Goal: Task Accomplishment & Management: Manage account settings

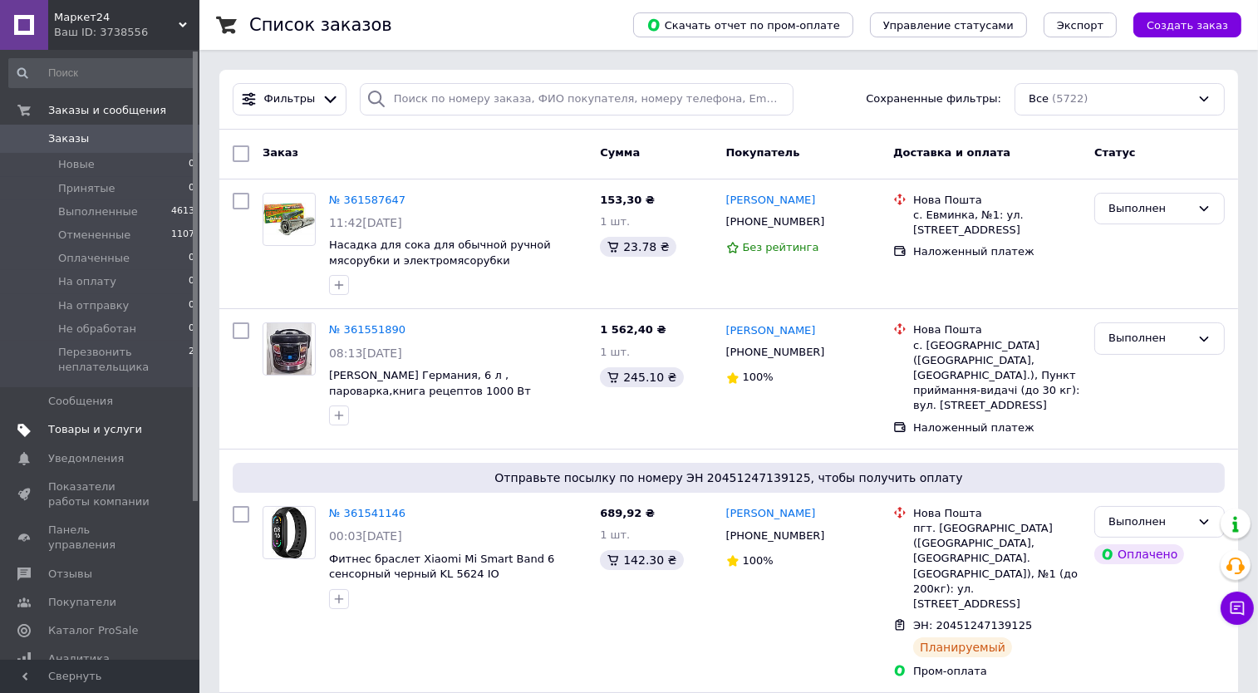
click at [109, 420] on link "Товары и услуги" at bounding box center [102, 429] width 204 height 28
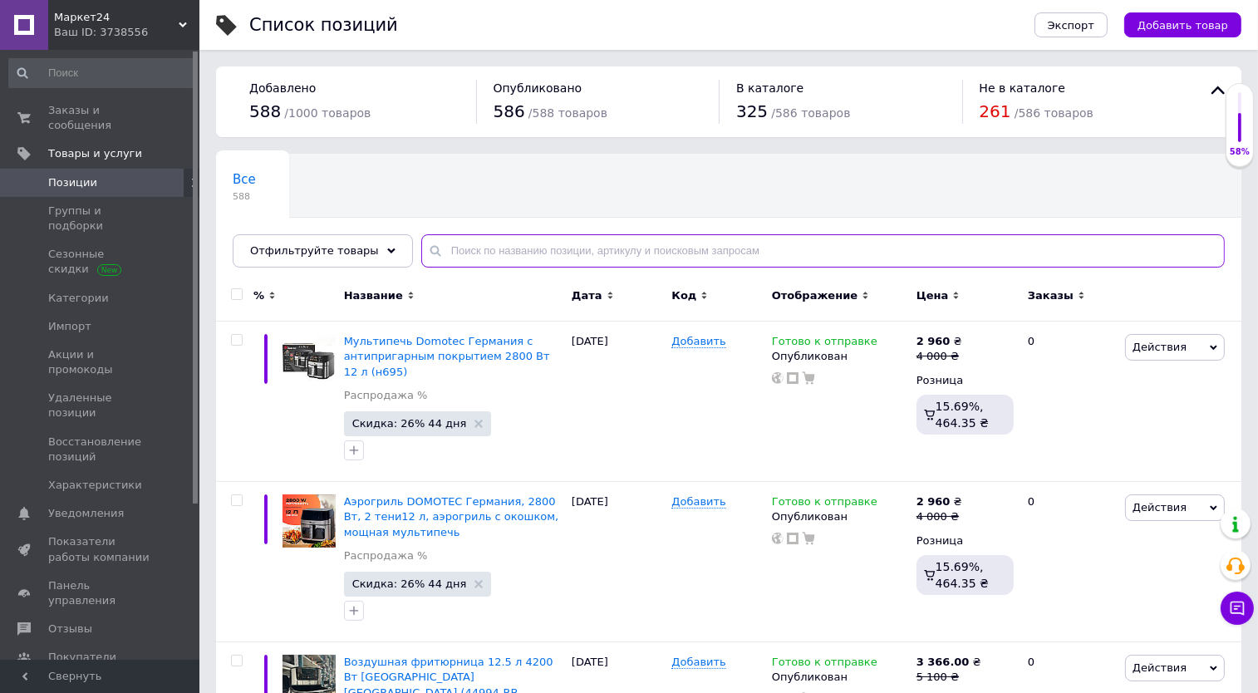
click at [479, 240] on input "text" at bounding box center [822, 250] width 803 height 33
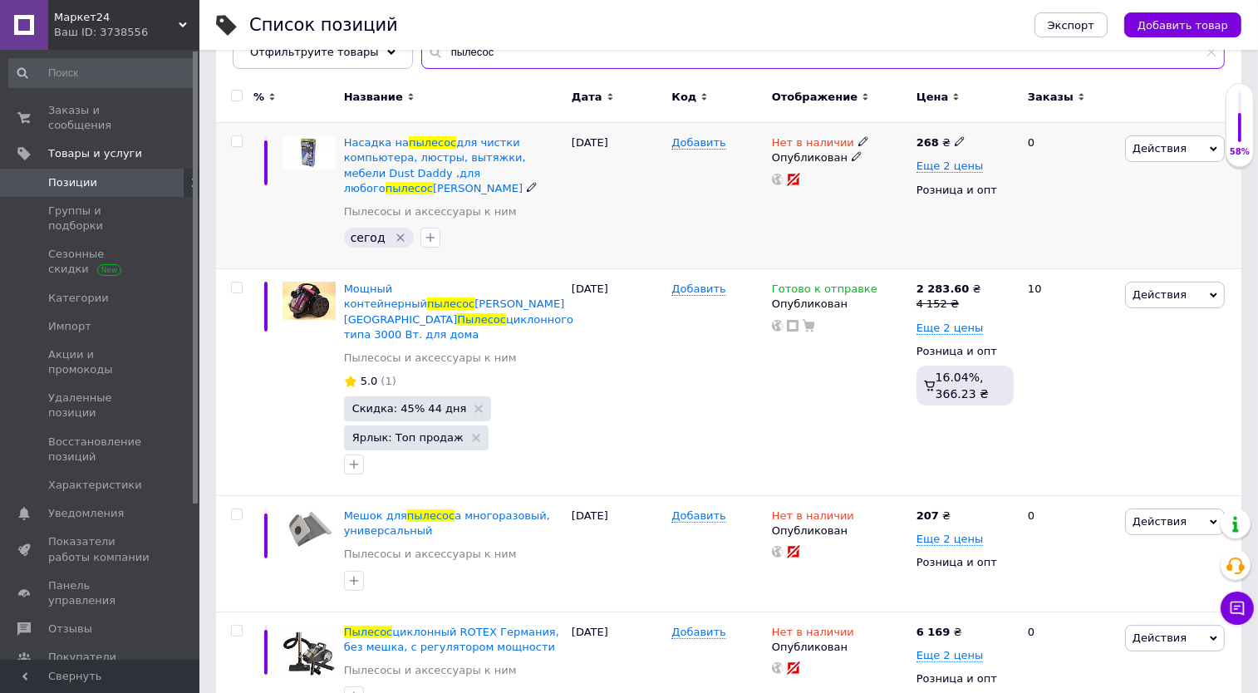
scroll to position [207, 0]
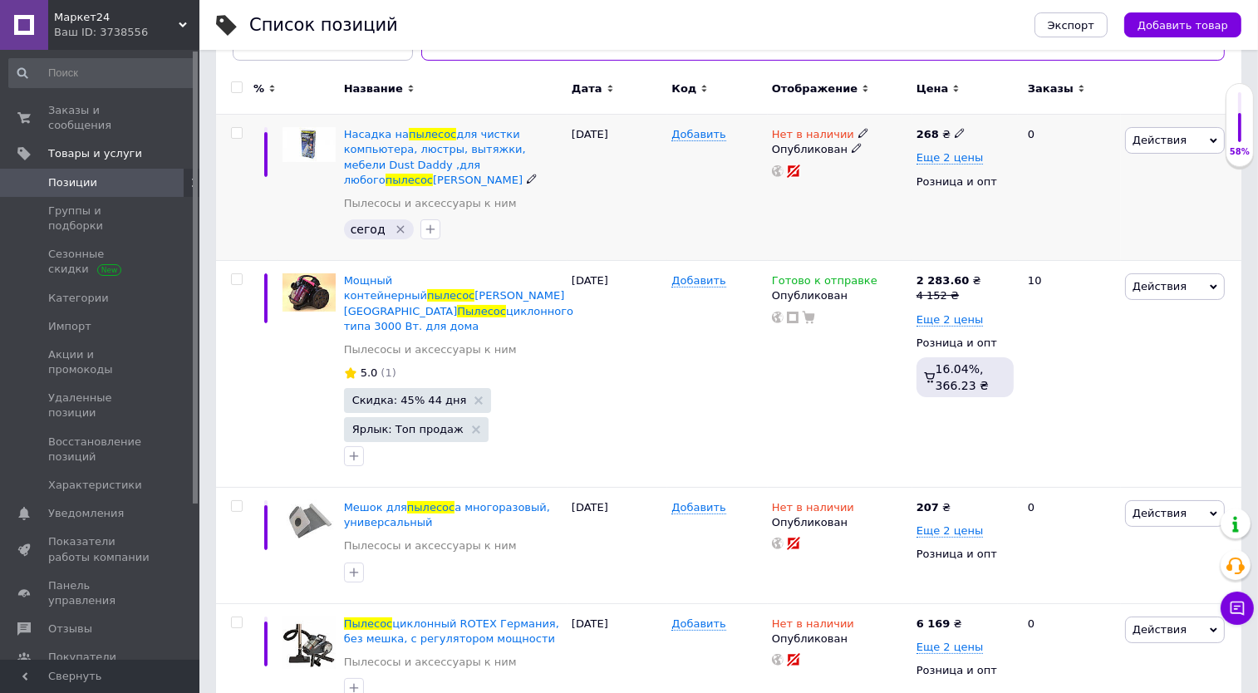
type input "пылесос"
click at [396, 223] on icon "Удалить метку" at bounding box center [400, 229] width 13 height 13
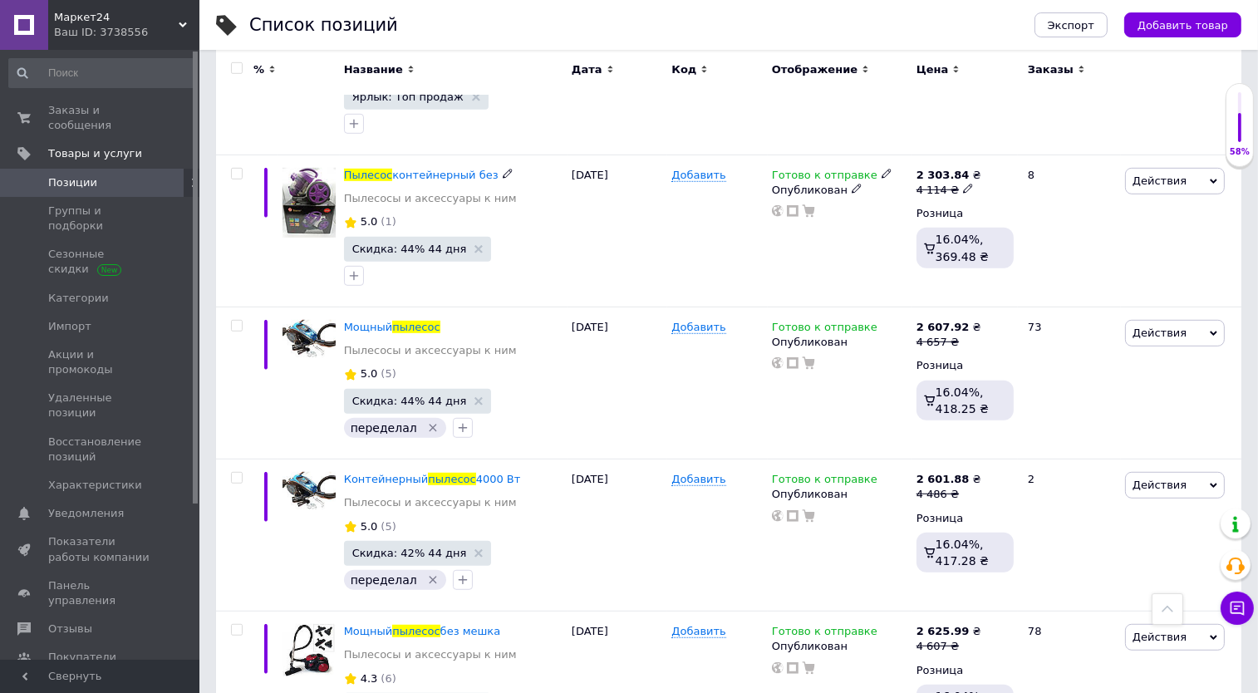
scroll to position [1246, 0]
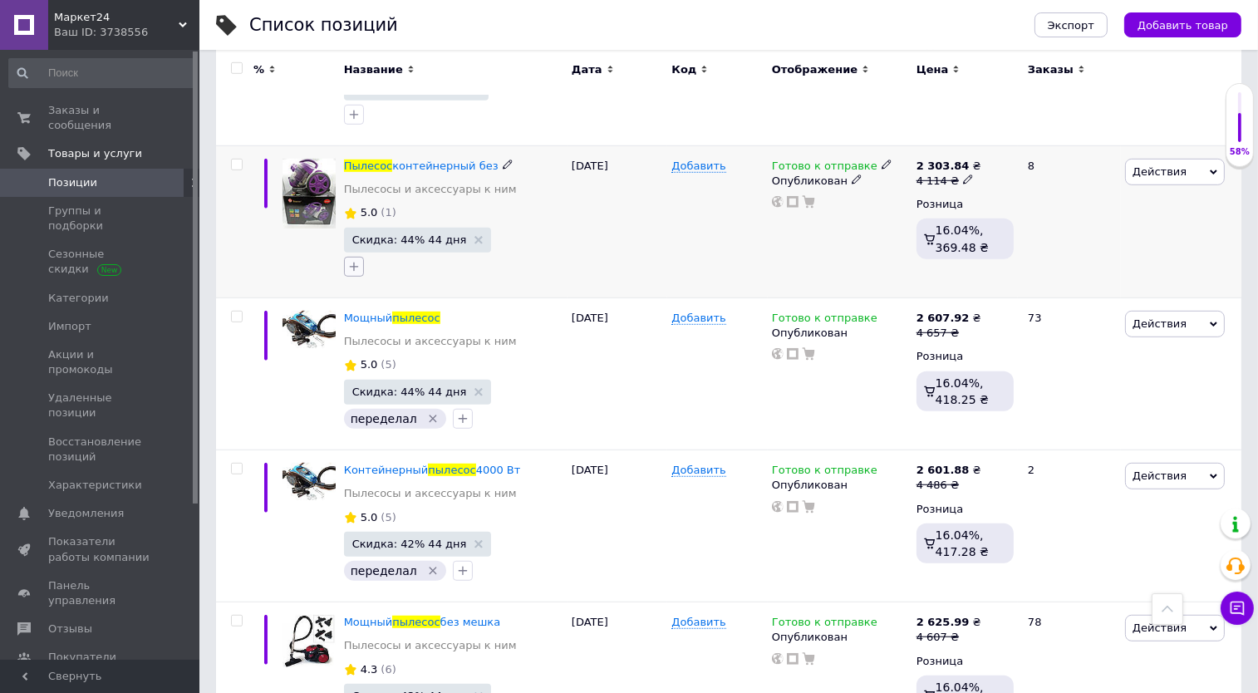
click at [351, 260] on icon "button" at bounding box center [353, 266] width 13 height 13
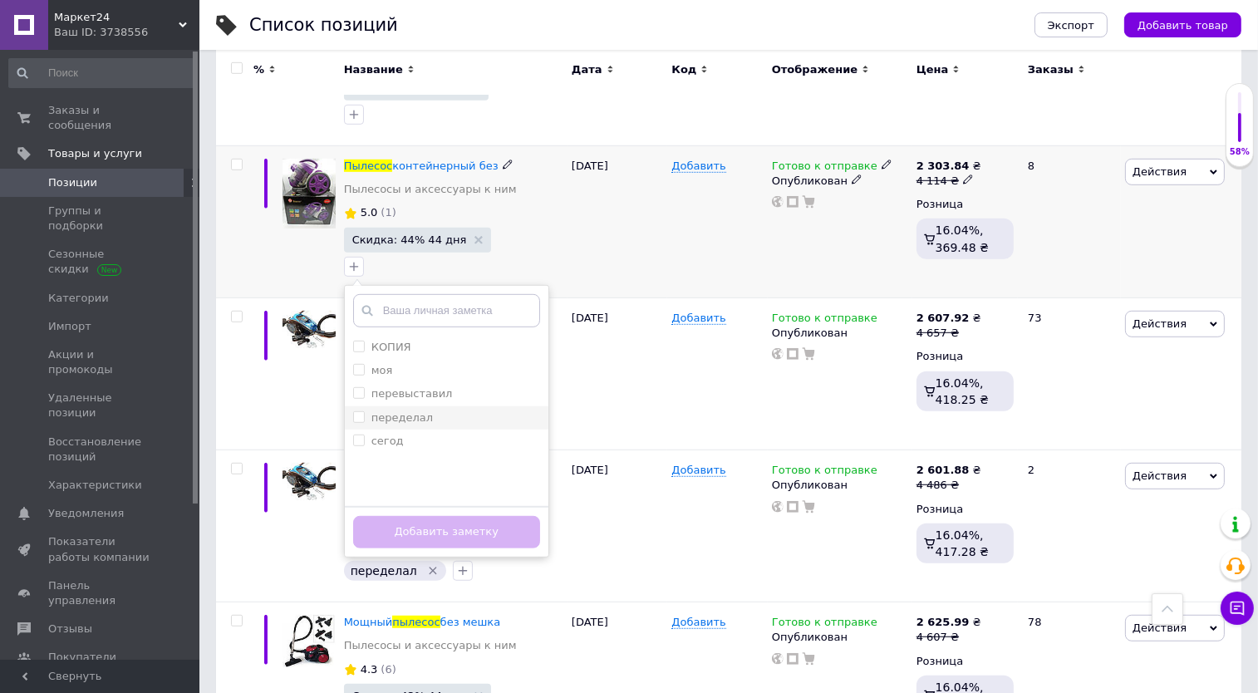
click at [355, 411] on input "переделал" at bounding box center [358, 416] width 11 height 11
checkbox input "true"
click at [419, 516] on button "Добавить заметку" at bounding box center [446, 532] width 187 height 32
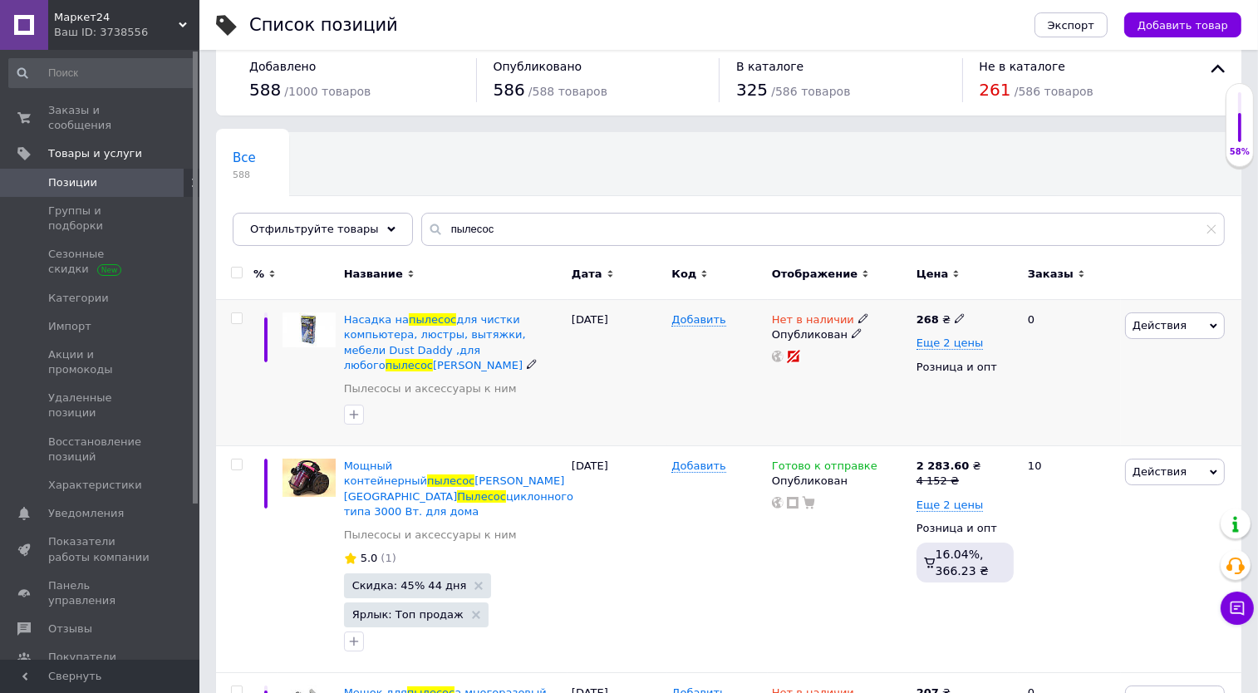
scroll to position [0, 0]
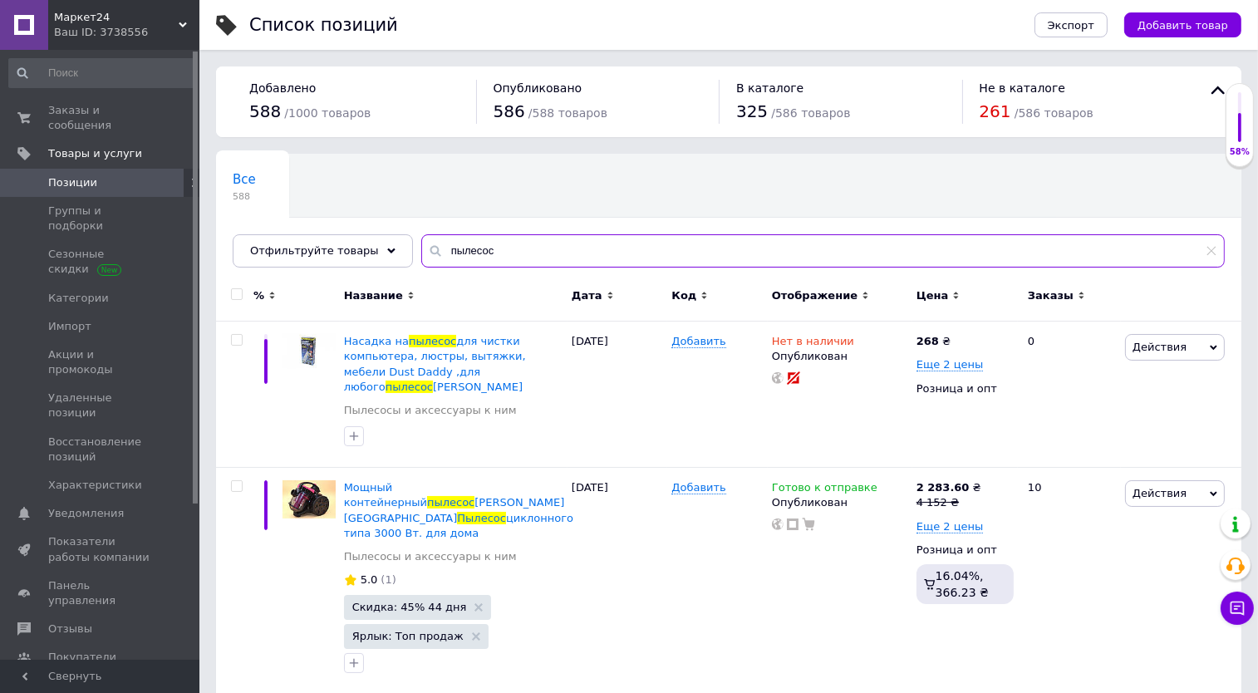
click at [500, 253] on input "пылесос" at bounding box center [822, 250] width 803 height 33
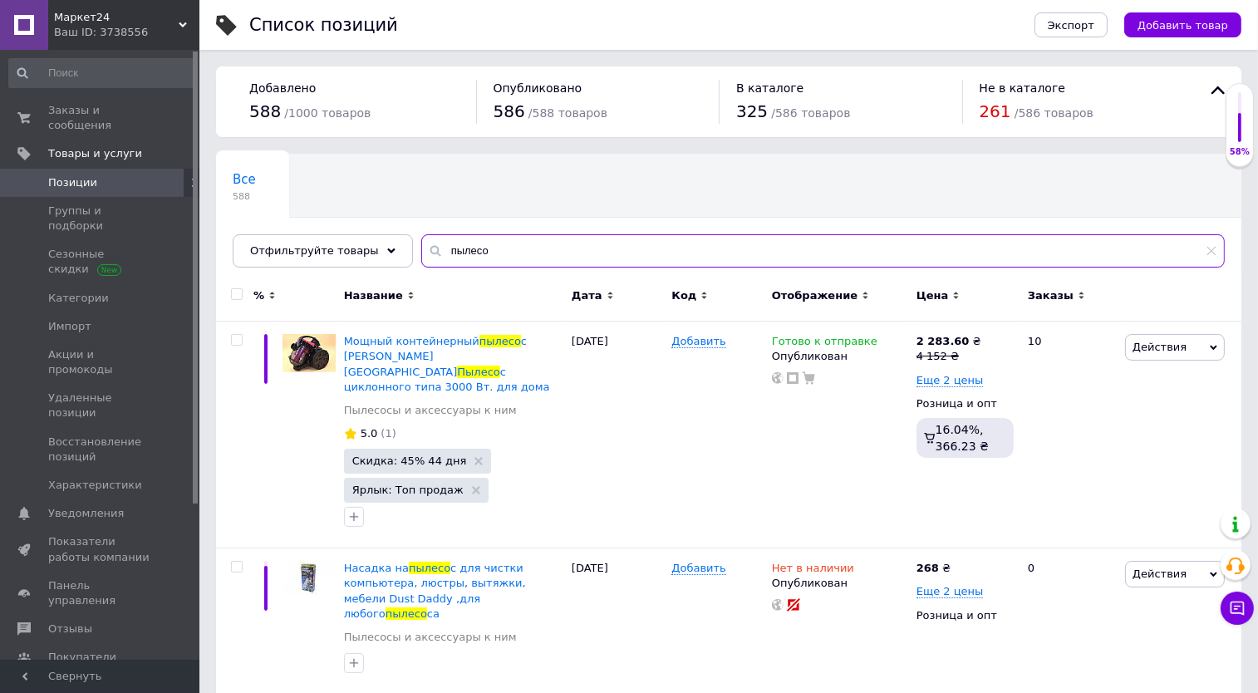
type input "пылесо"
click at [118, 174] on link "Позиции" at bounding box center [102, 183] width 204 height 28
click at [97, 174] on link "Позиции" at bounding box center [102, 183] width 204 height 28
drag, startPoint x: 445, startPoint y: 247, endPoint x: 417, endPoint y: 241, distance: 28.8
click at [421, 242] on div "пылесо" at bounding box center [822, 250] width 803 height 33
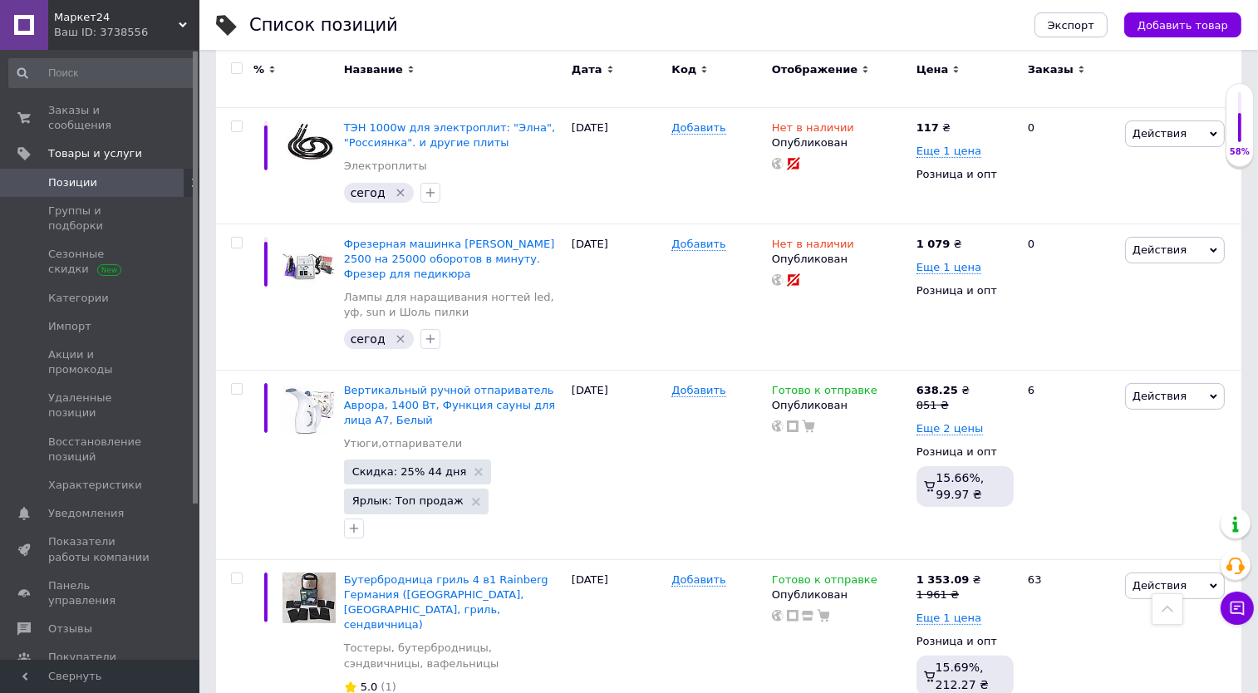
scroll to position [15477, 0]
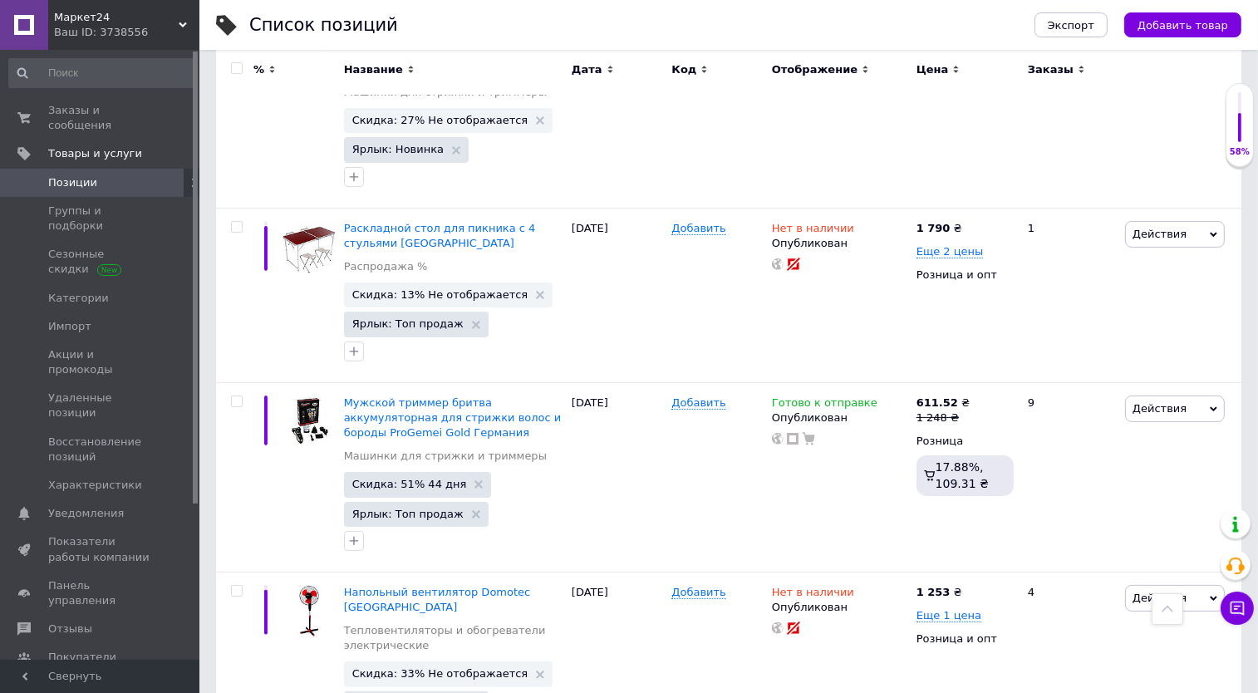
click at [1169, 613] on icon at bounding box center [1167, 609] width 12 height 12
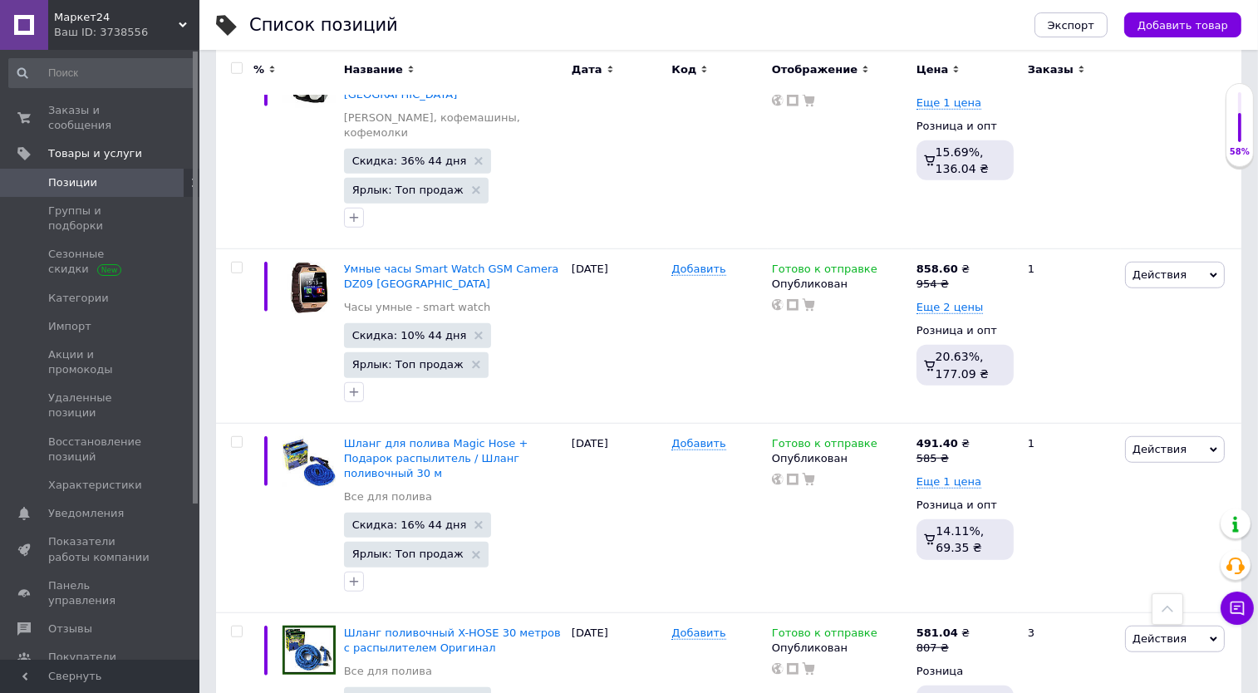
scroll to position [16621, 0]
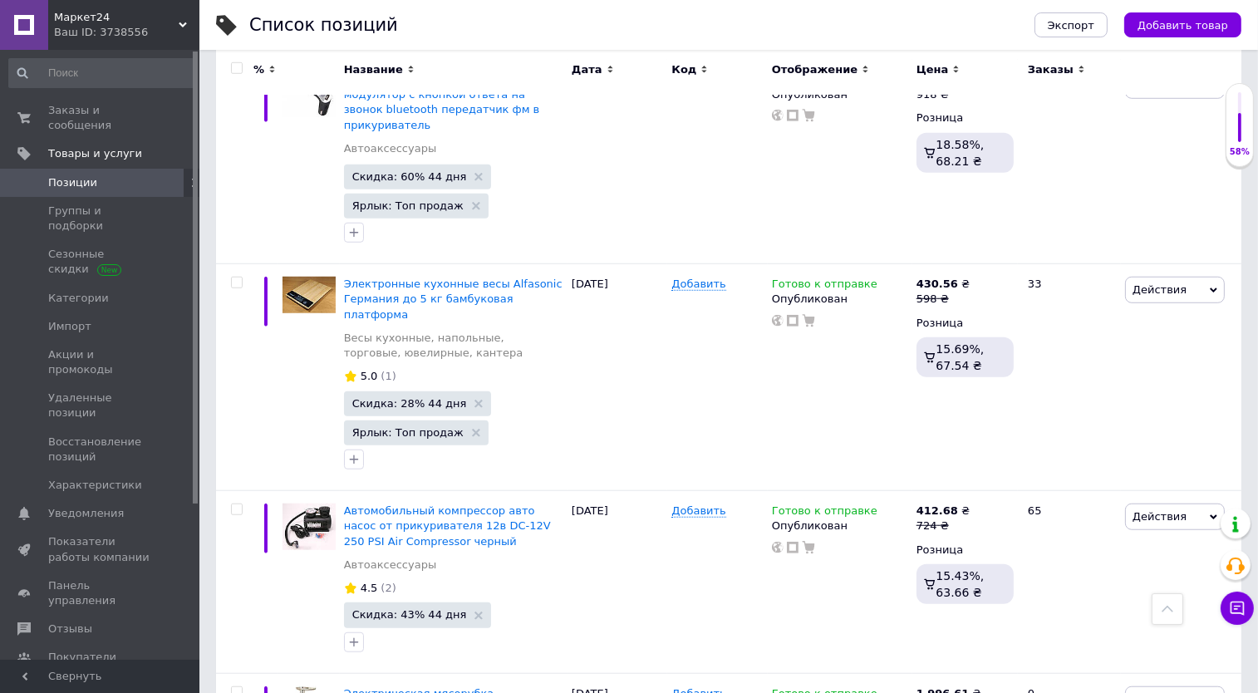
click at [1166, 611] on icon at bounding box center [1167, 609] width 12 height 12
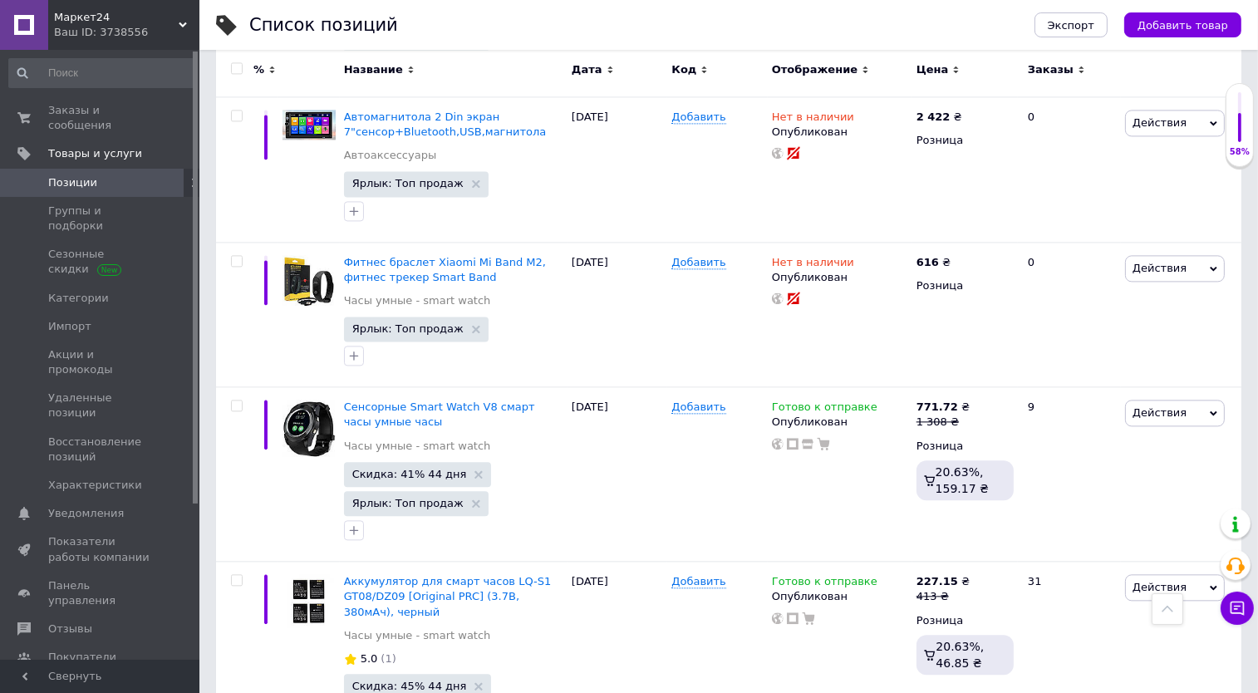
scroll to position [11941, 0]
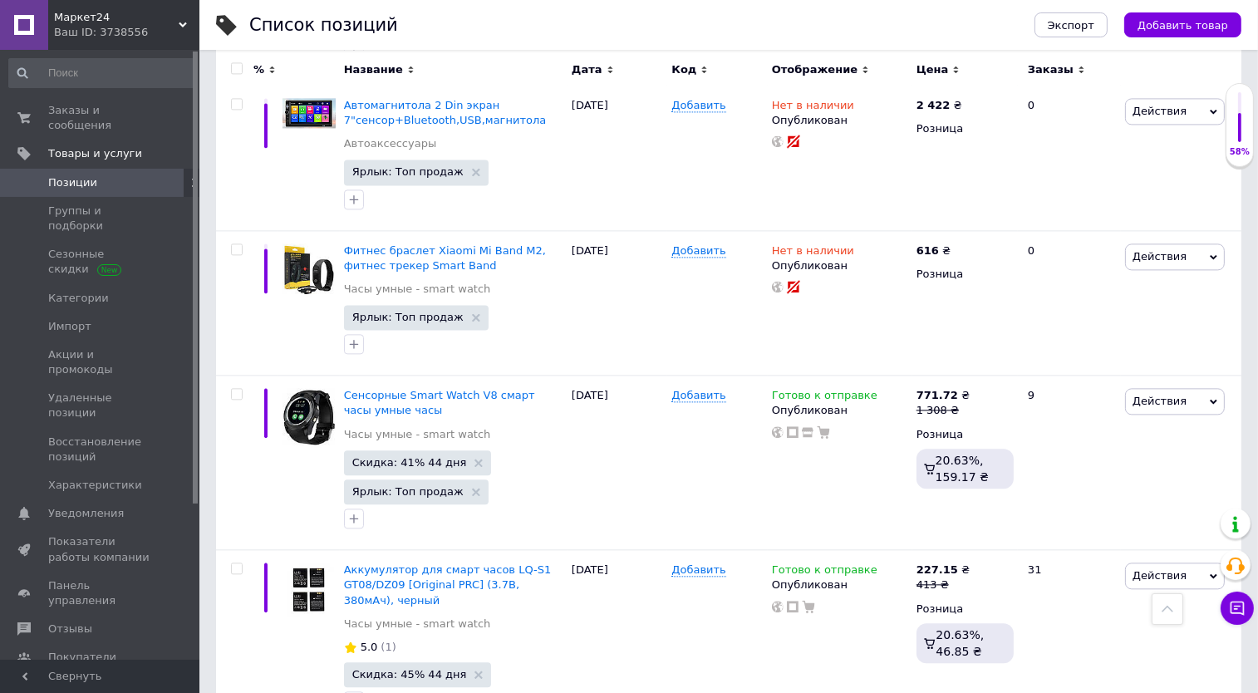
checkbox input "true"
click at [84, 105] on span "Заказы и сообщения" at bounding box center [101, 118] width 106 height 30
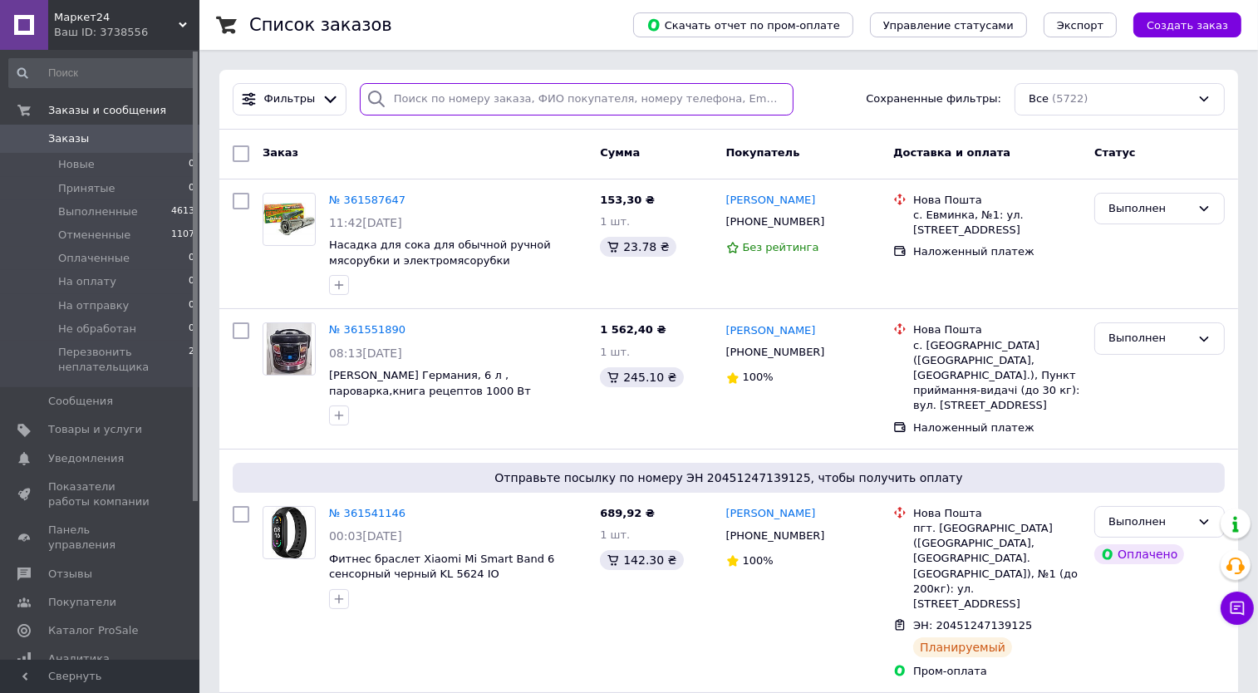
click at [478, 98] on input "search" at bounding box center [577, 99] width 434 height 32
paste input "066 046-19-79"
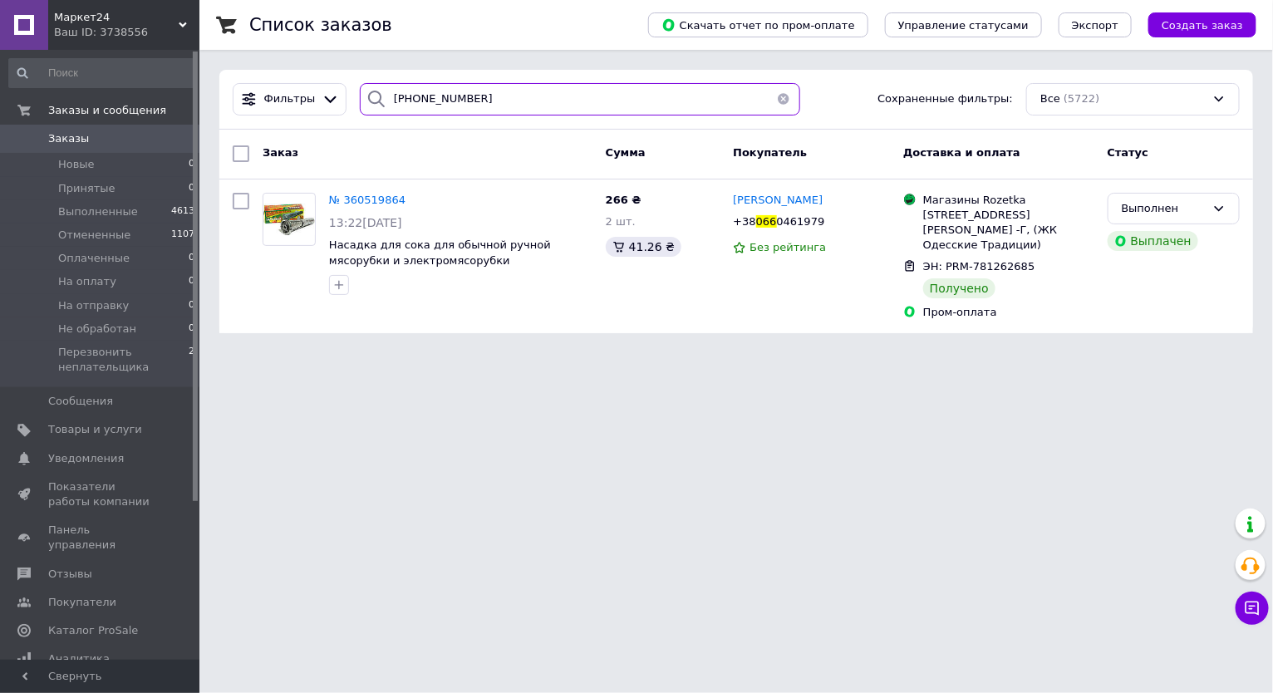
type input "066 046-19-79"
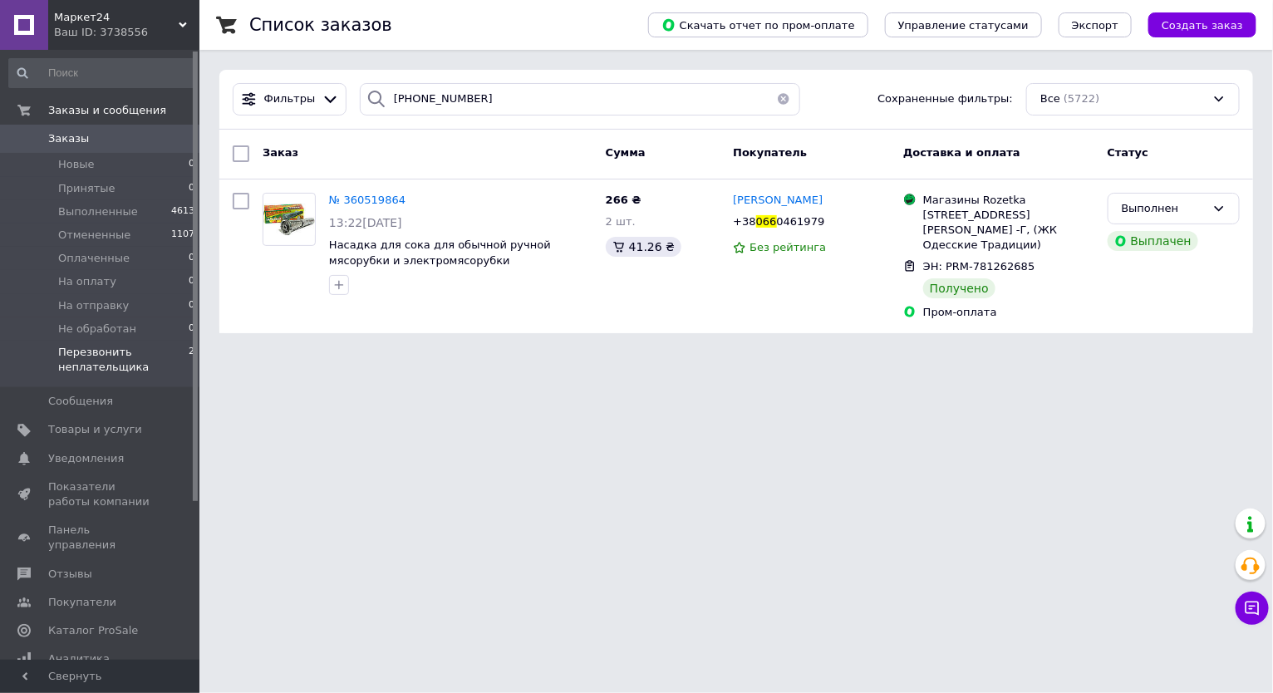
click at [96, 361] on span "Перезвонить неплательщика" at bounding box center [123, 360] width 130 height 30
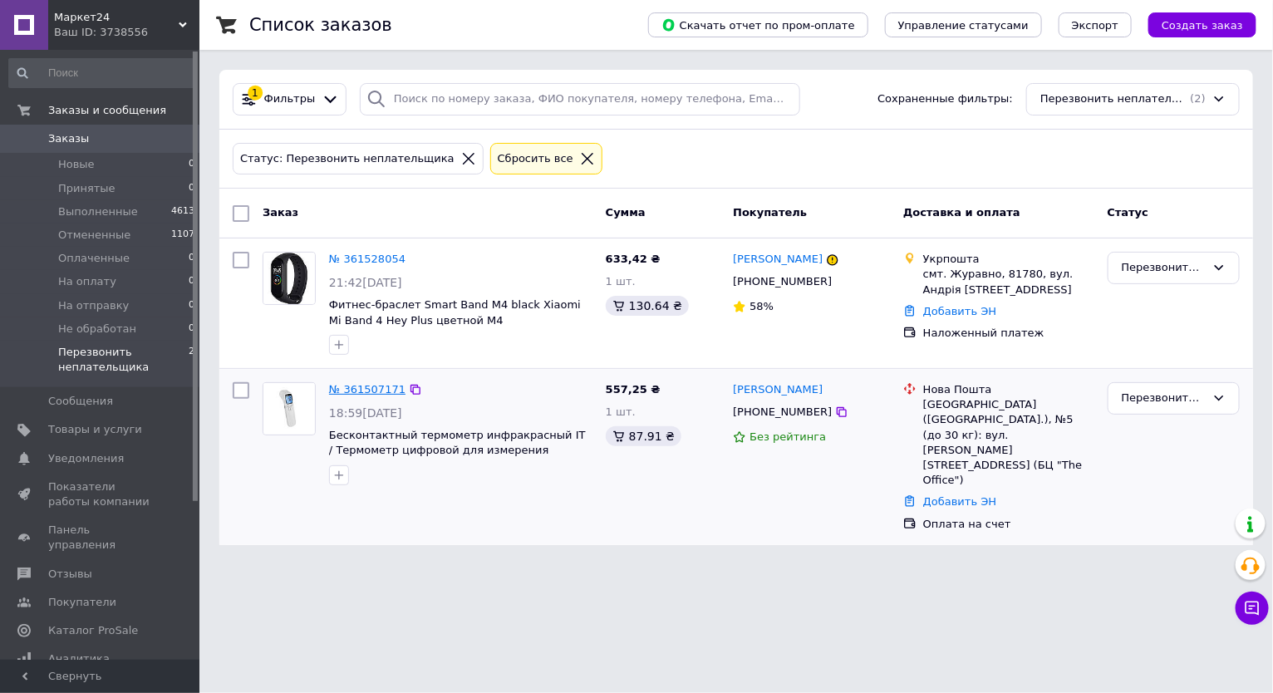
click at [380, 384] on link "№ 361507171" at bounding box center [367, 389] width 76 height 12
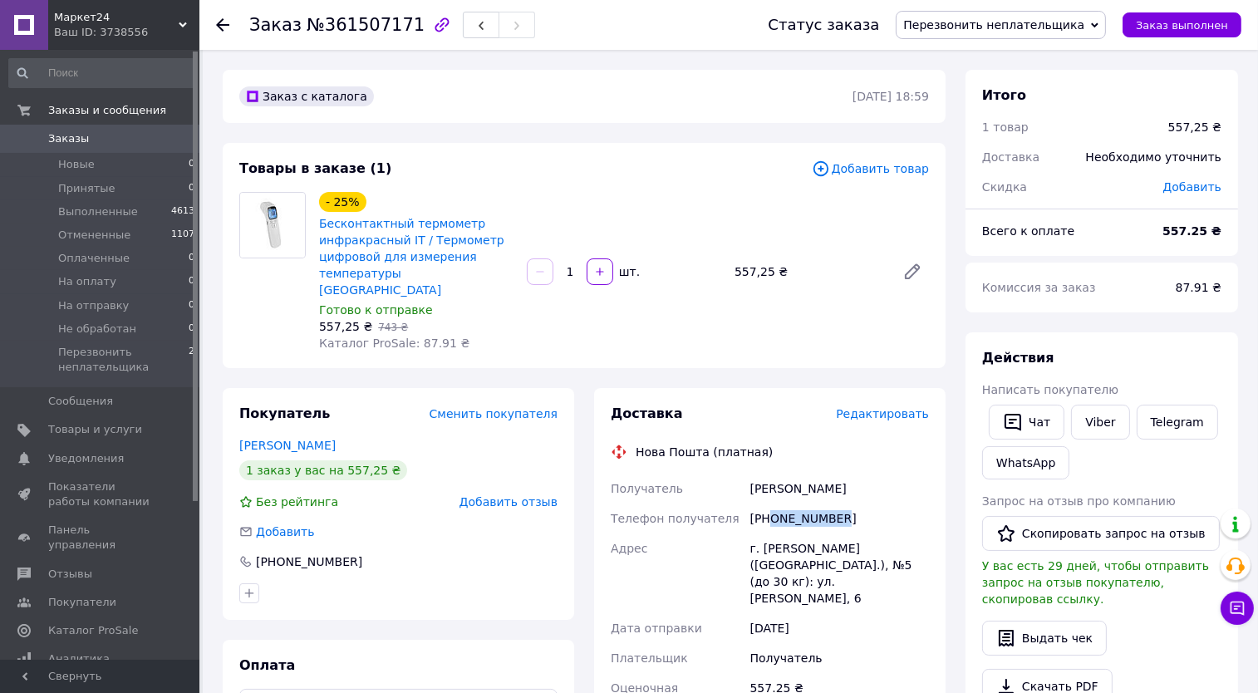
drag, startPoint x: 845, startPoint y: 493, endPoint x: 771, endPoint y: 501, distance: 74.3
click at [771, 503] on div "+380940964610" at bounding box center [839, 518] width 185 height 30
copy div "0940964610"
drag, startPoint x: 845, startPoint y: 469, endPoint x: 736, endPoint y: 469, distance: 108.8
click at [736, 474] on div "Получатель Жекова Оксана Телефон получателя +380940964610 Адрес г. Львов (Львов…" at bounding box center [769, 597] width 325 height 246
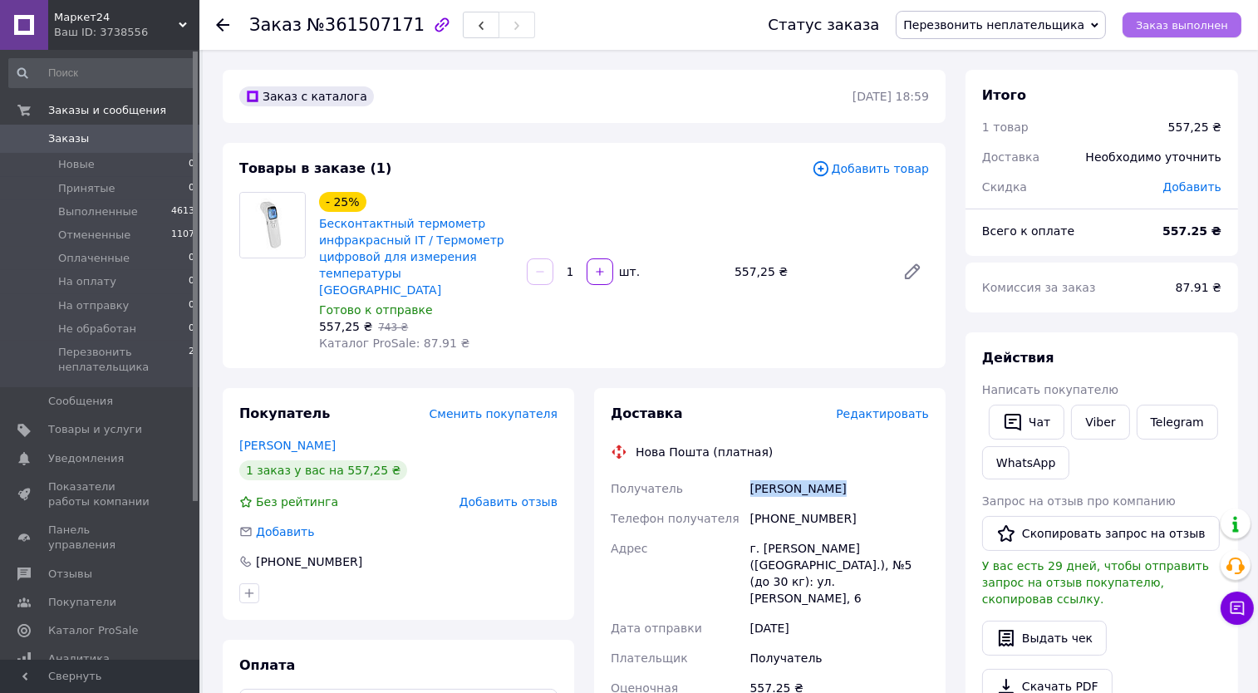
copy div "Получатель Жекова Оксана"
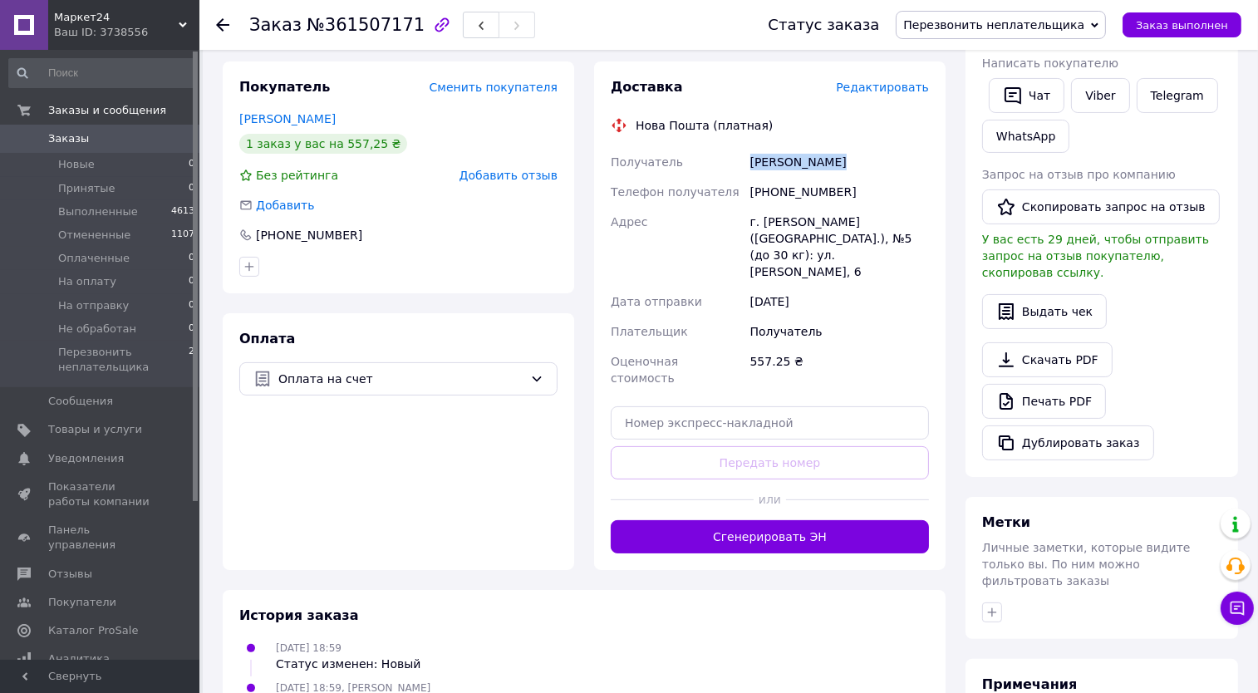
scroll to position [415, 0]
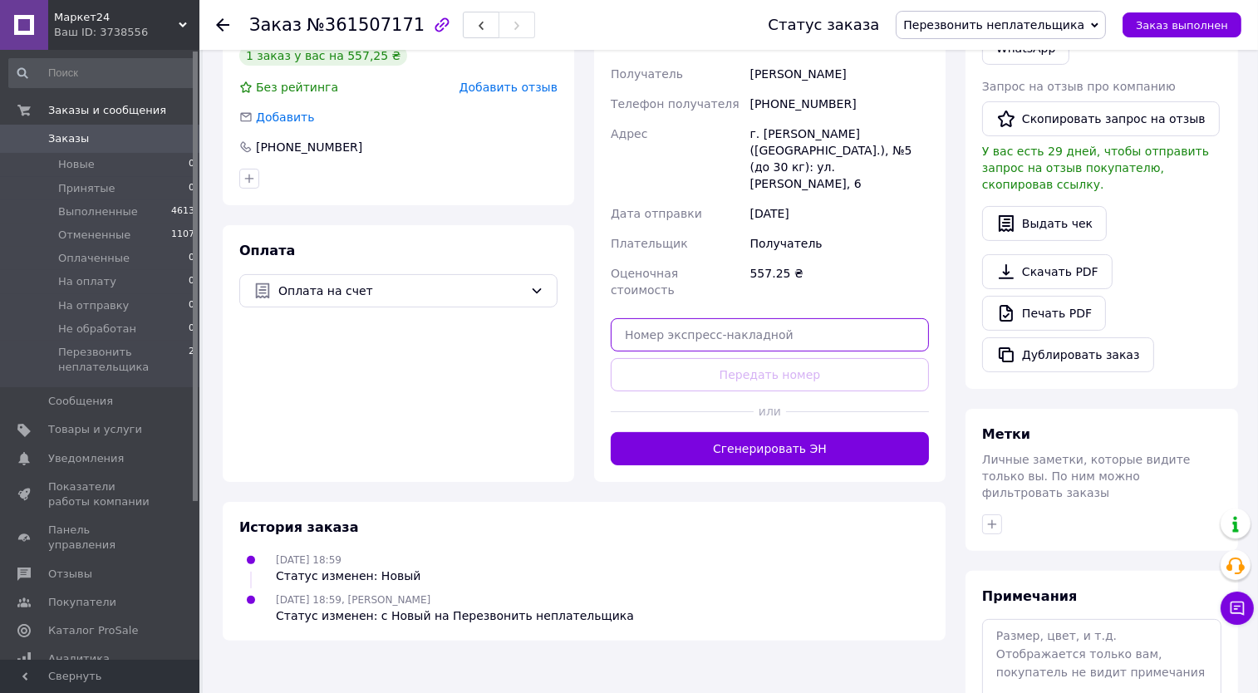
click at [717, 318] on input "text" at bounding box center [770, 334] width 318 height 33
paste input "20451244001291"
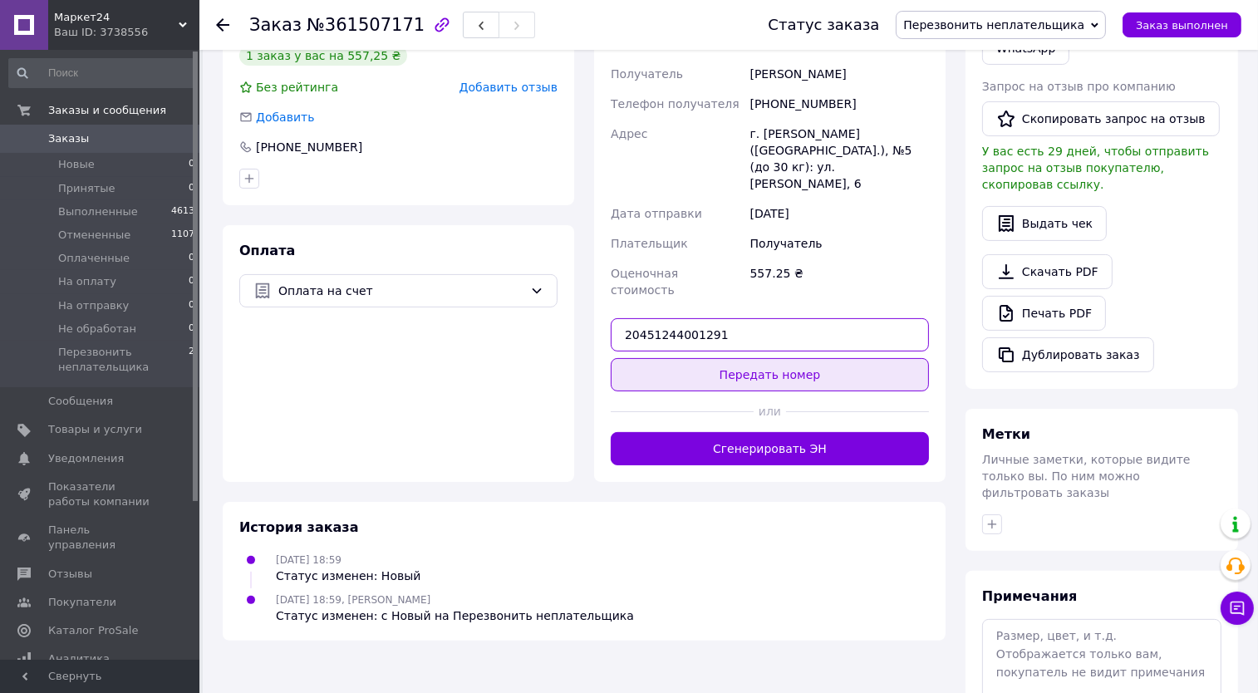
type input "20451244001291"
click at [709, 358] on button "Передать номер" at bounding box center [770, 374] width 318 height 33
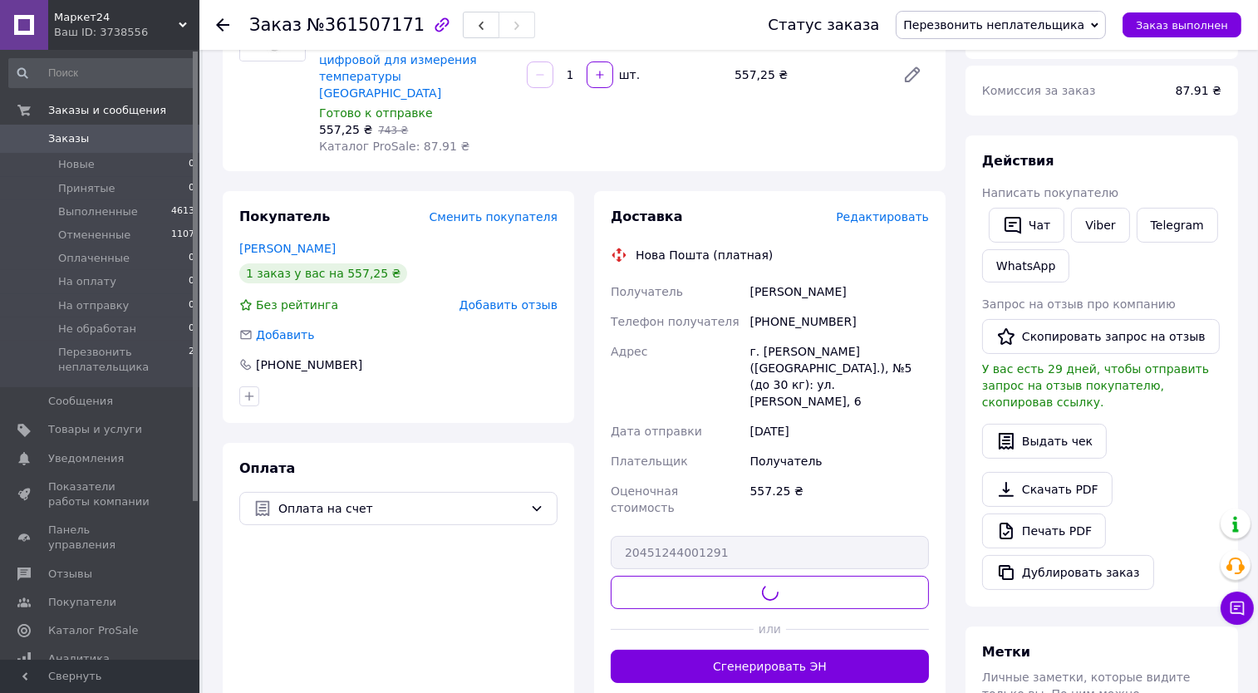
scroll to position [103, 0]
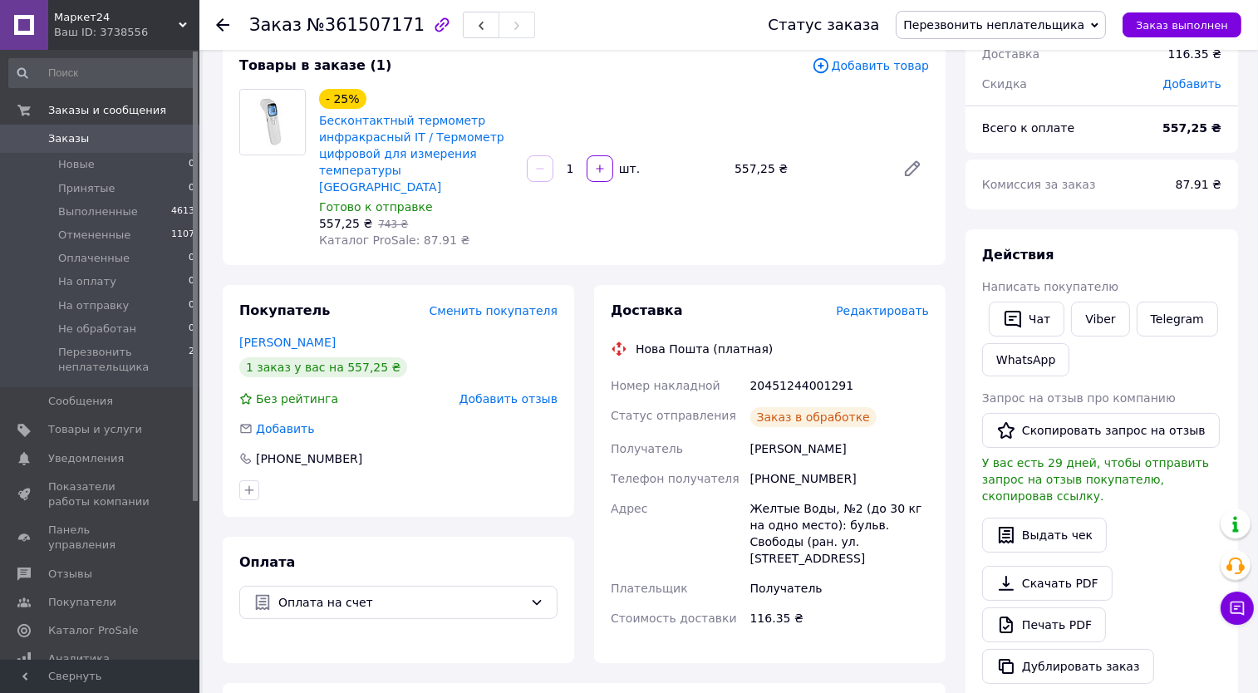
click at [1184, 27] on span "Заказ выполнен" at bounding box center [1182, 25] width 92 height 12
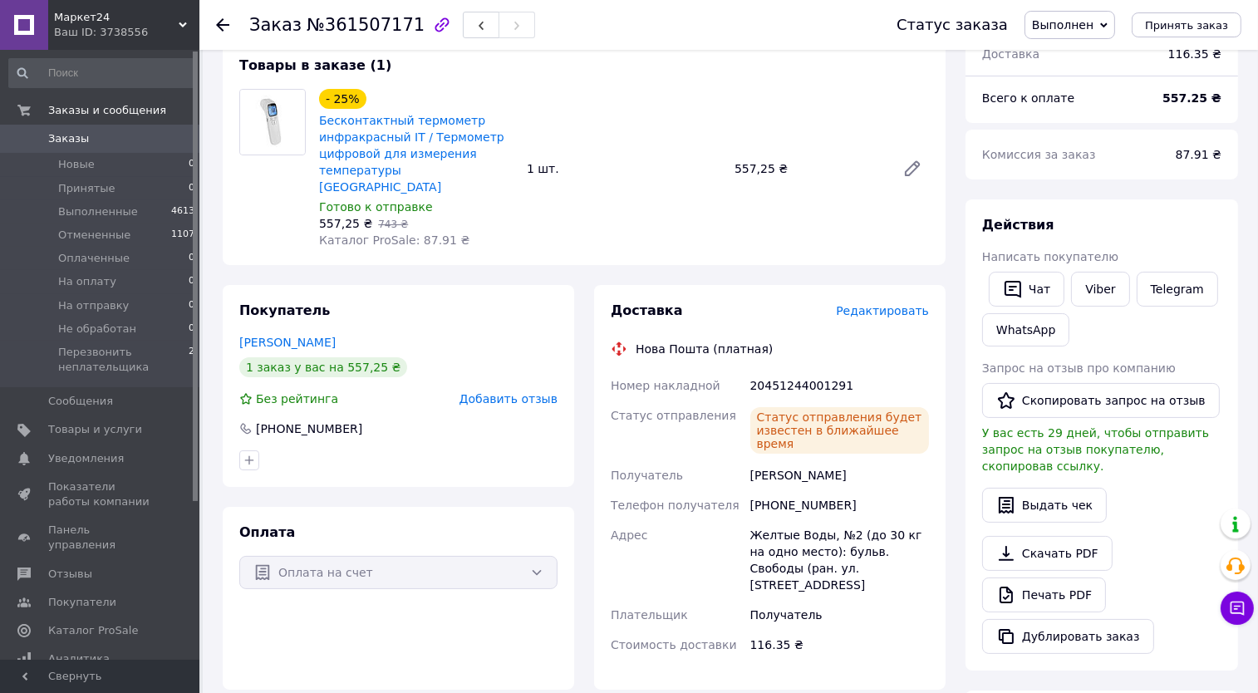
click at [84, 125] on link "Заказы 0" at bounding box center [102, 139] width 204 height 28
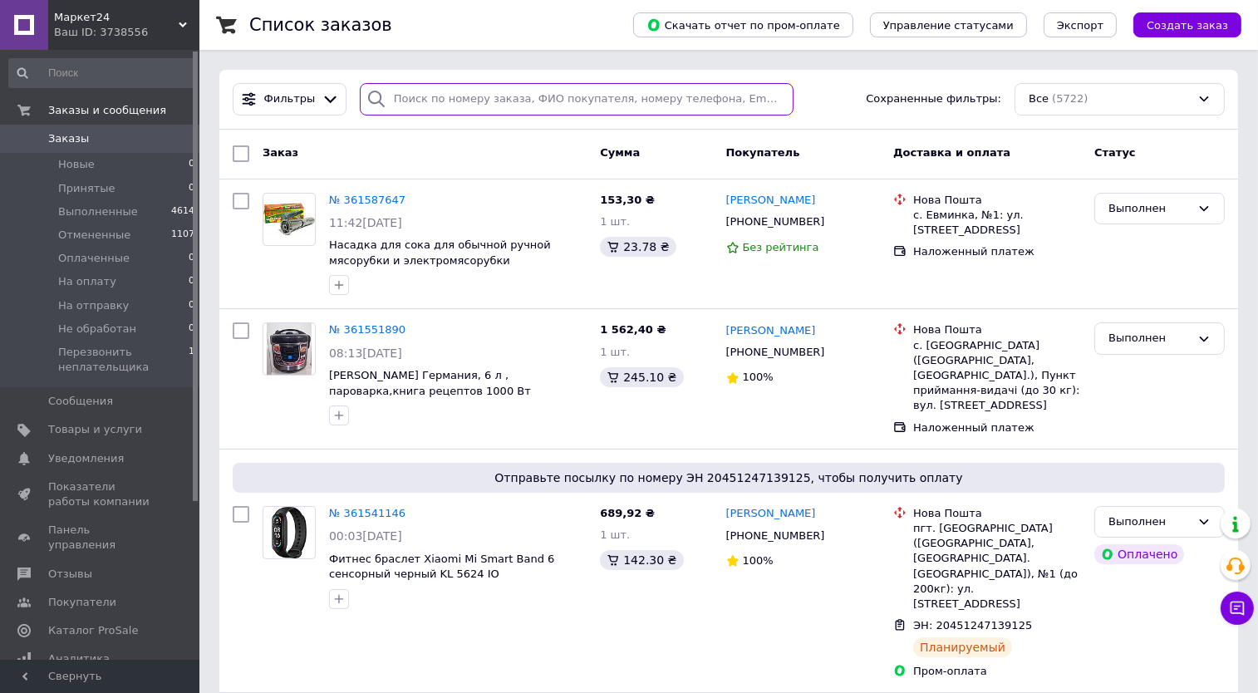
click at [533, 96] on input "search" at bounding box center [577, 99] width 434 height 32
paste input "0660461979"
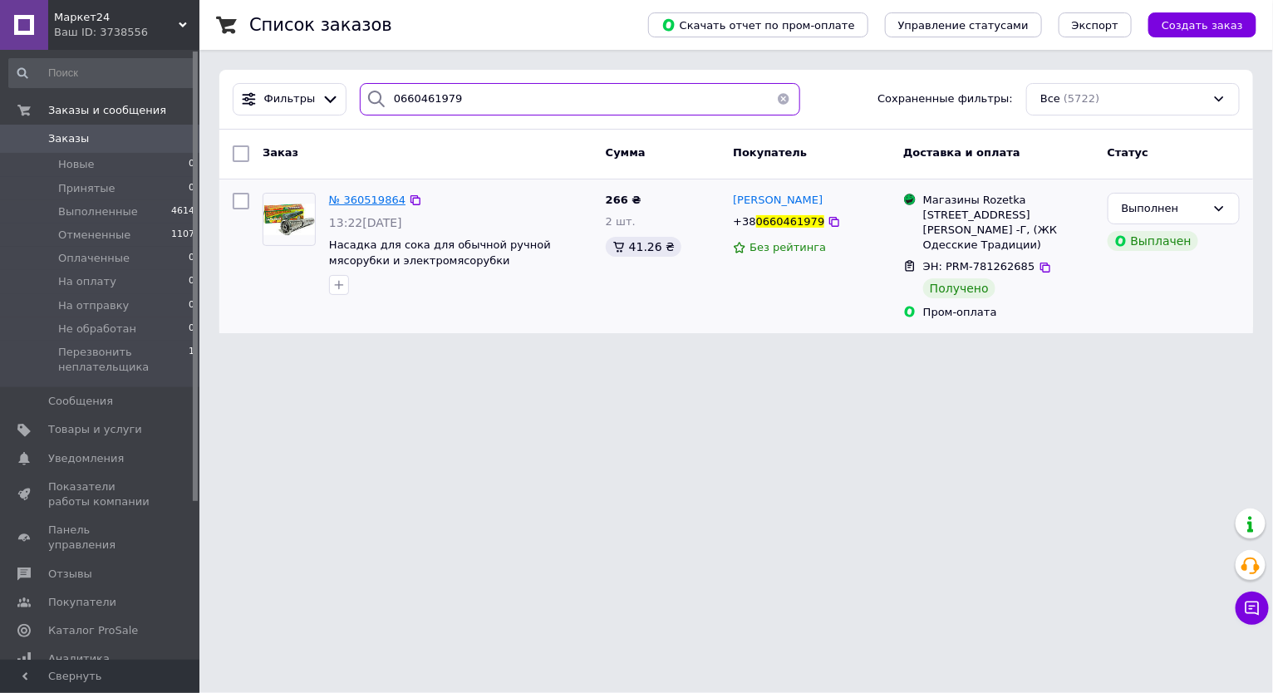
type input "0660461979"
click at [361, 200] on span "№ 360519864" at bounding box center [367, 200] width 76 height 12
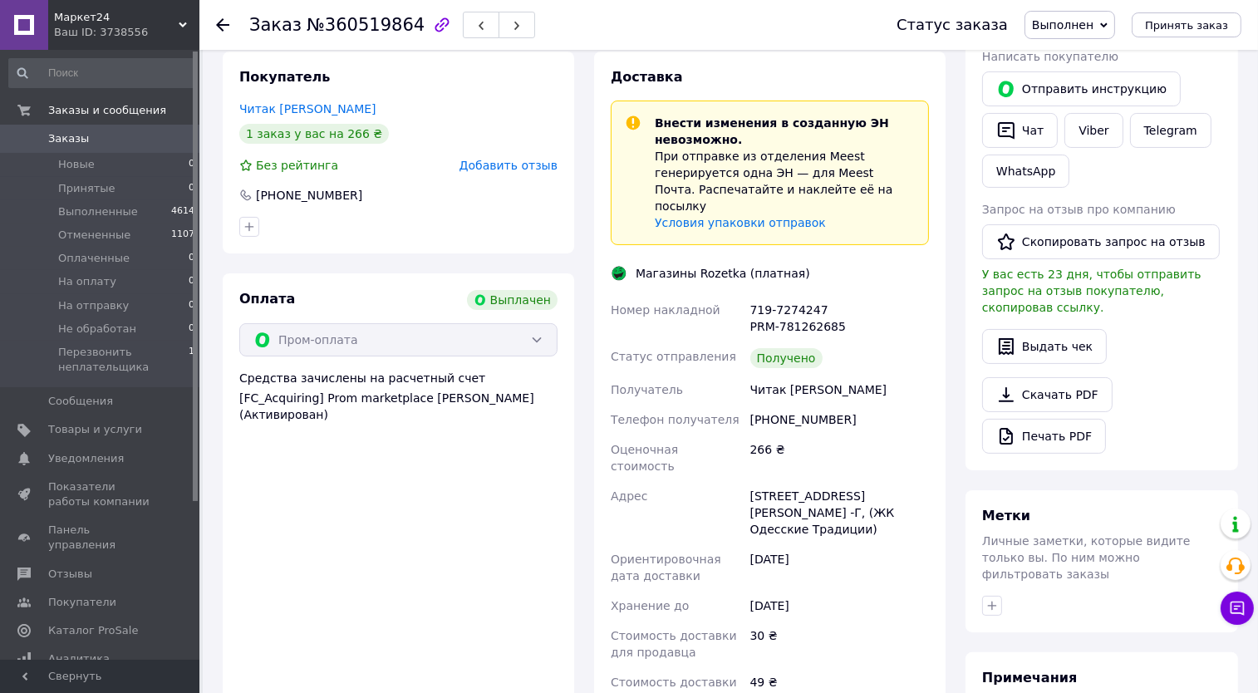
scroll to position [312, 0]
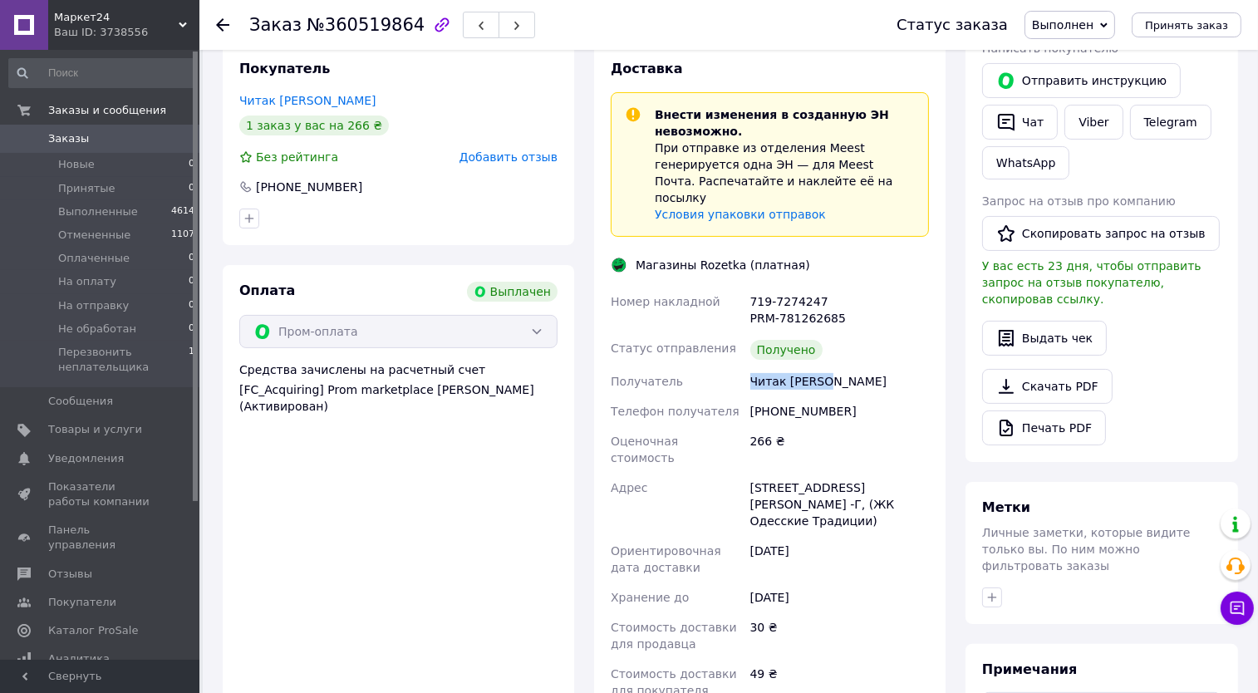
drag, startPoint x: 803, startPoint y: 361, endPoint x: 729, endPoint y: 361, distance: 73.9
click at [729, 361] on div "Номер накладной 719-7274247 PRM-781262685 Статус отправления Получено Получател…" at bounding box center [769, 496] width 325 height 419
copy div "Получатель Читак Галина"
drag, startPoint x: 848, startPoint y: 397, endPoint x: 770, endPoint y: 397, distance: 78.1
click at [770, 397] on div "+380660461979" at bounding box center [839, 411] width 185 height 30
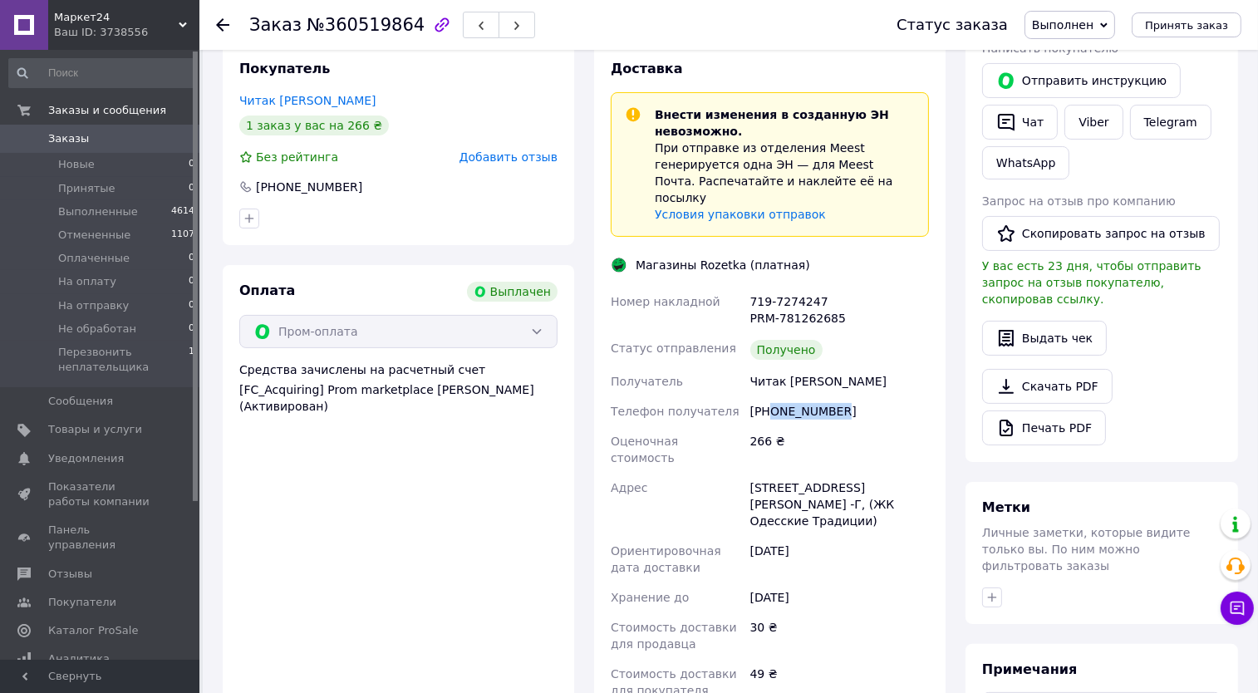
copy div "0660461979"
drag, startPoint x: 750, startPoint y: 455, endPoint x: 787, endPoint y: 459, distance: 36.7
click at [787, 473] on div "Одесса, Михаила Грушевского ул., 30 -Г, (ЖК Одесские Традиции)" at bounding box center [839, 504] width 185 height 63
copy div "Одесса"
click at [116, 228] on span "Отмененные" at bounding box center [94, 235] width 72 height 15
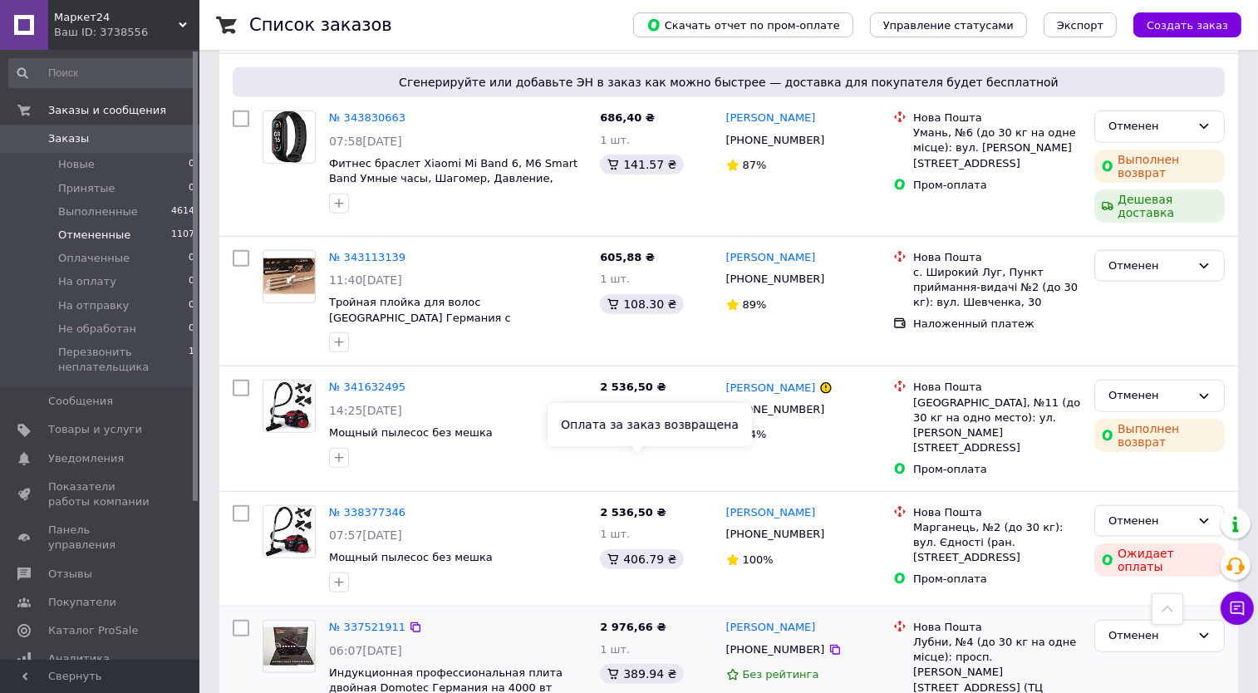
scroll to position [2250, 0]
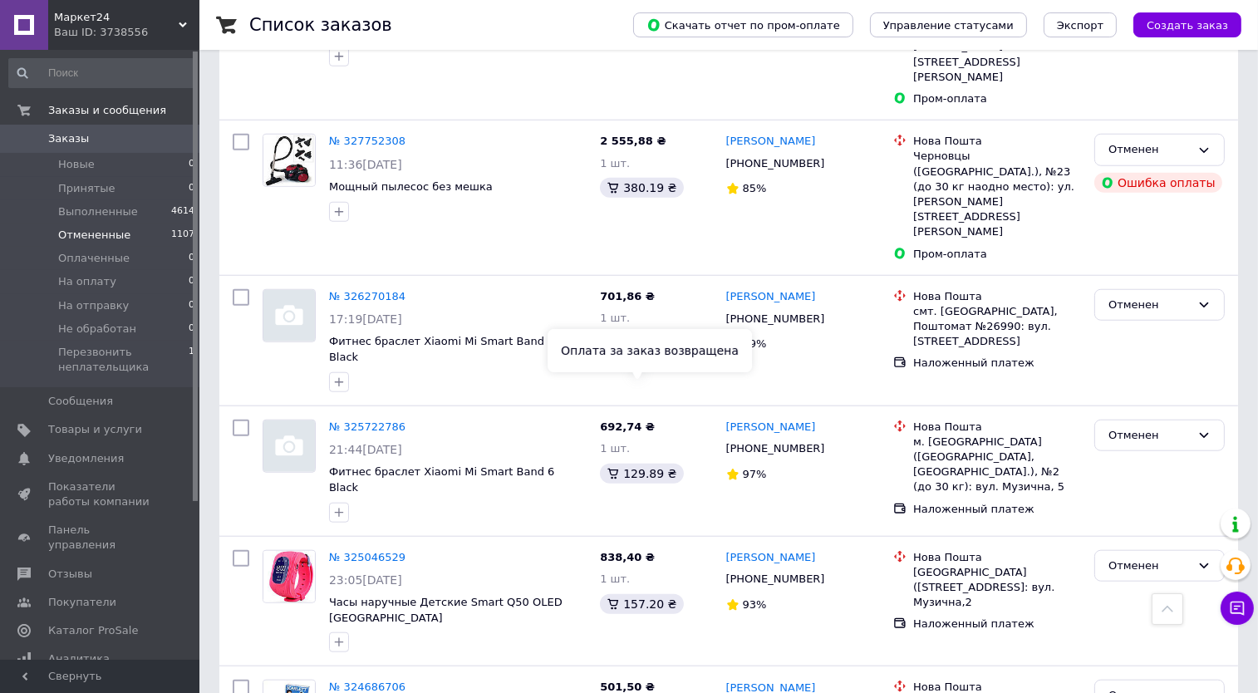
scroll to position [2142, 0]
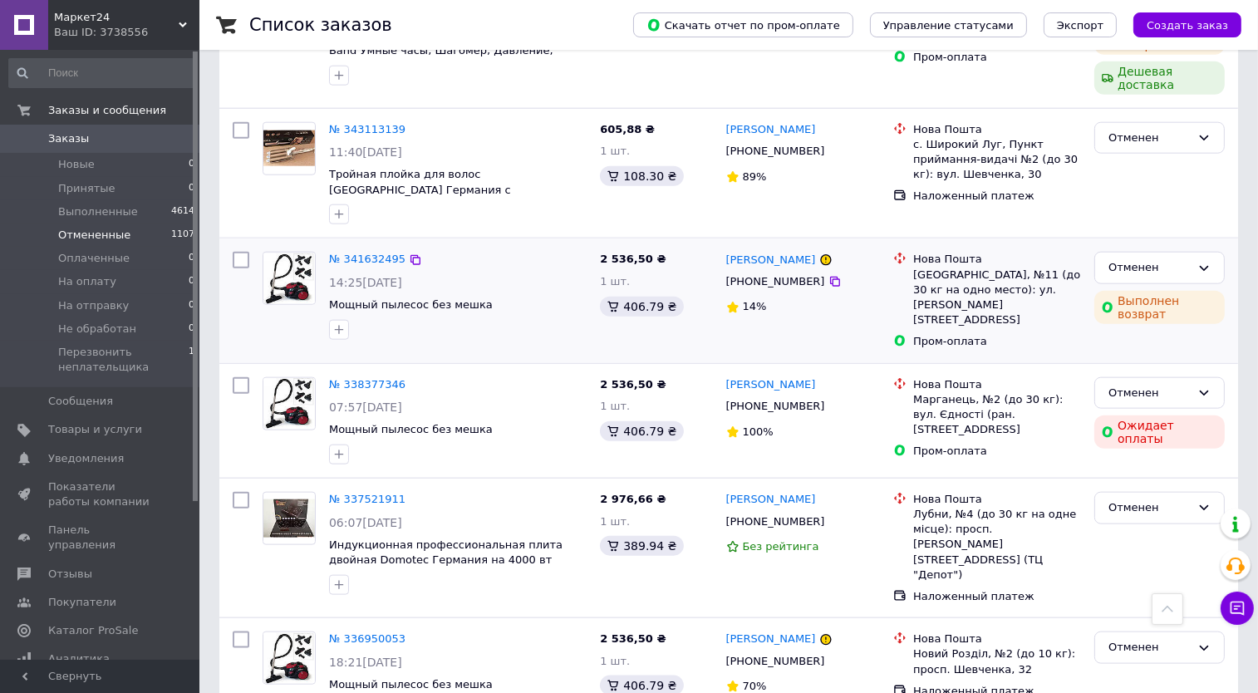
scroll to position [2250, 0]
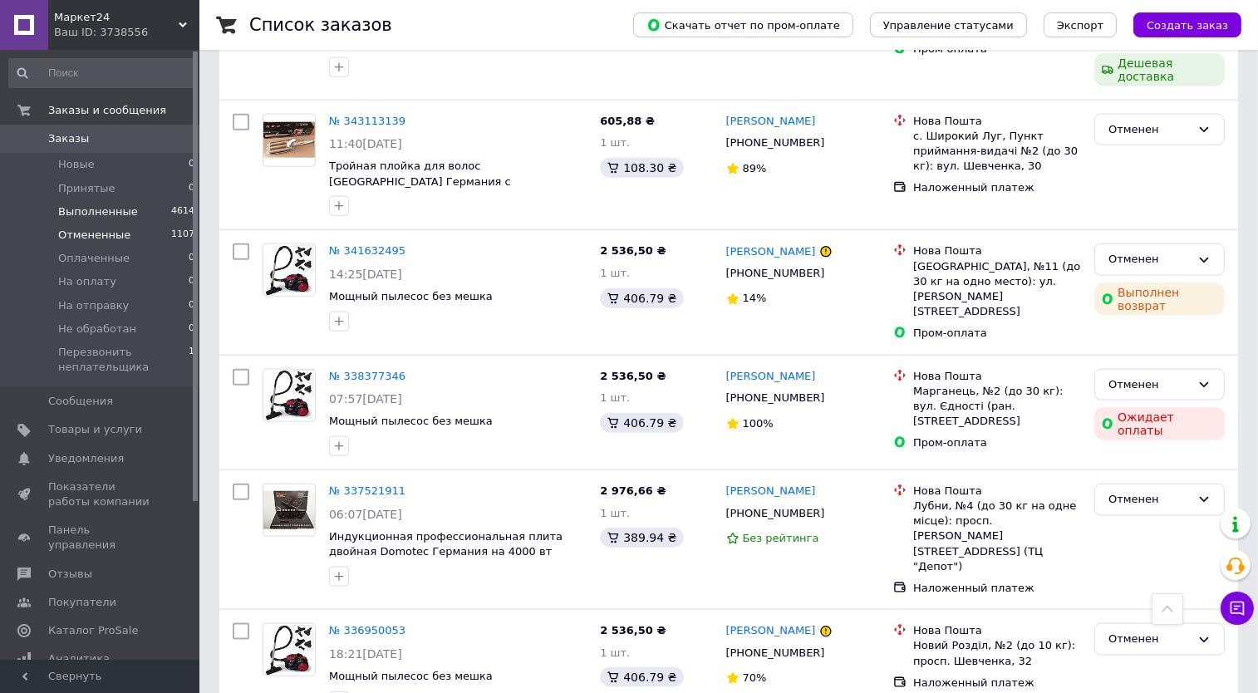
click at [106, 214] on span "Выполненные" at bounding box center [98, 211] width 80 height 15
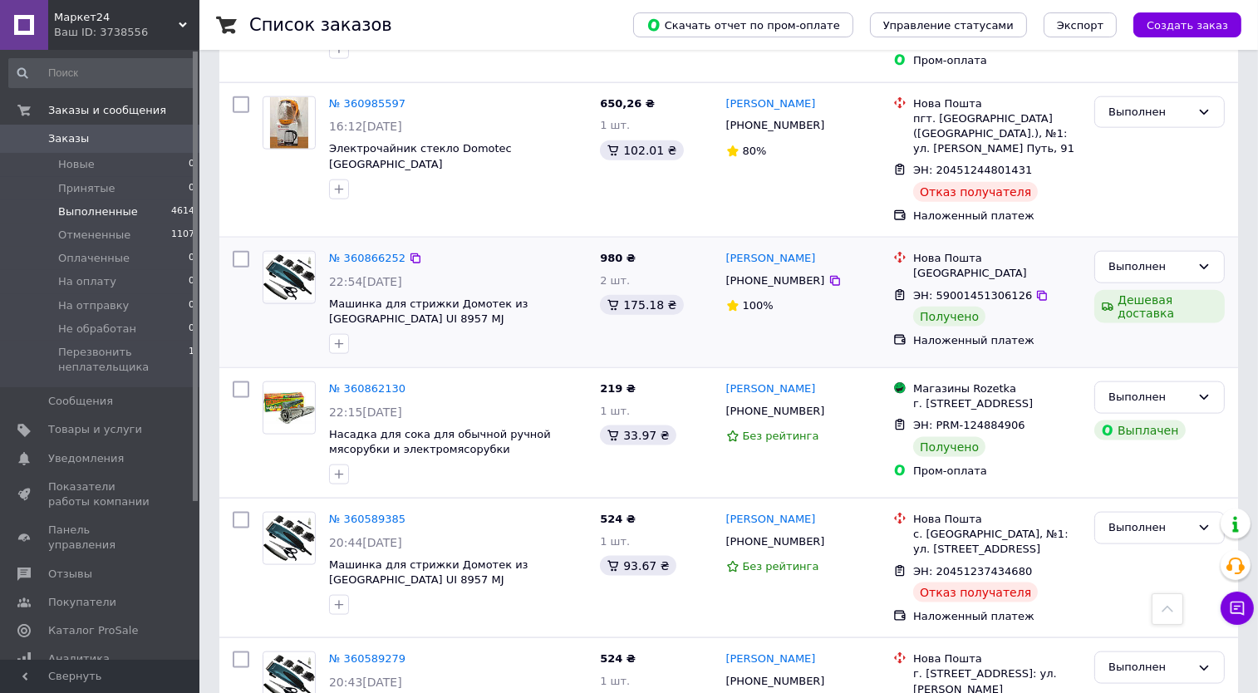
scroll to position [2545, 0]
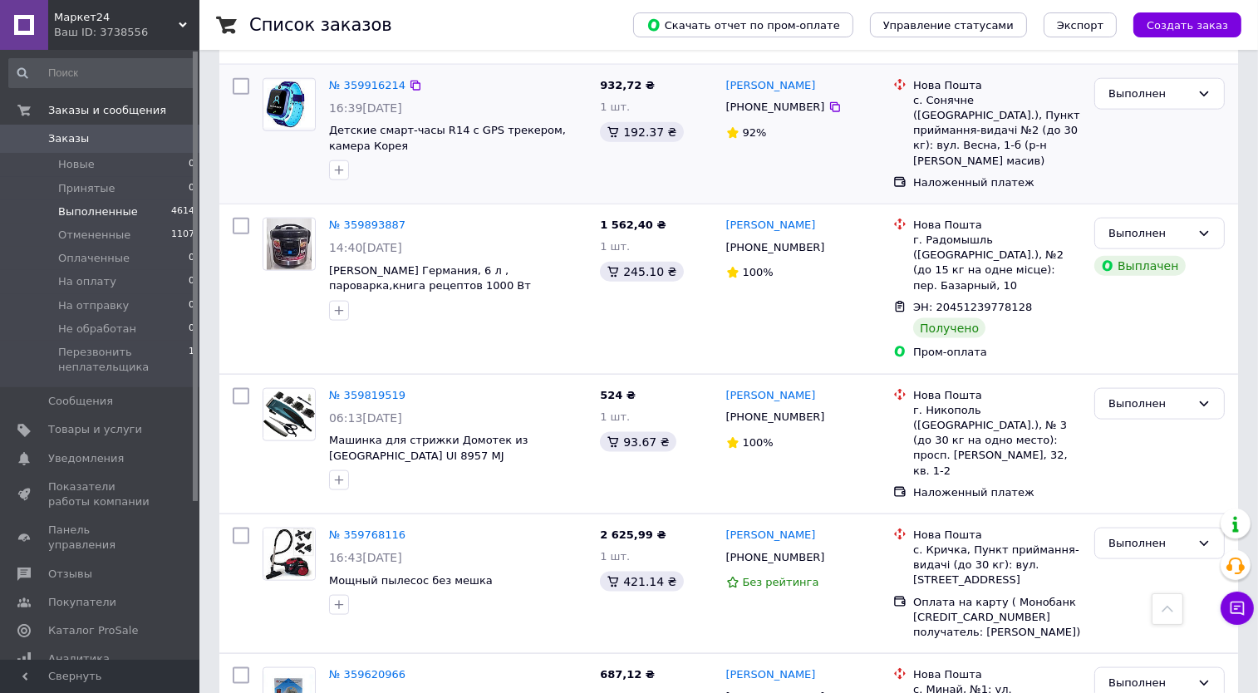
scroll to position [2520, 0]
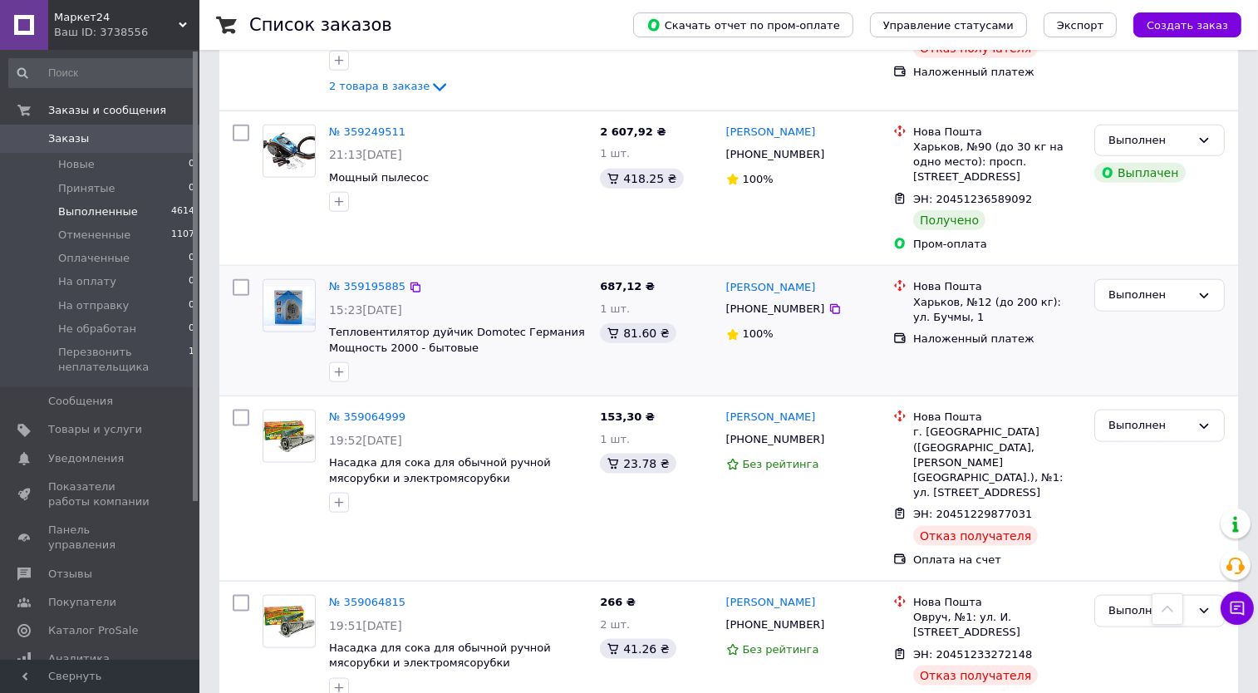
scroll to position [2449, 0]
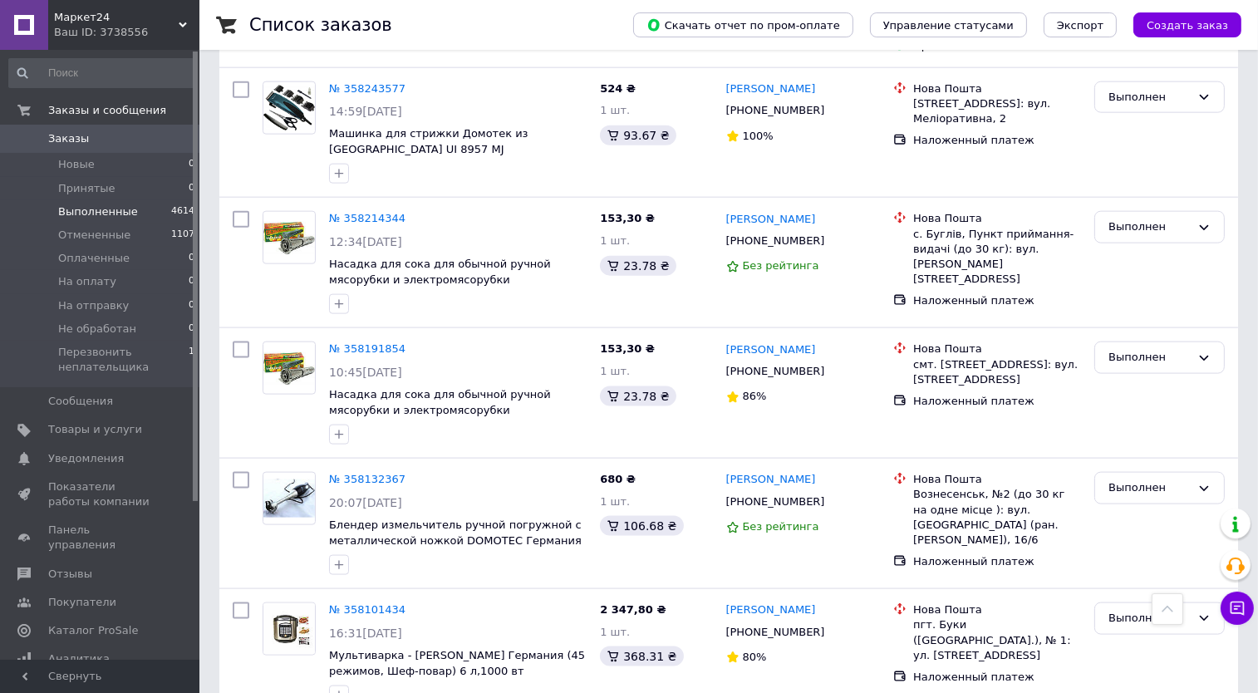
scroll to position [2549, 0]
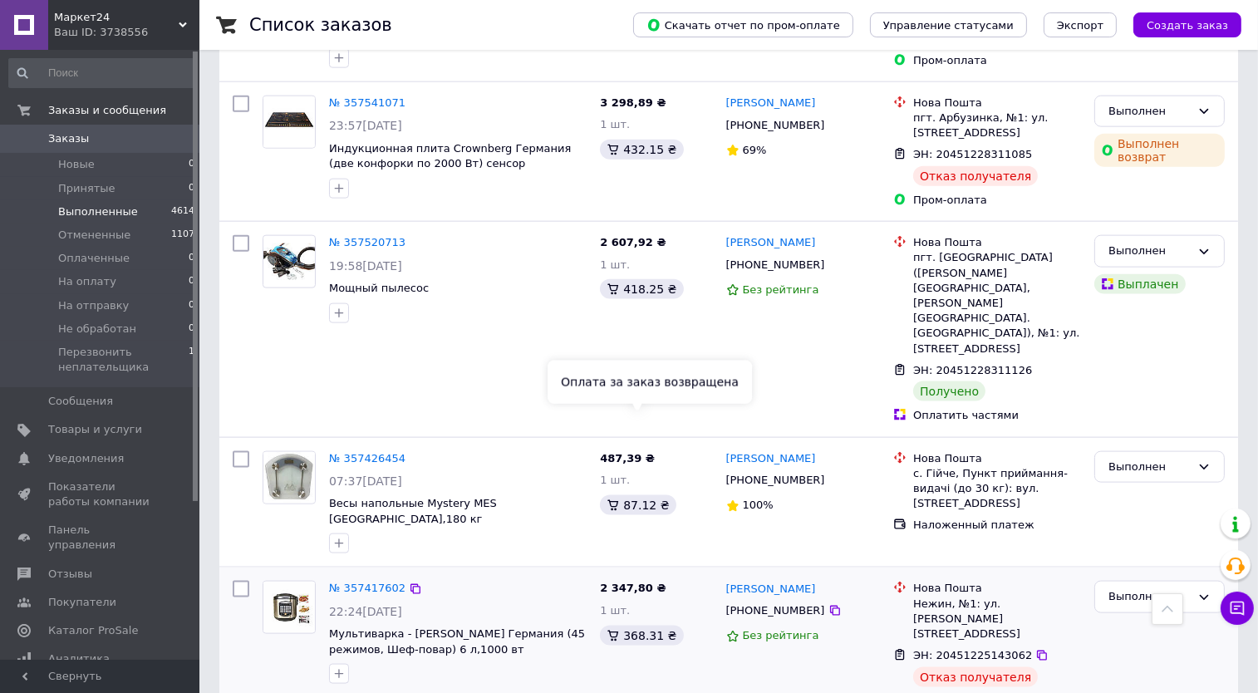
scroll to position [2553, 0]
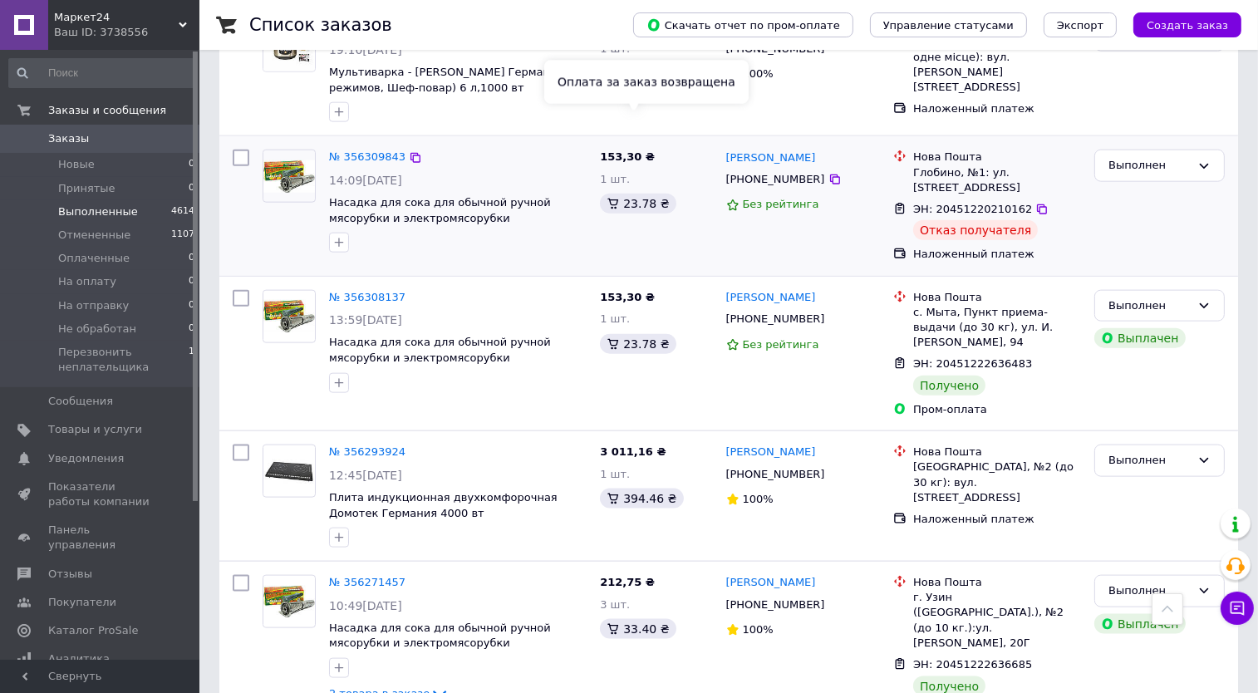
scroll to position [2409, 0]
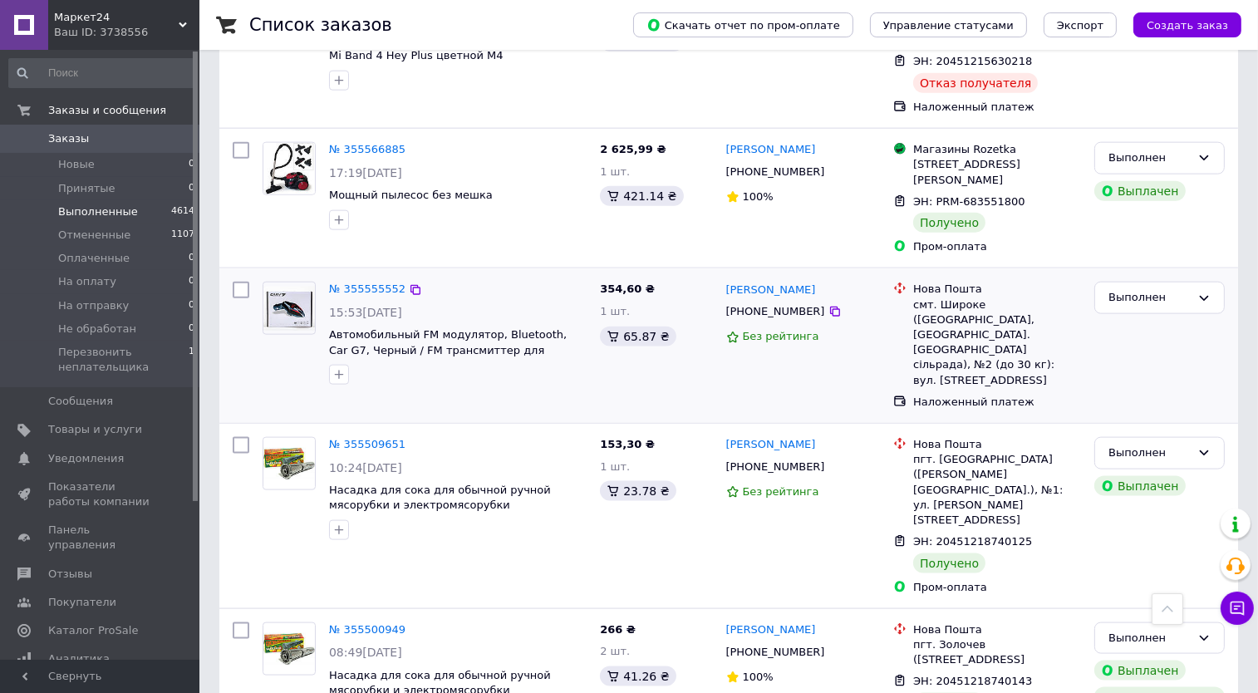
scroll to position [2521, 0]
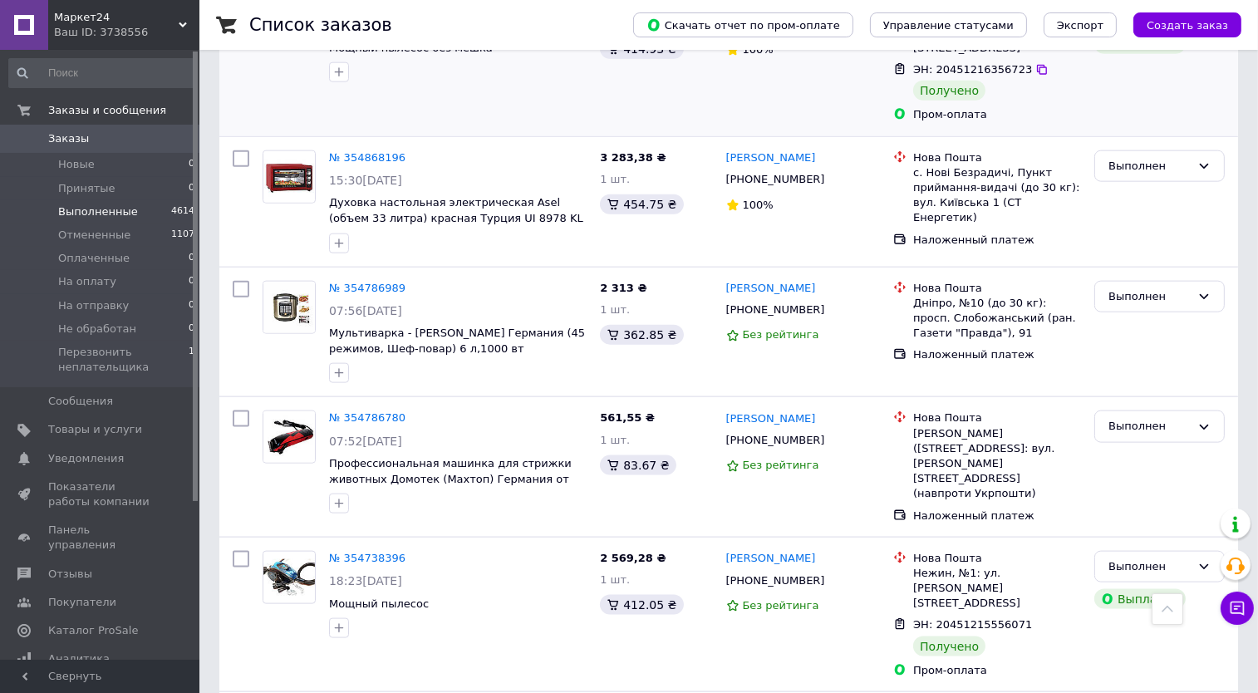
scroll to position [2453, 0]
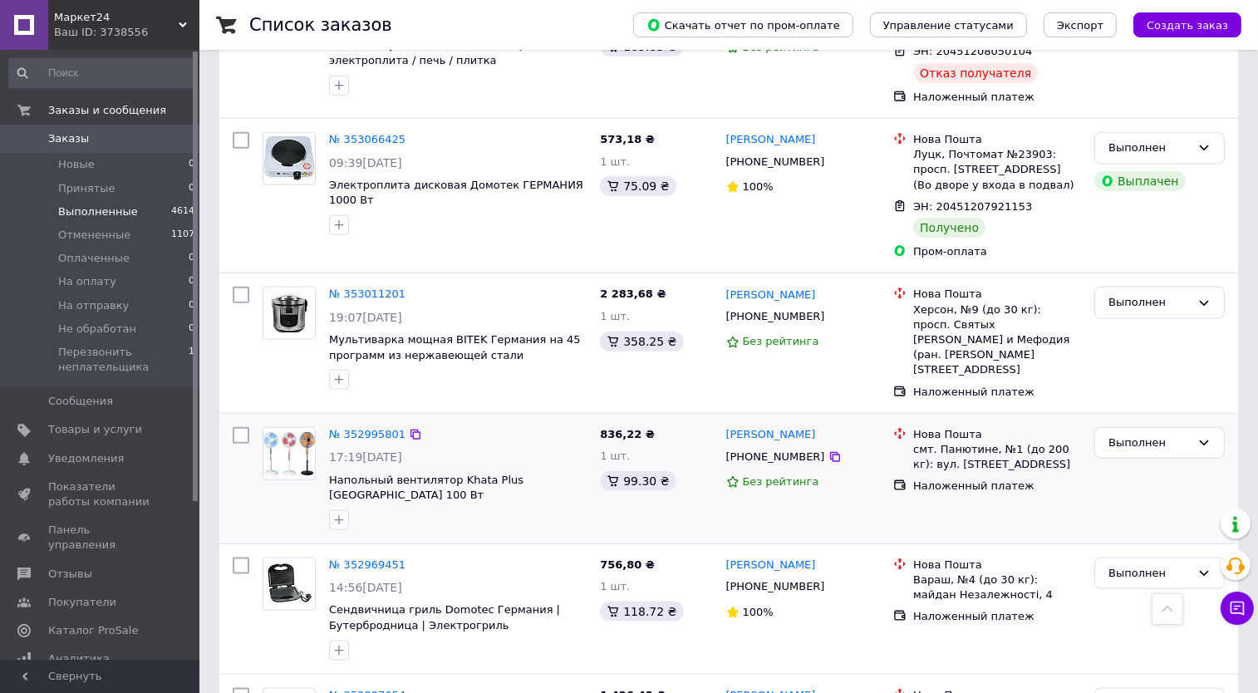
scroll to position [2363, 0]
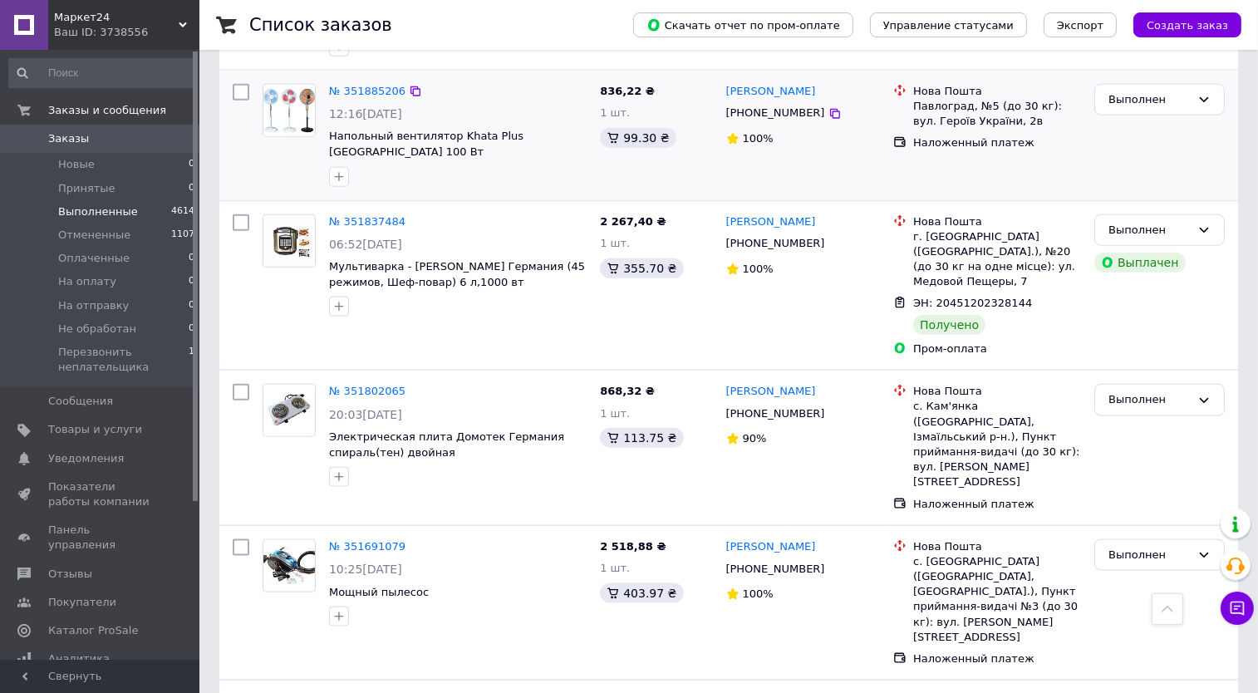
scroll to position [2373, 0]
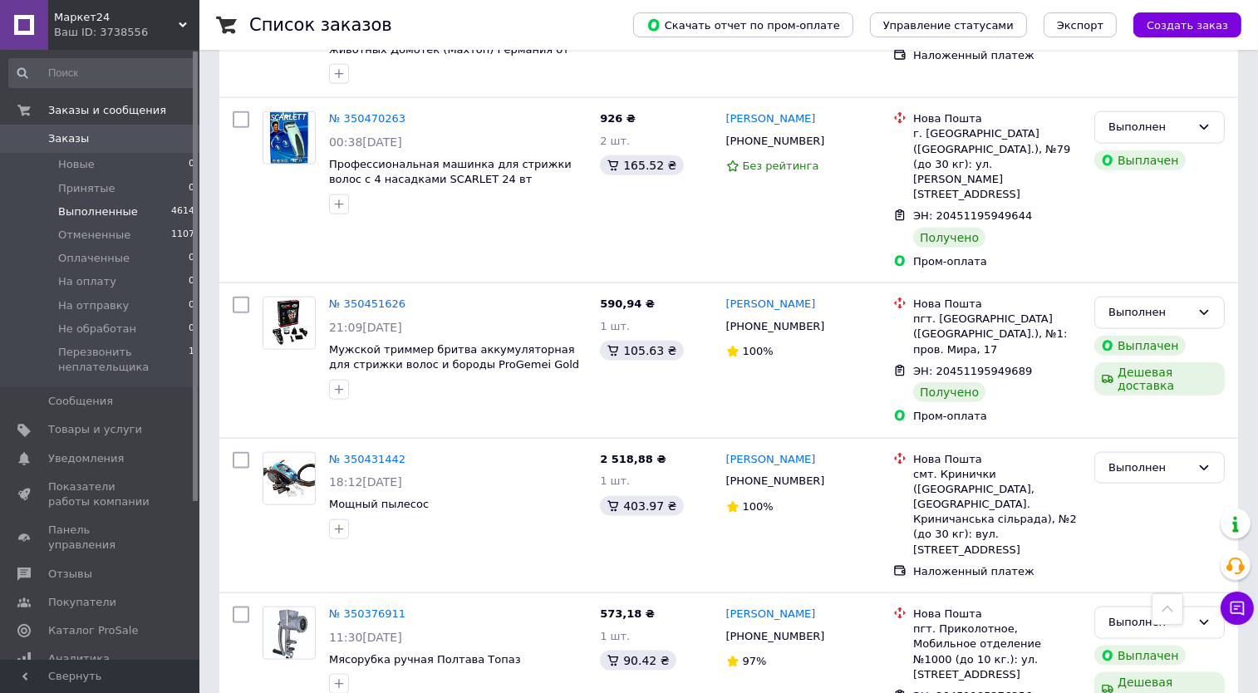
scroll to position [2378, 0]
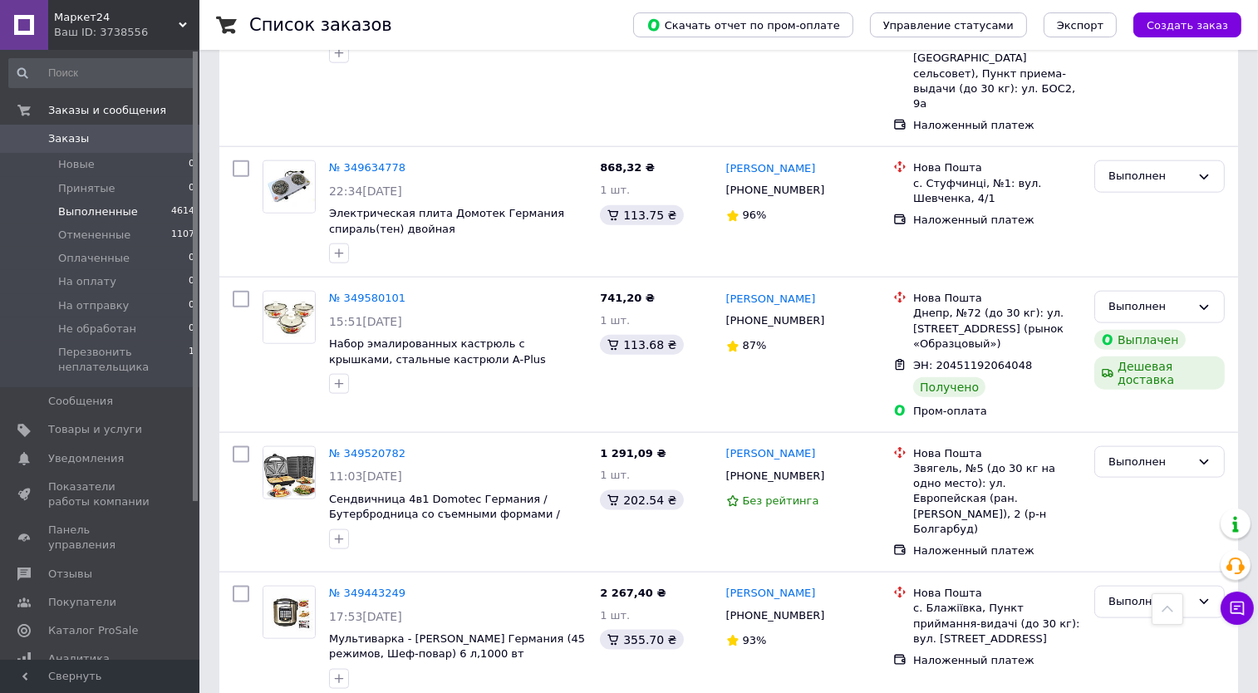
scroll to position [2442, 0]
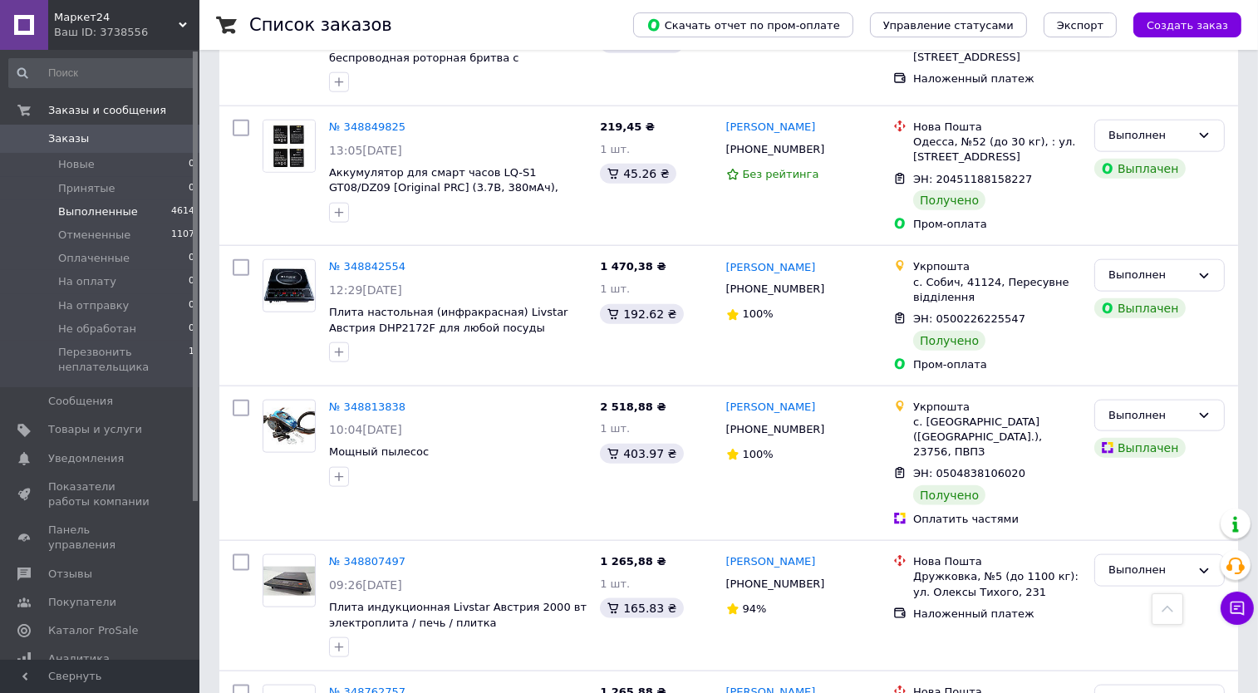
scroll to position [2430, 0]
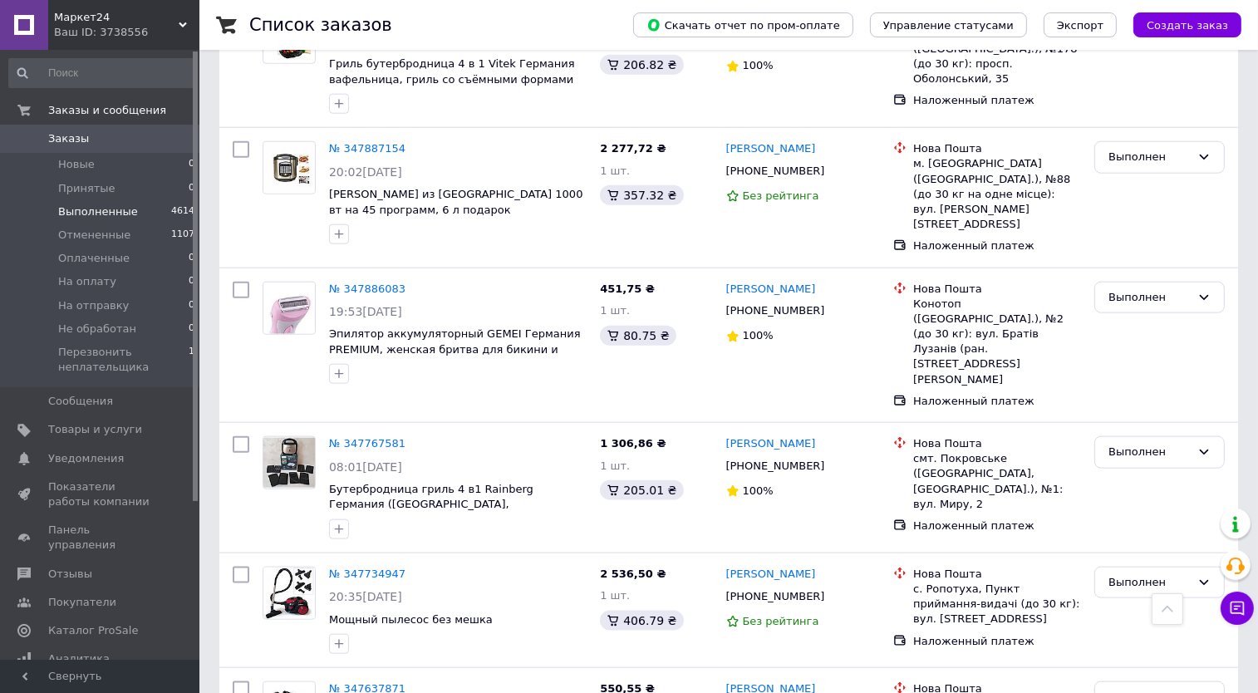
scroll to position [2353, 0]
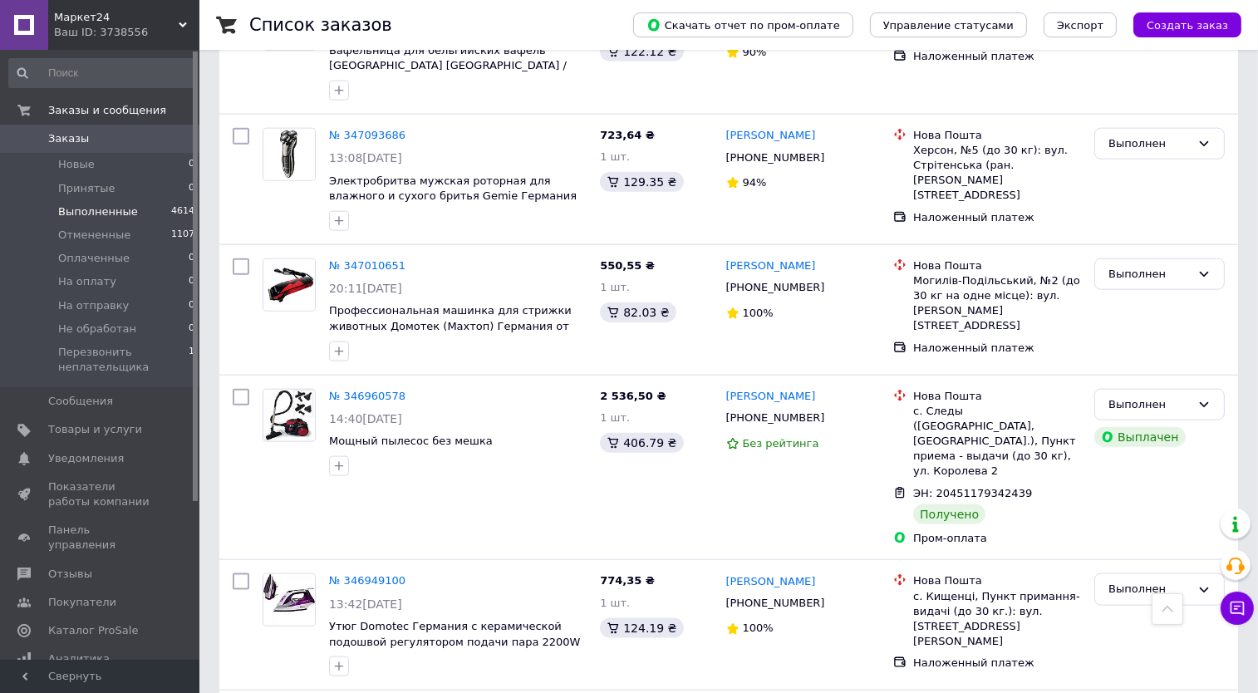
scroll to position [2402, 0]
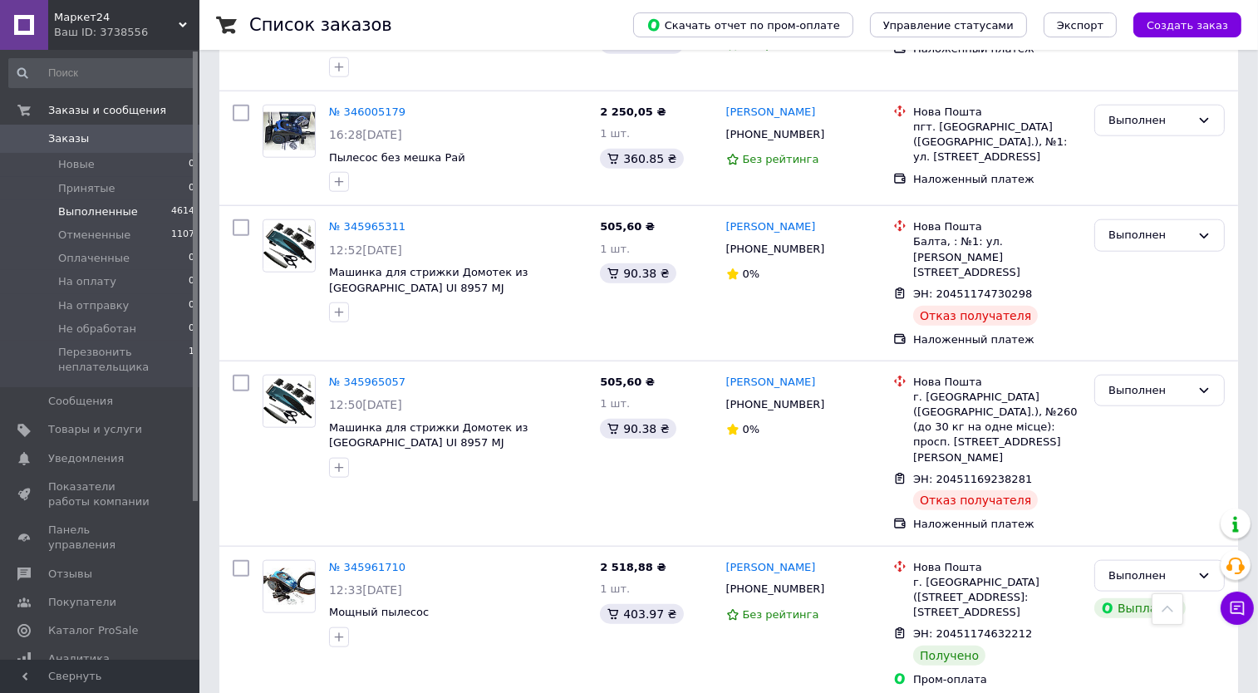
scroll to position [2338, 0]
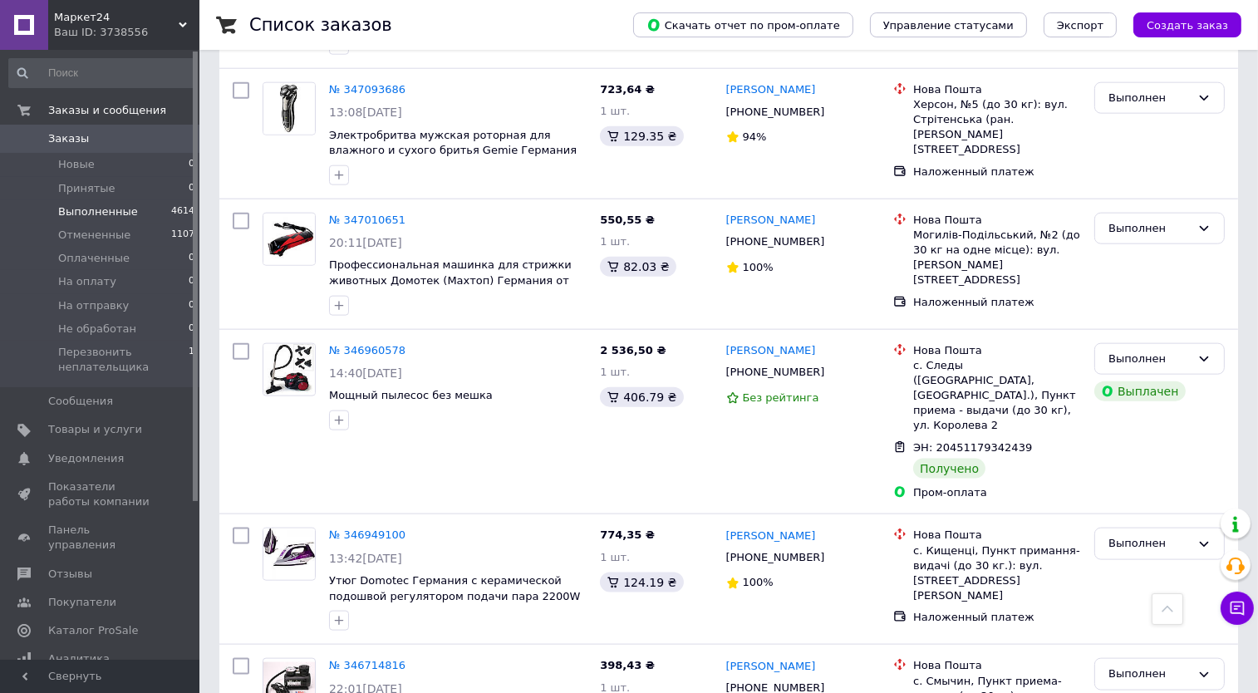
scroll to position [2402, 0]
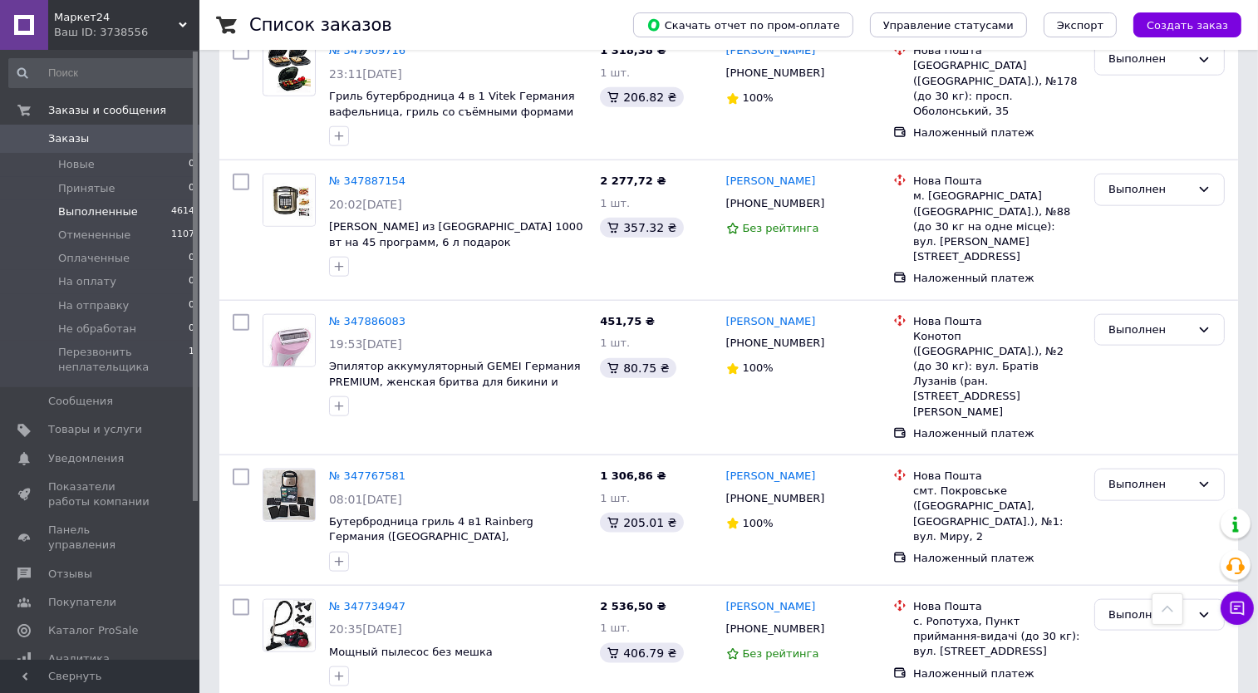
scroll to position [2353, 0]
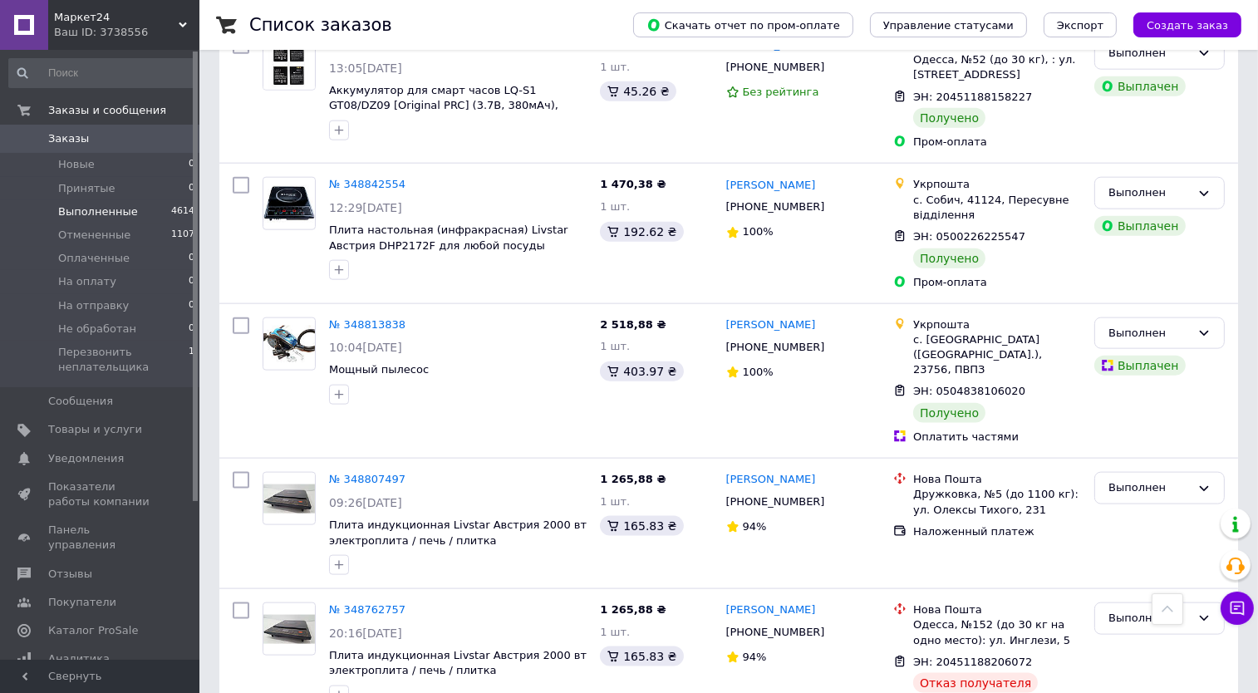
scroll to position [2430, 0]
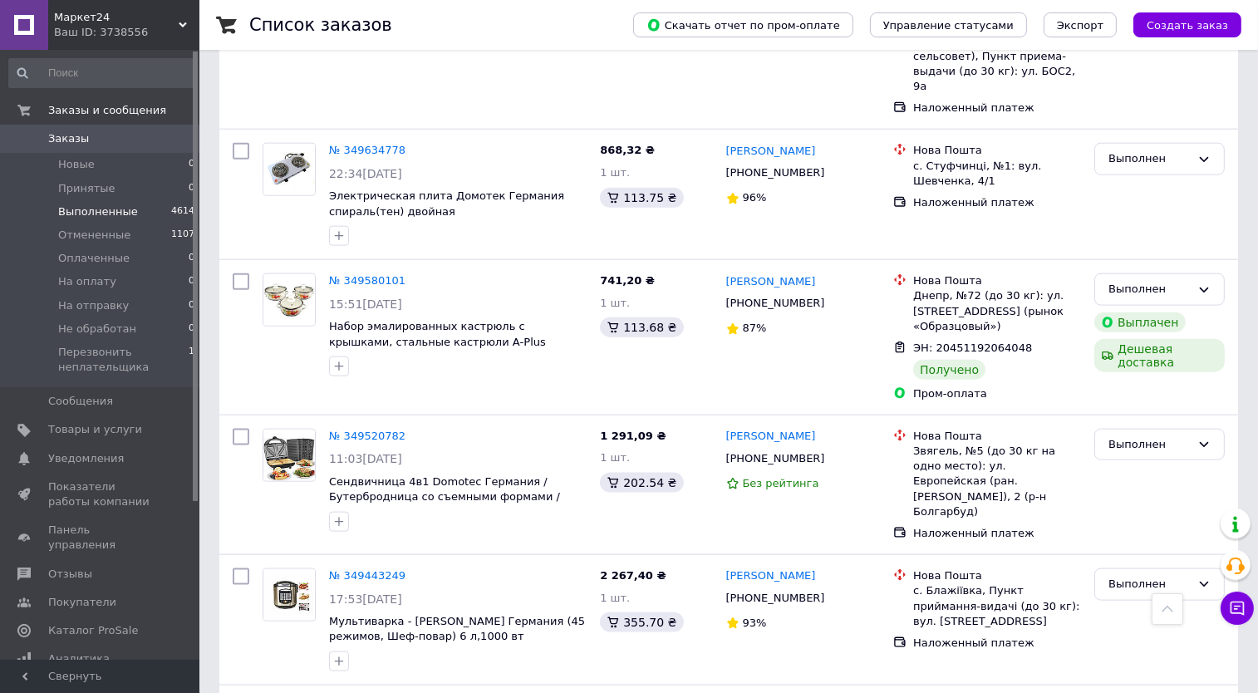
scroll to position [2442, 0]
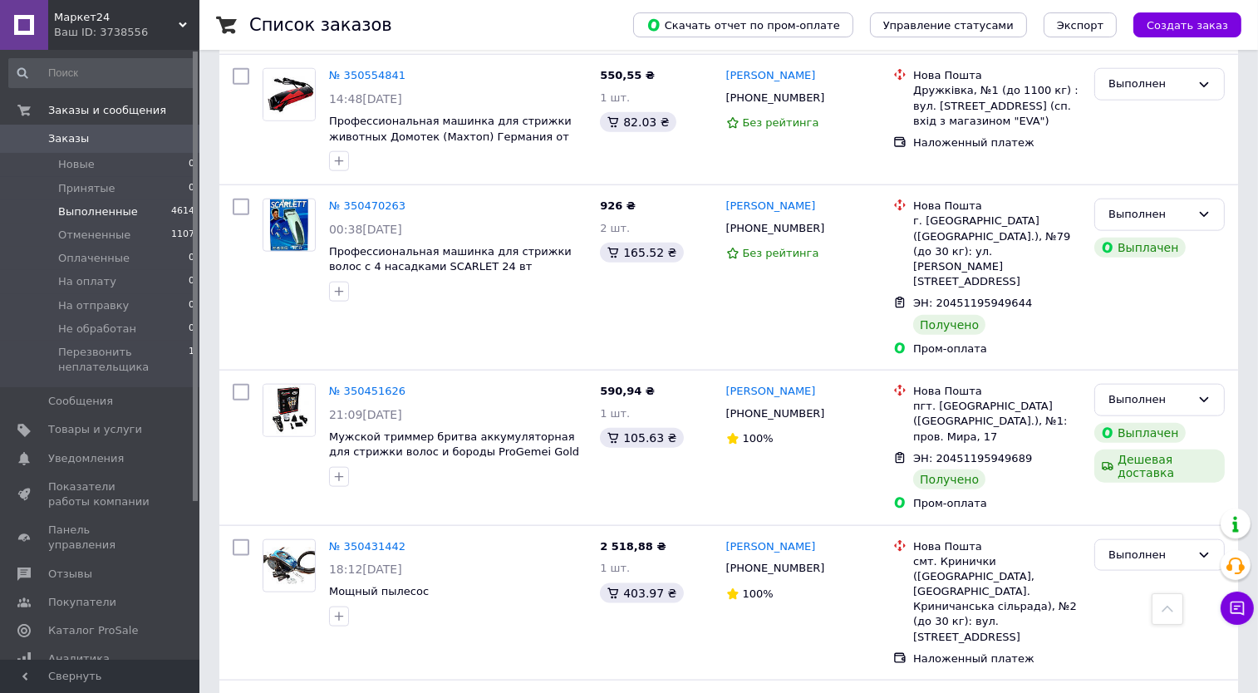
scroll to position [2378, 0]
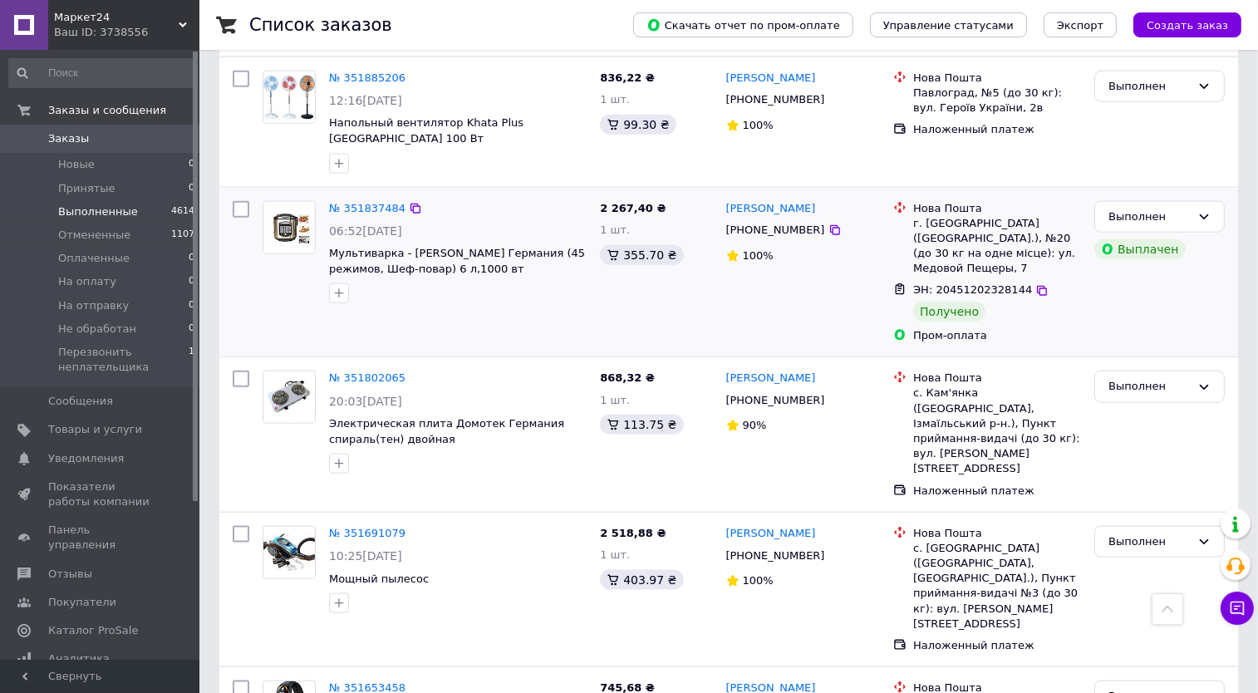
scroll to position [2373, 0]
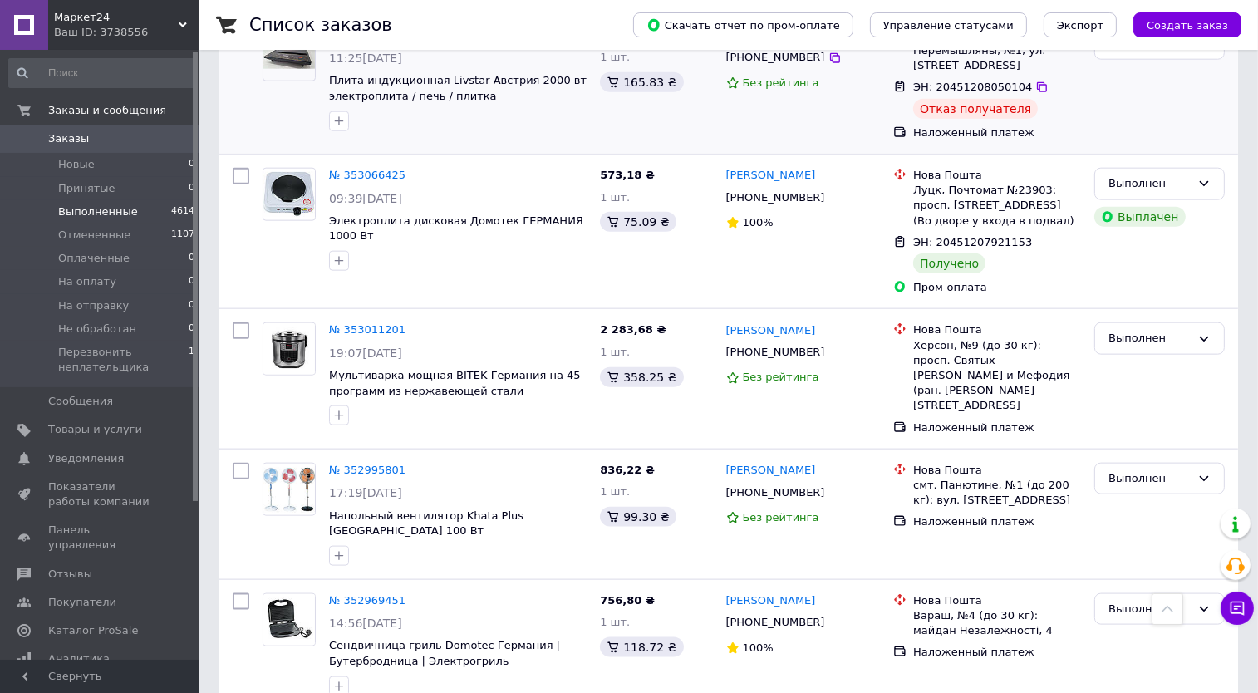
scroll to position [2363, 0]
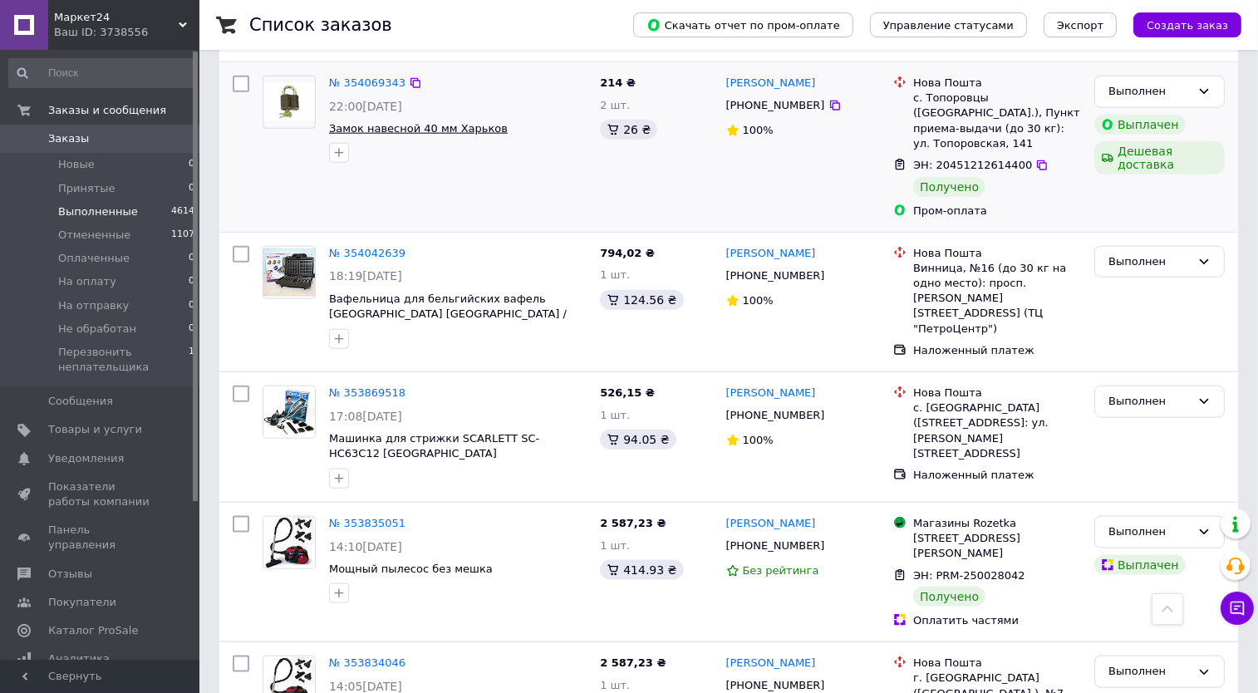
scroll to position [2377, 0]
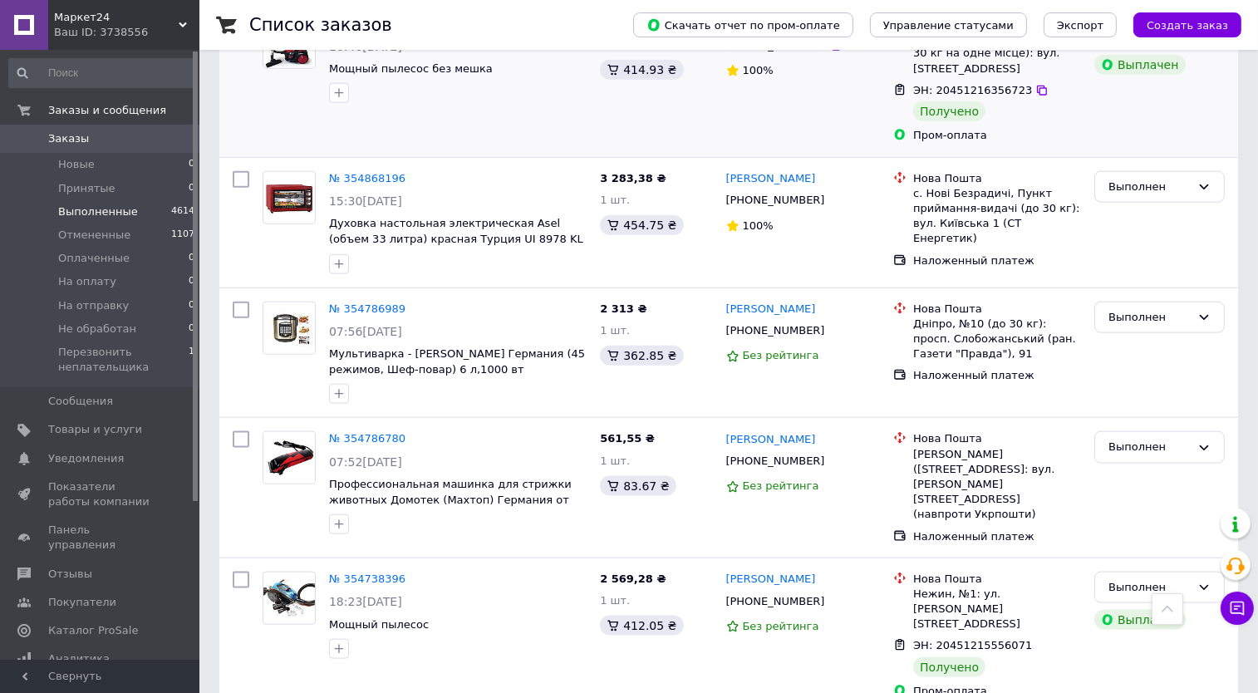
scroll to position [2453, 0]
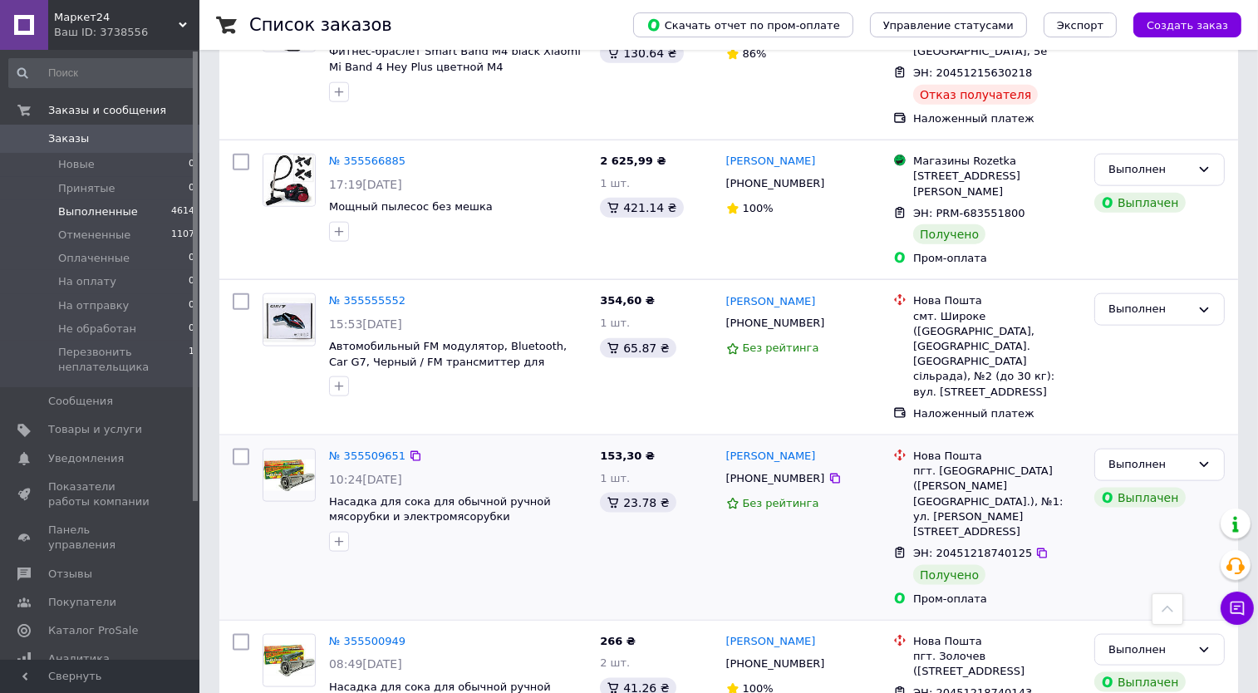
scroll to position [2521, 0]
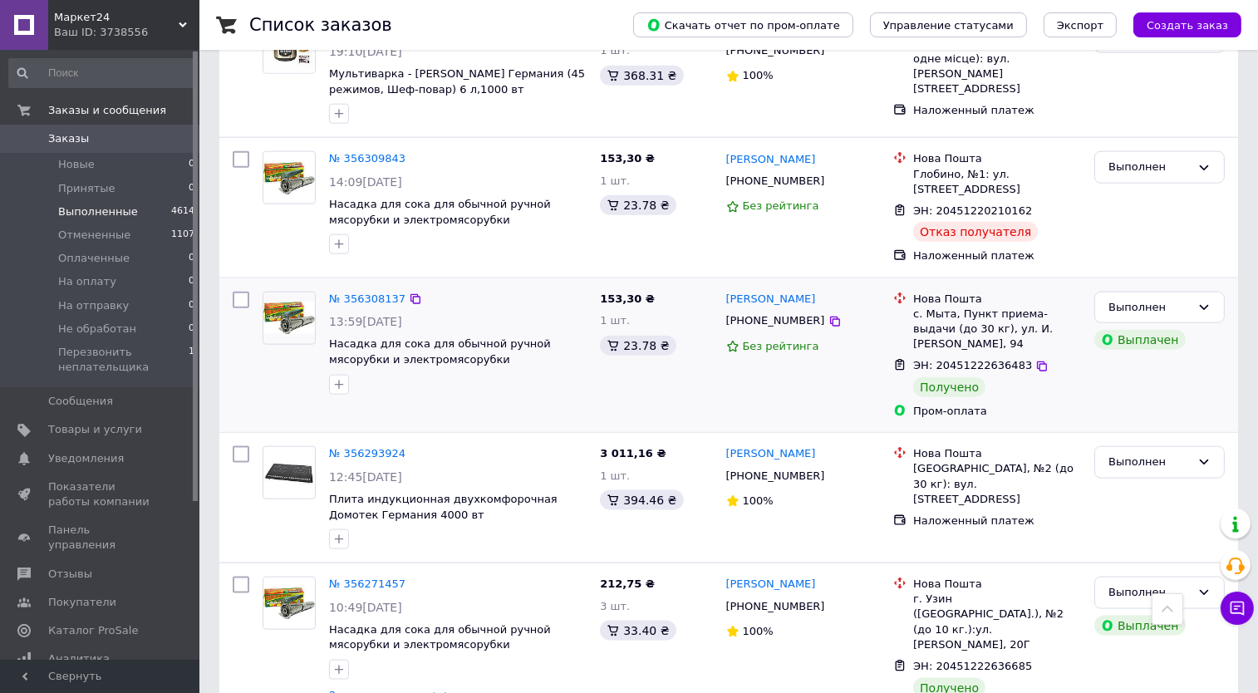
scroll to position [2409, 0]
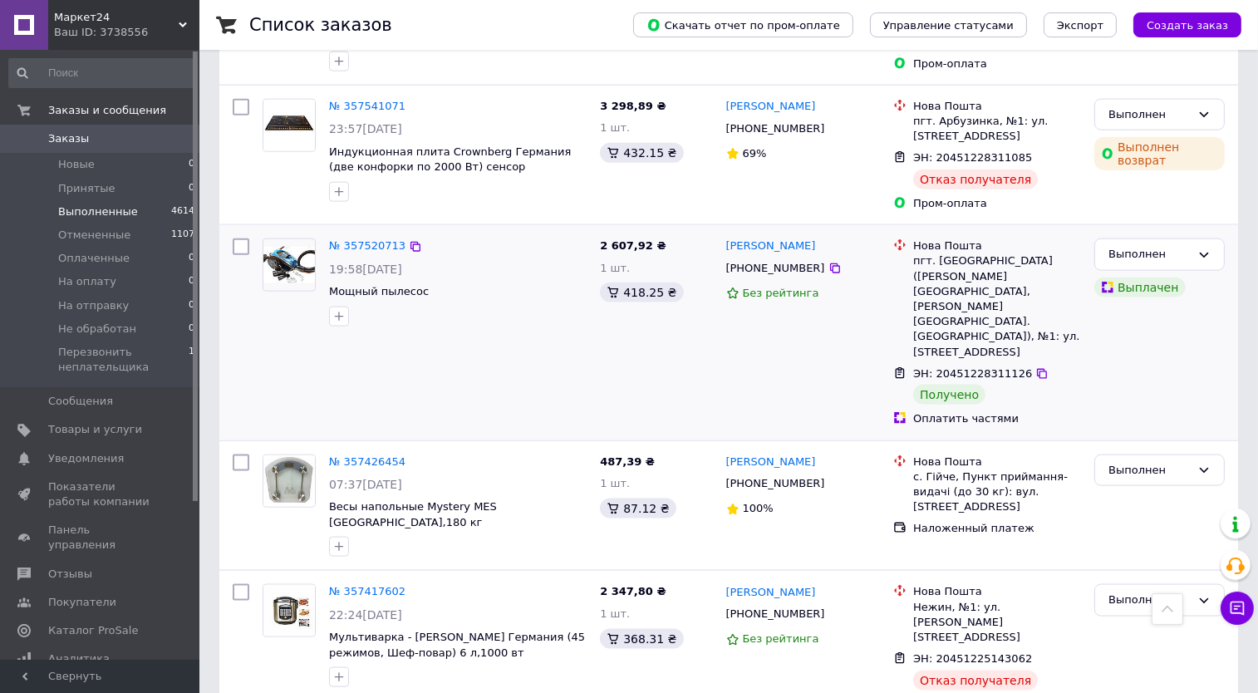
scroll to position [2553, 0]
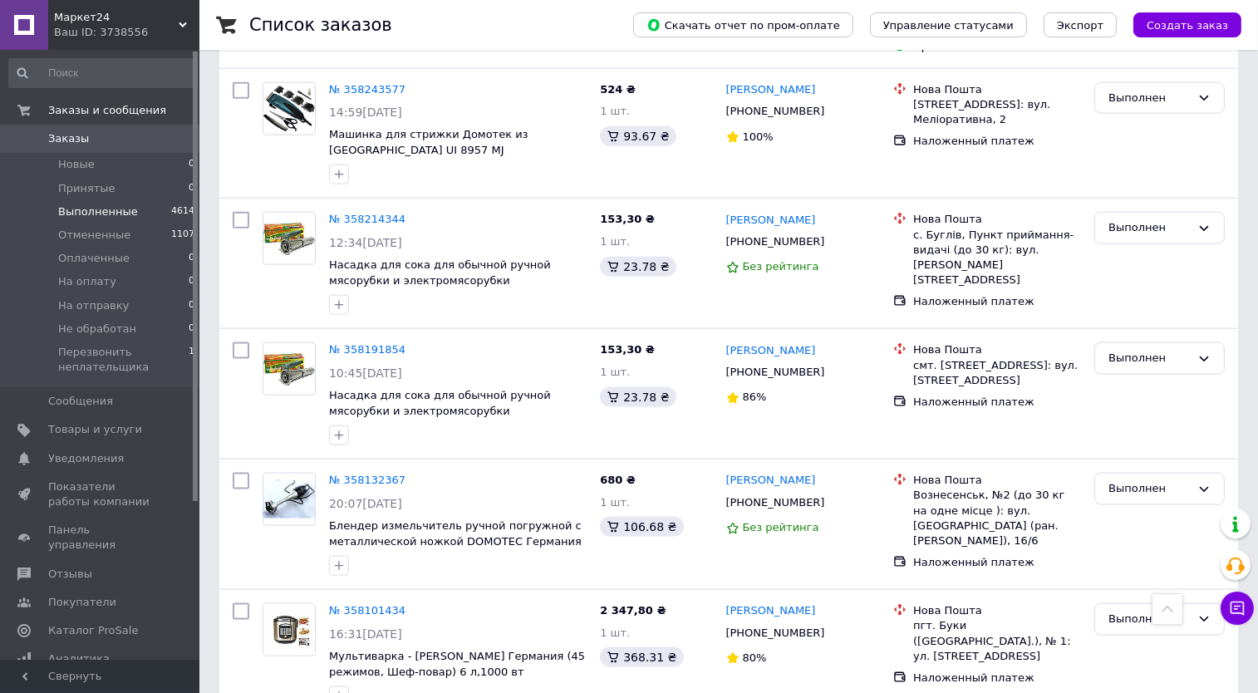
scroll to position [2549, 0]
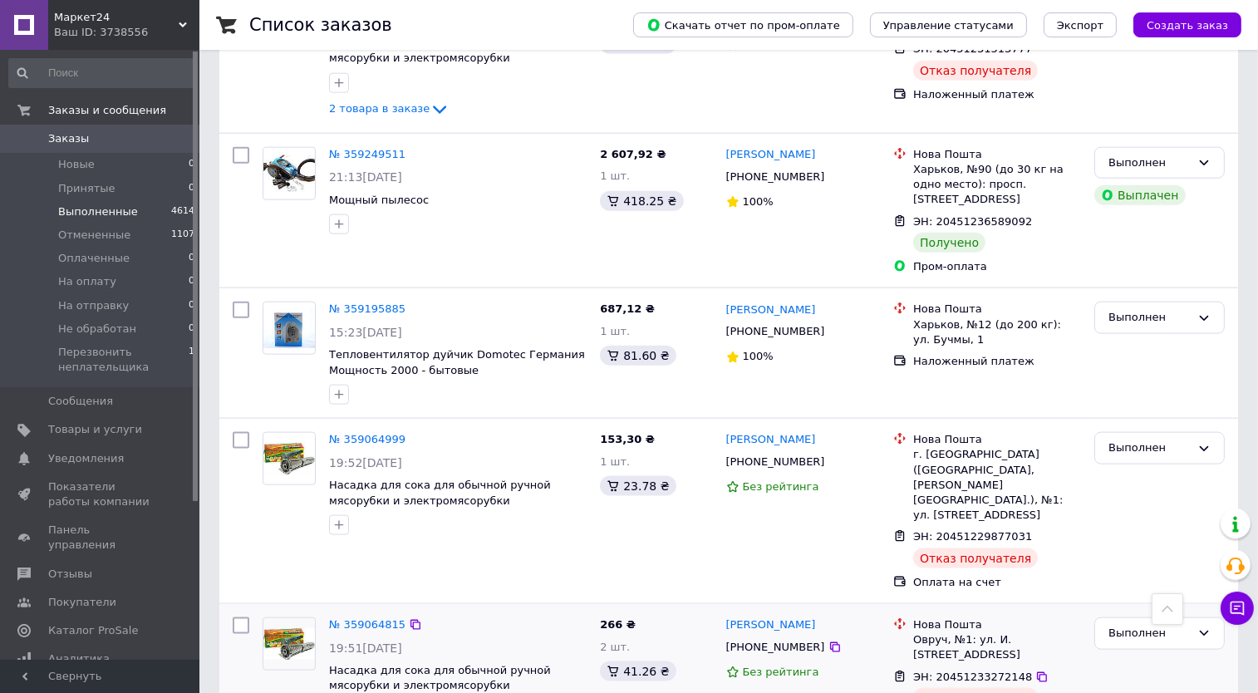
scroll to position [2449, 0]
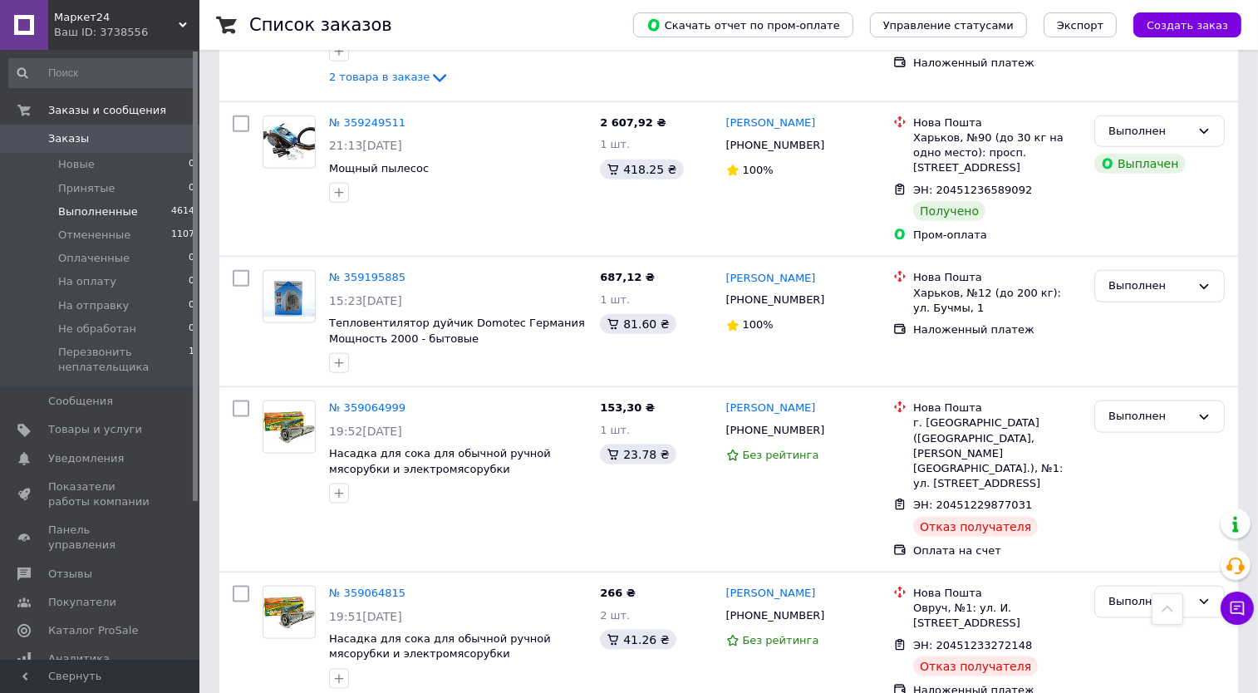
drag, startPoint x: 380, startPoint y: 650, endPoint x: 378, endPoint y: 614, distance: 35.8
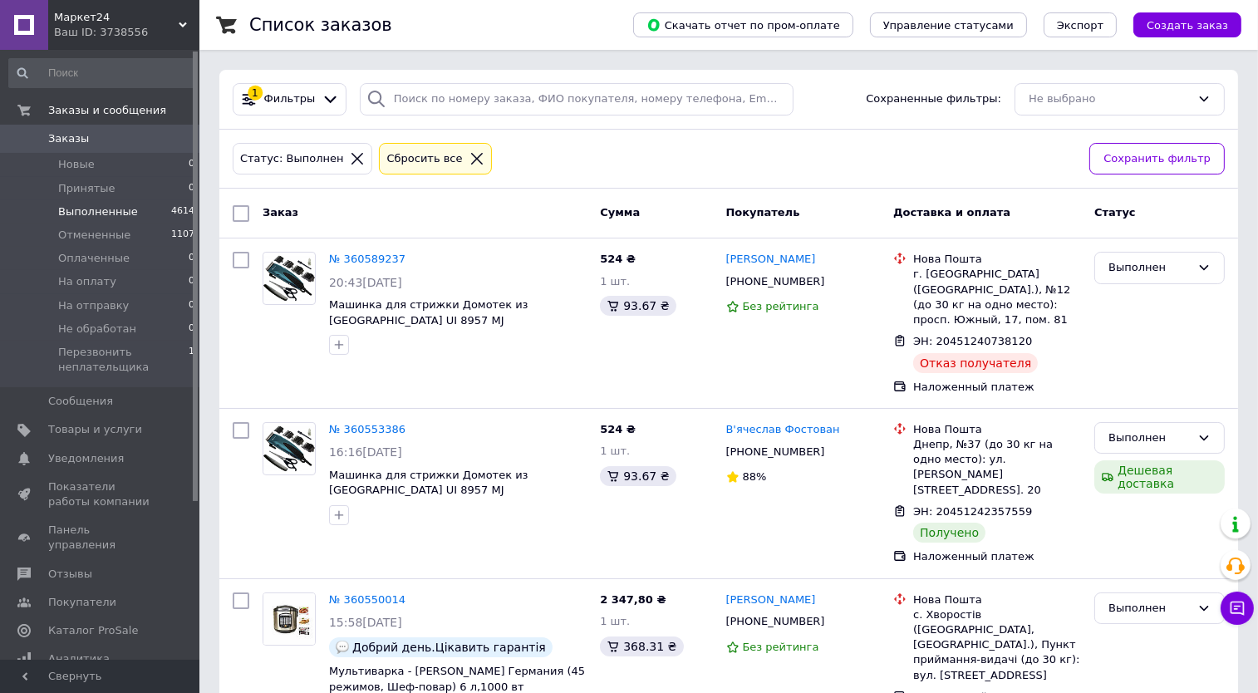
click at [471, 157] on icon at bounding box center [477, 159] width 12 height 12
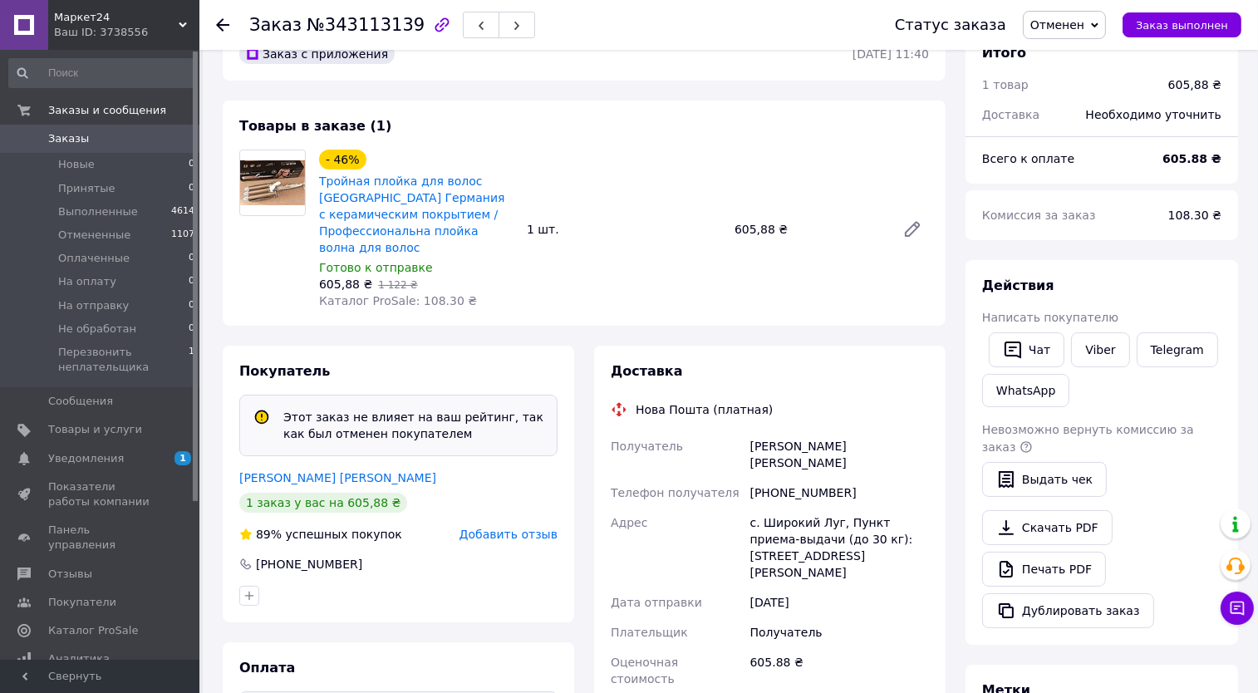
scroll to position [33, 0]
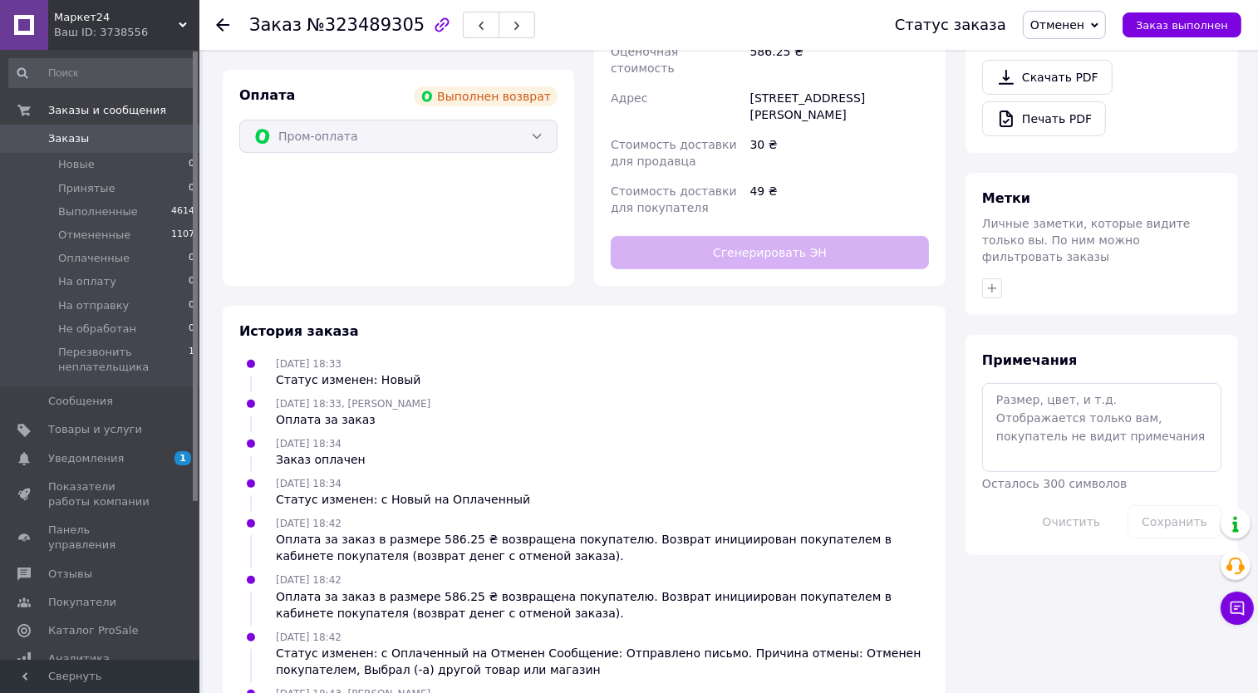
scroll to position [651, 0]
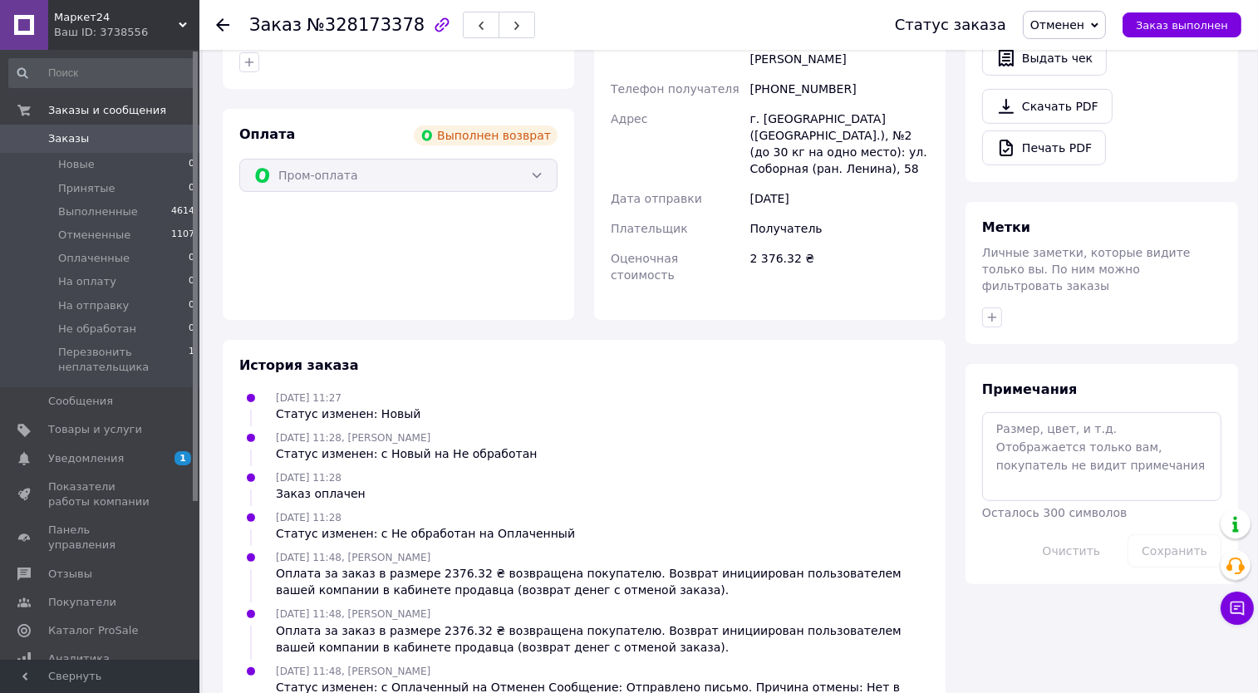
scroll to position [508, 0]
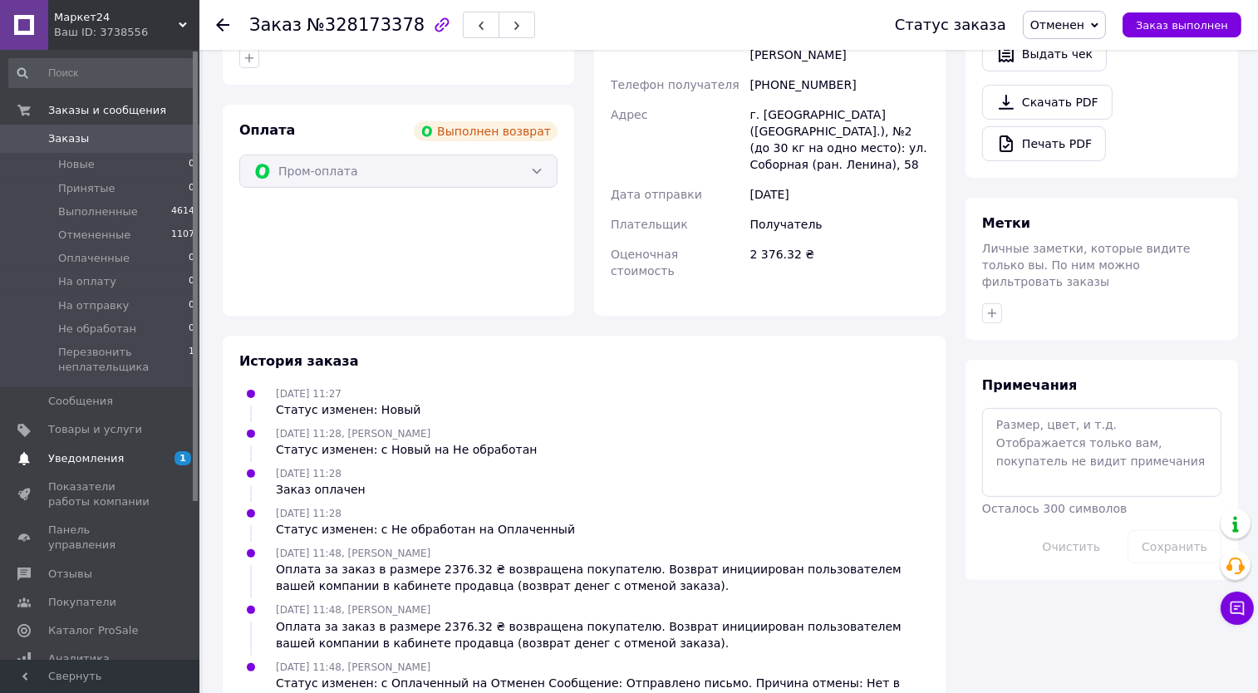
click at [97, 454] on span "Уведомления" at bounding box center [86, 458] width 76 height 15
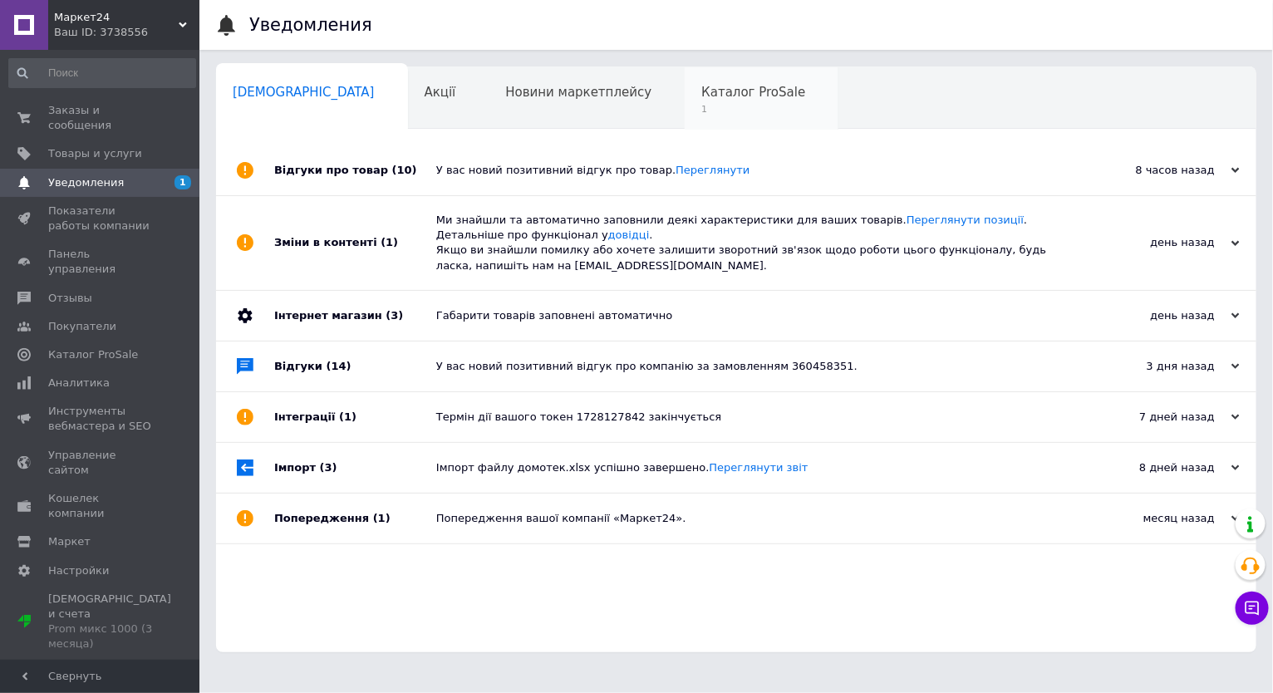
click at [712, 100] on div "Каталог ProSale 1" at bounding box center [762, 98] width 154 height 63
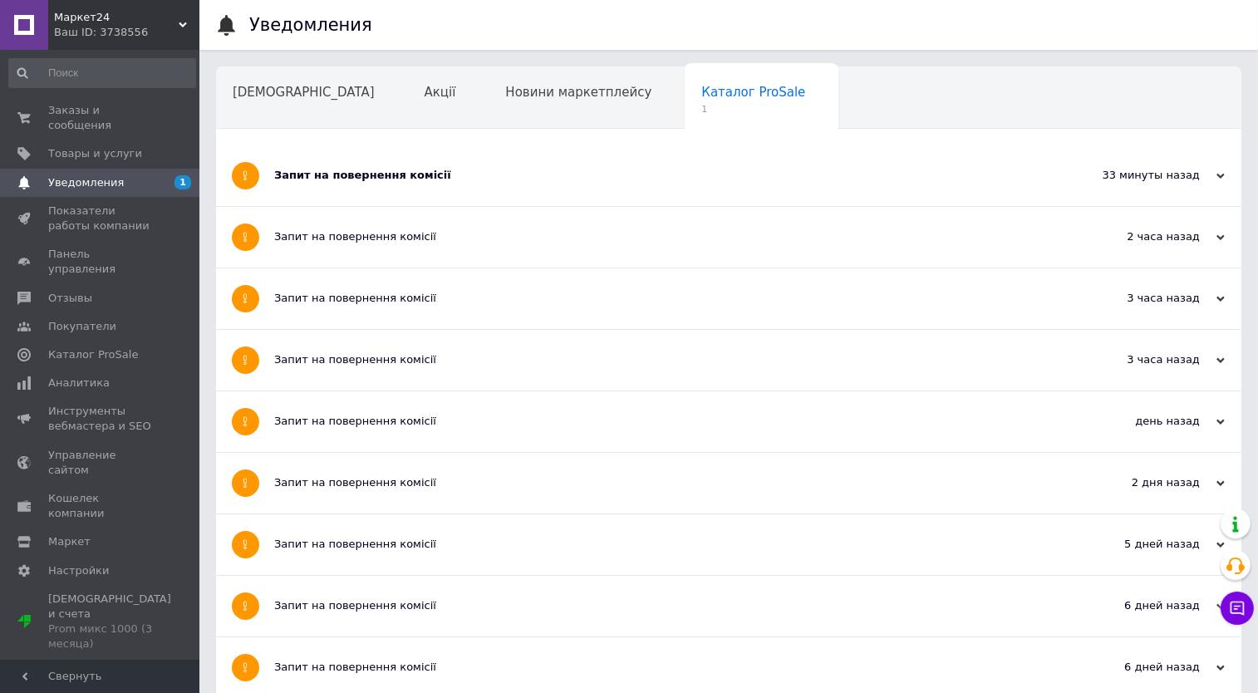
click at [415, 166] on div "Запит на повернення комісії" at bounding box center [666, 175] width 784 height 61
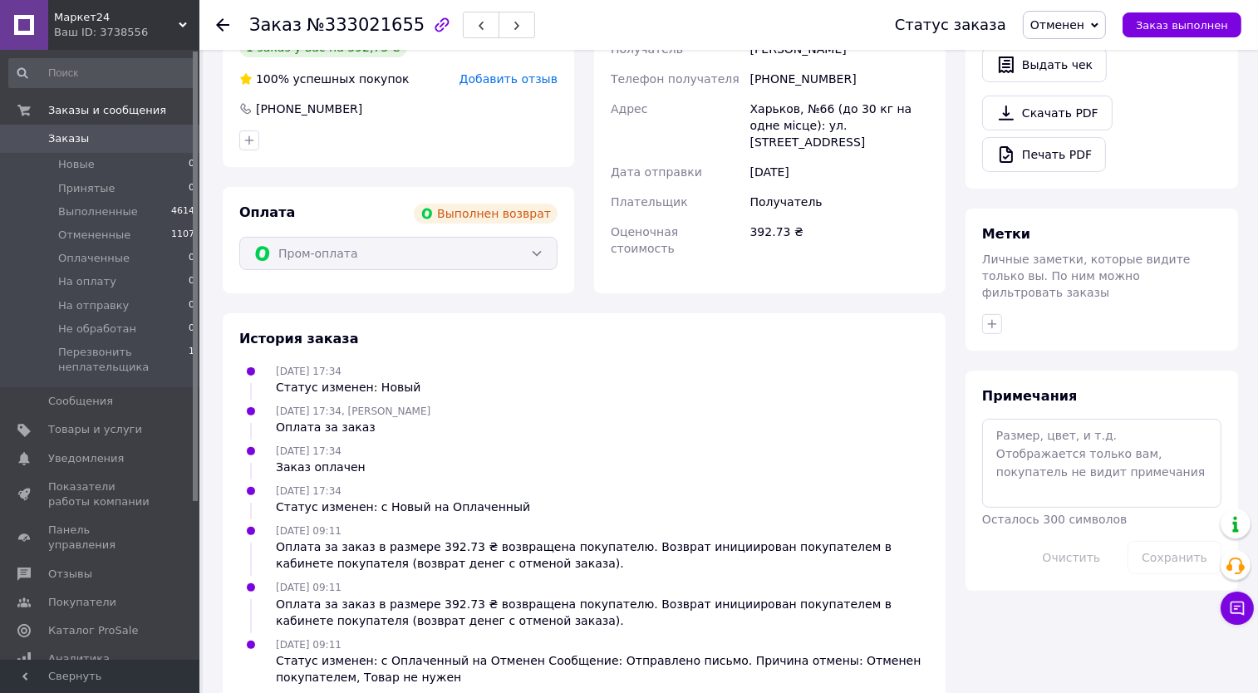
scroll to position [539, 0]
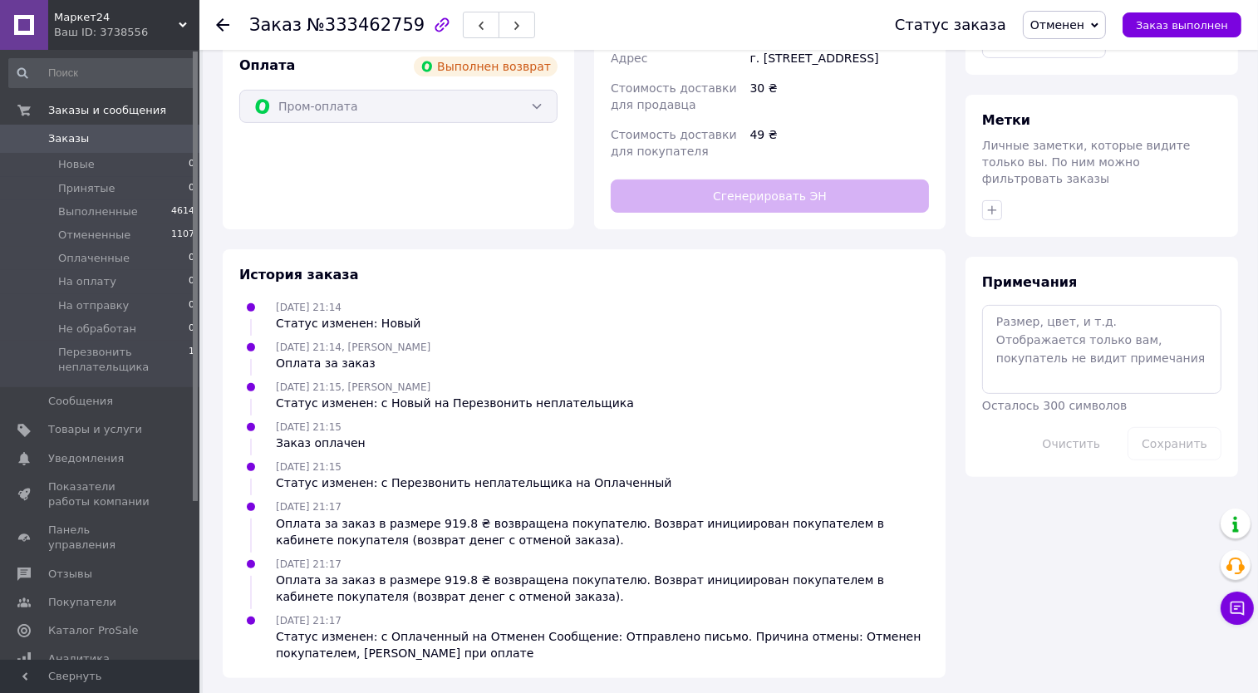
scroll to position [651, 0]
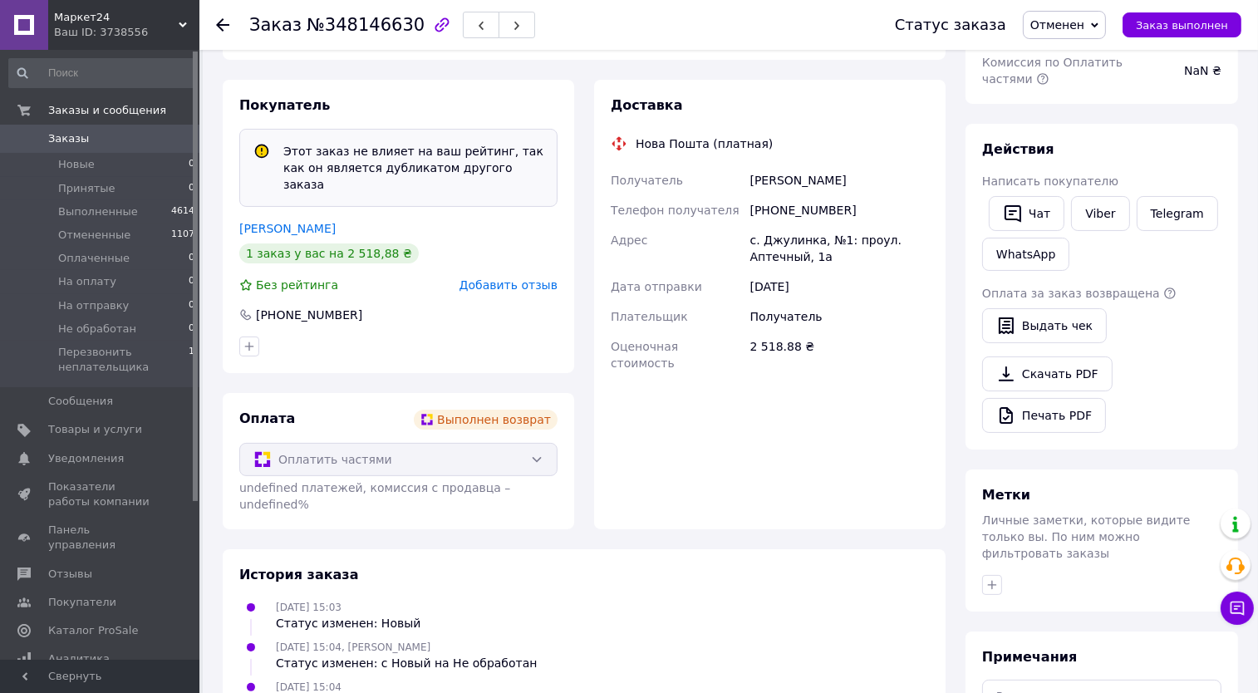
scroll to position [473, 0]
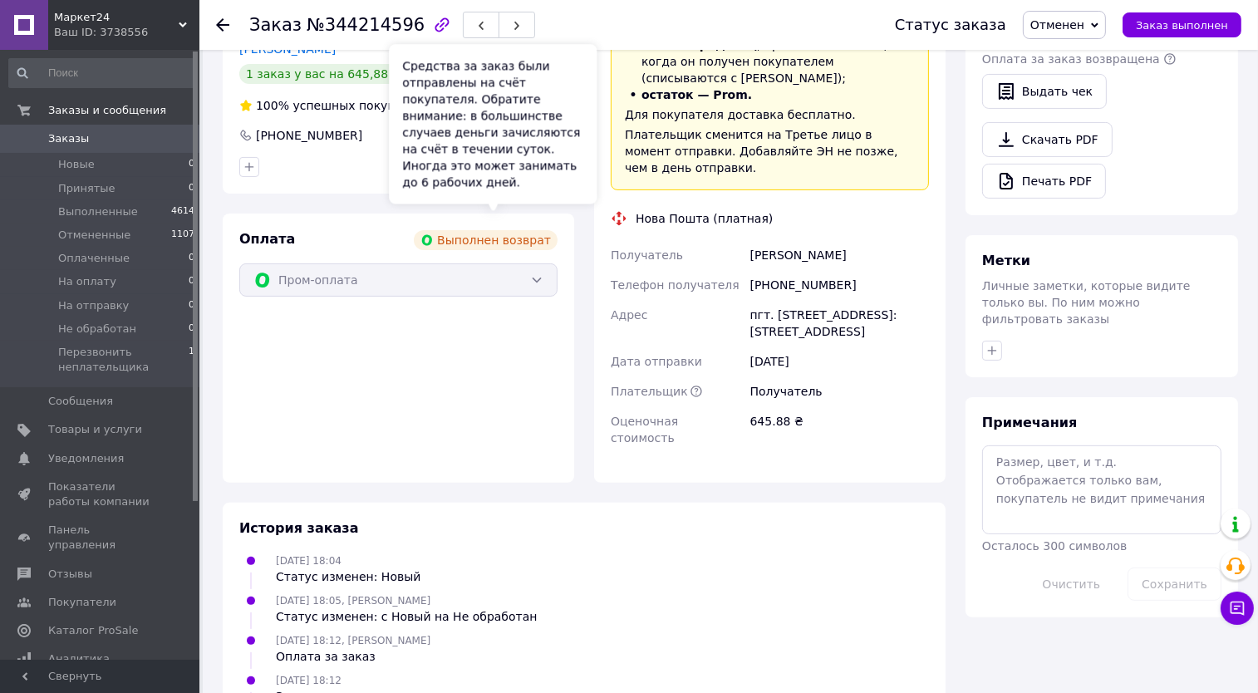
scroll to position [731, 0]
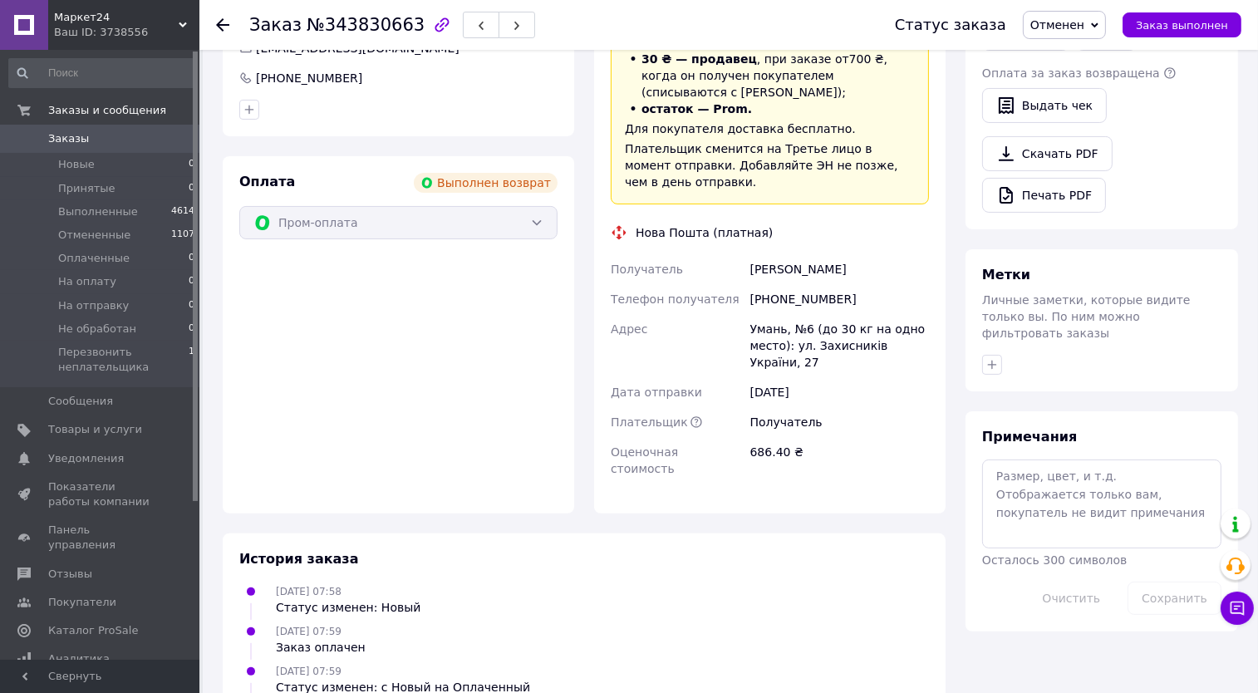
scroll to position [558, 0]
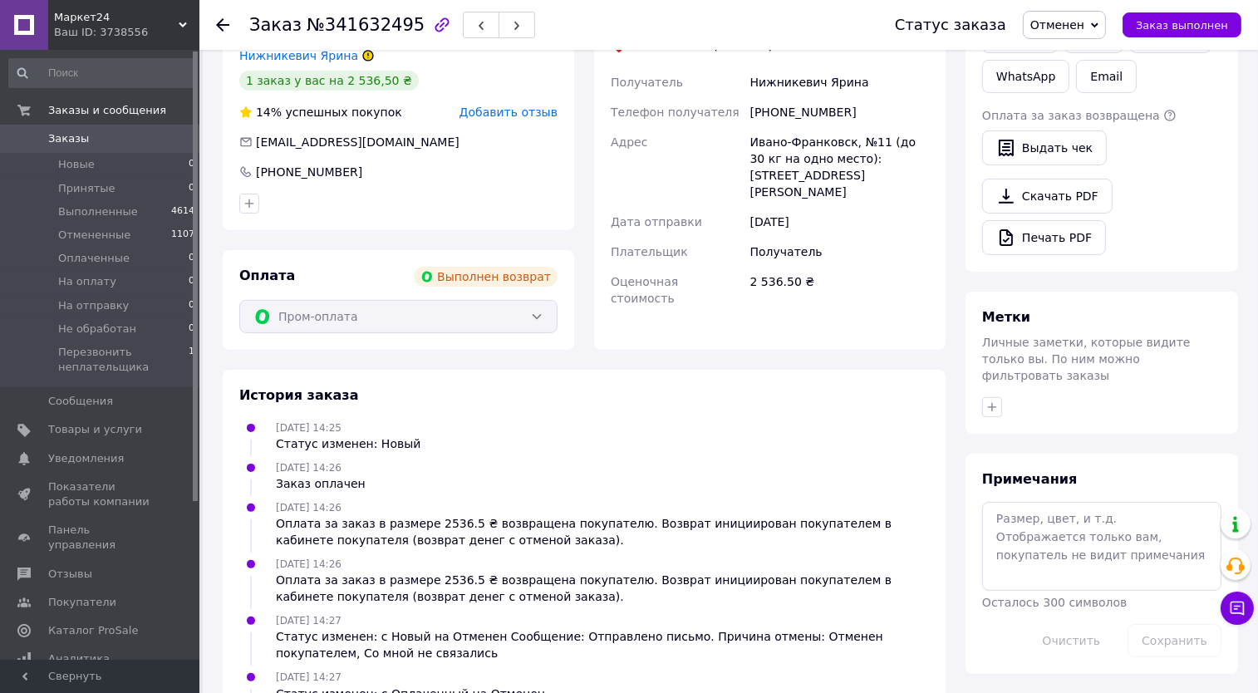
scroll to position [536, 0]
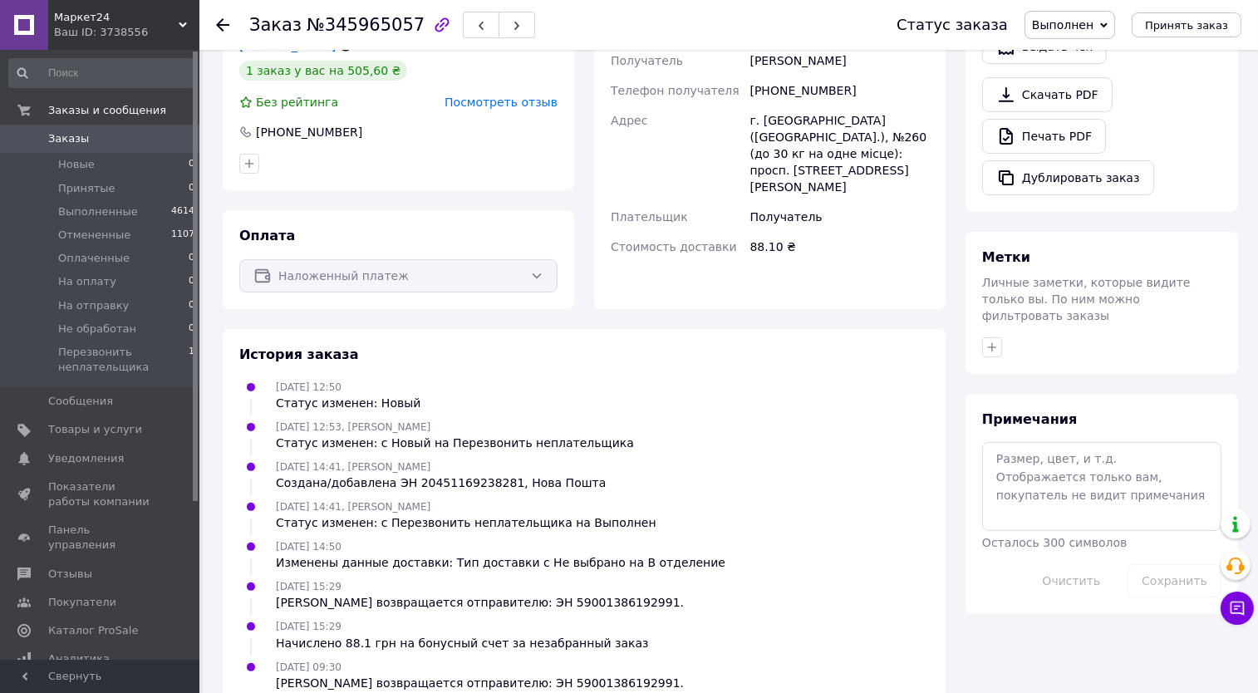
scroll to position [528, 0]
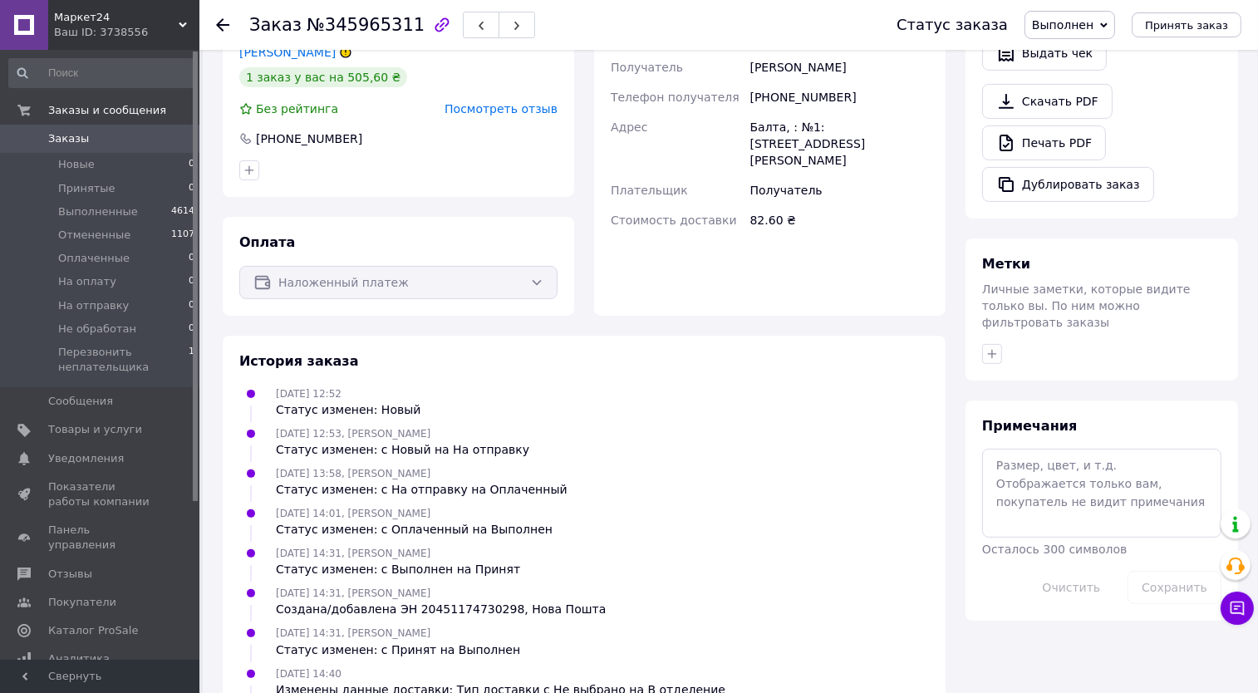
scroll to position [647, 0]
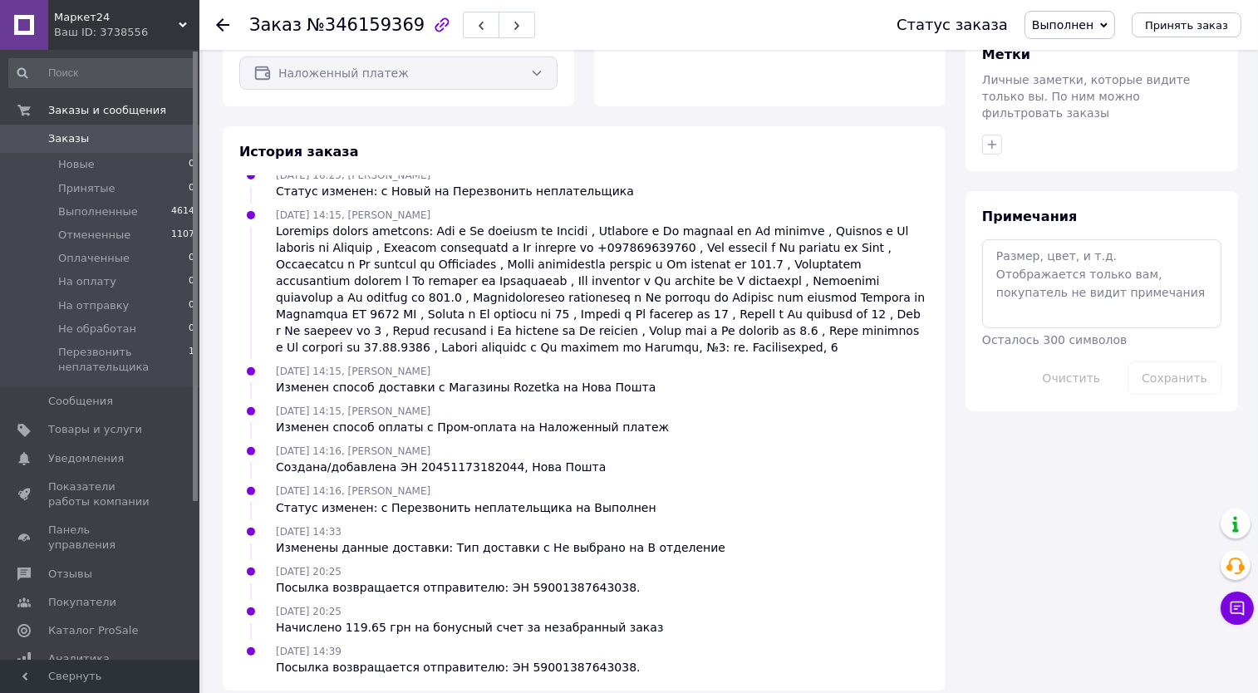
scroll to position [714, 0]
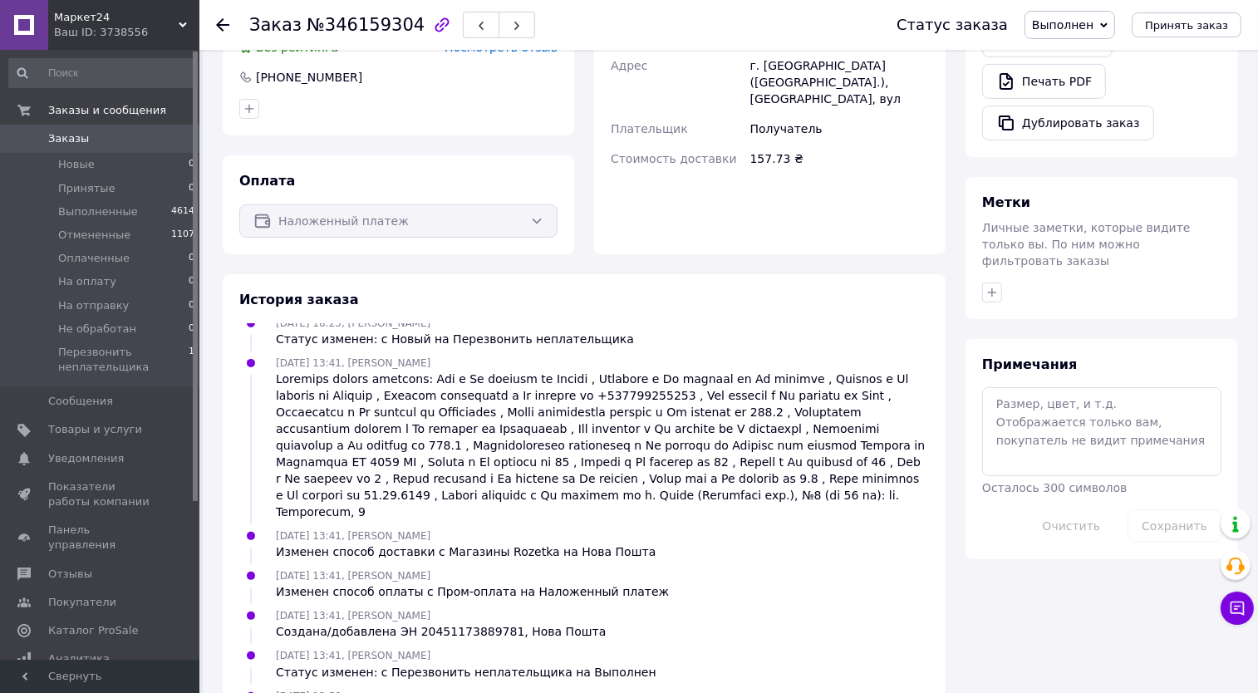
scroll to position [714, 0]
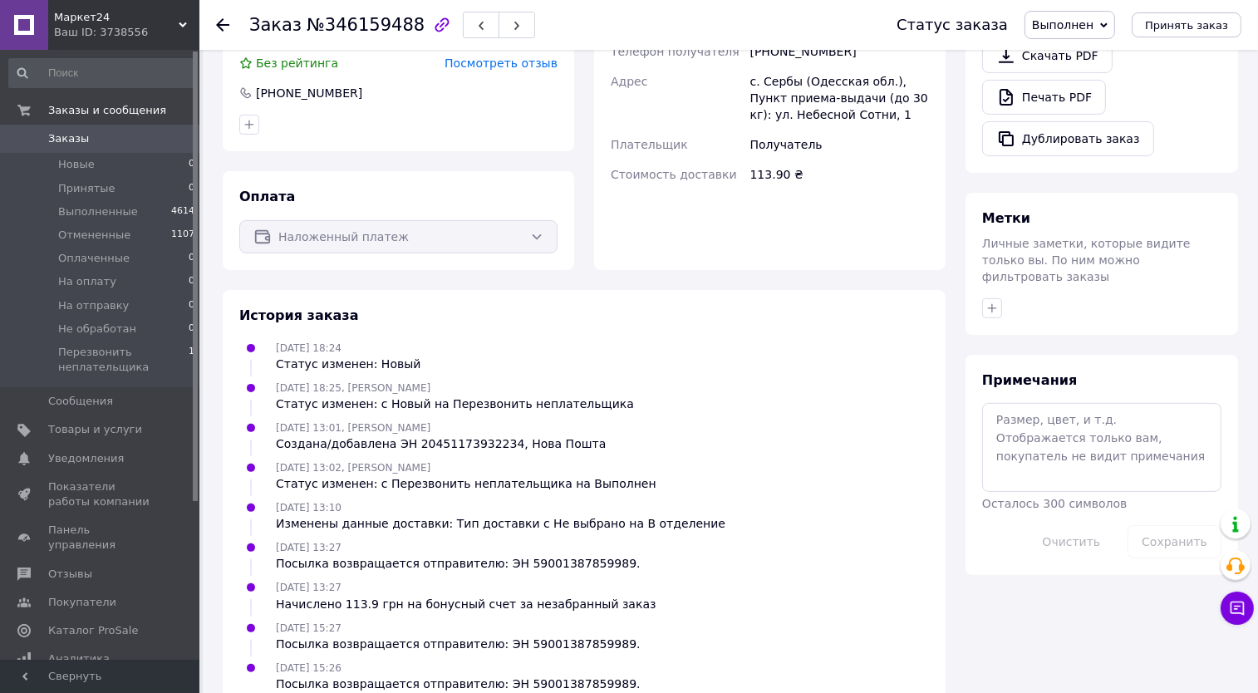
scroll to position [567, 0]
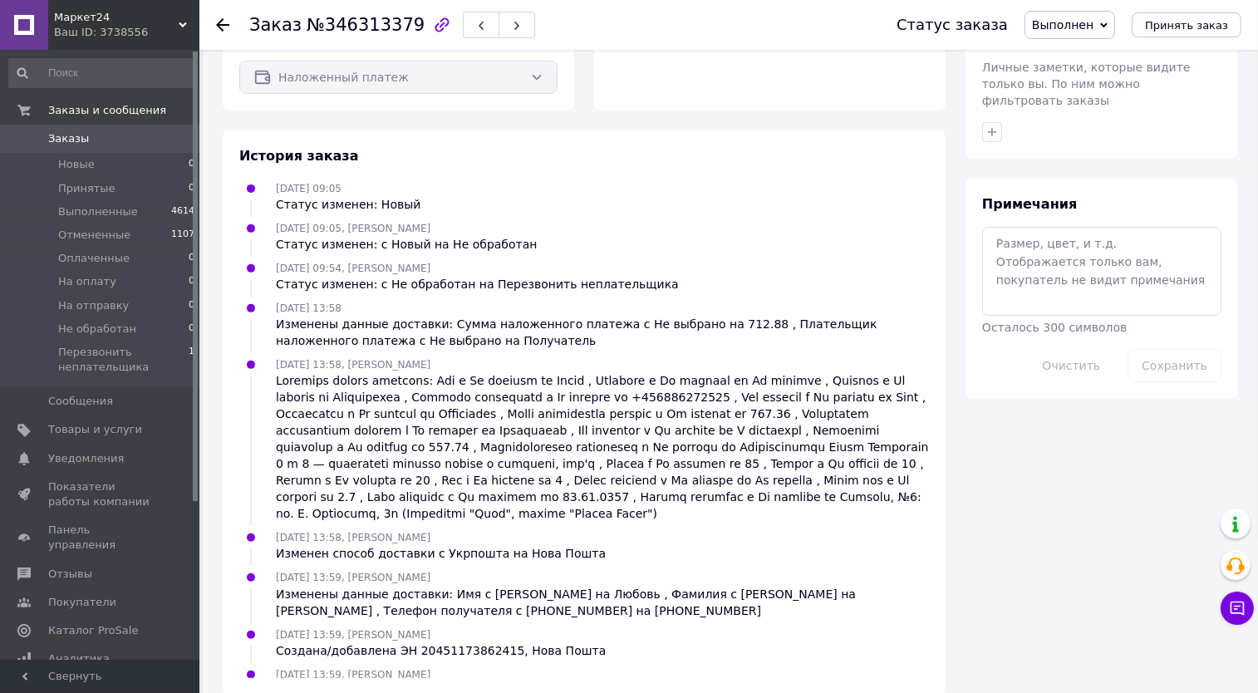
scroll to position [730, 0]
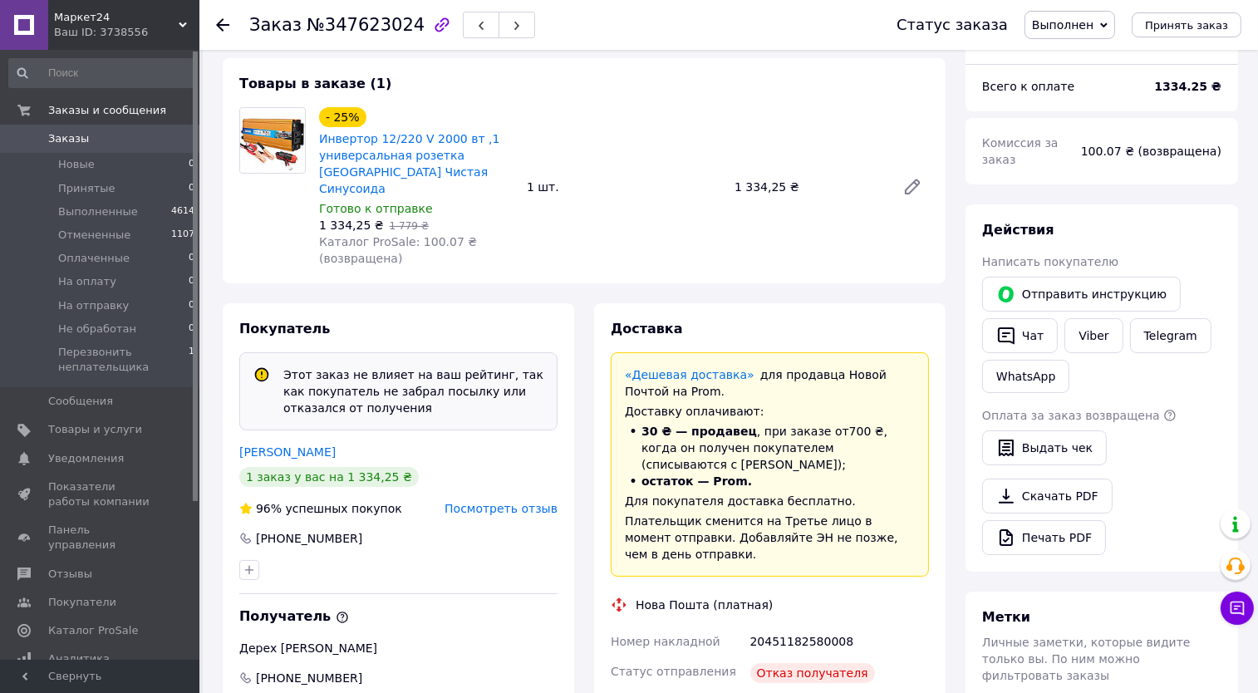
scroll to position [116, 0]
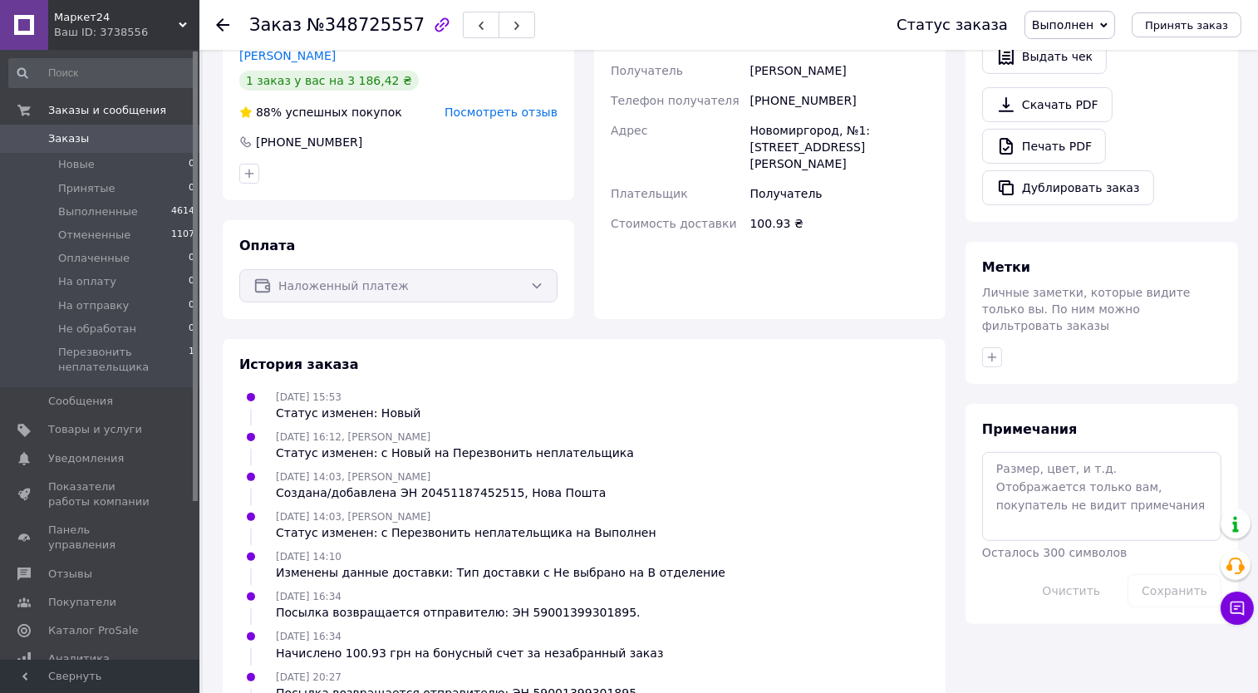
scroll to position [584, 0]
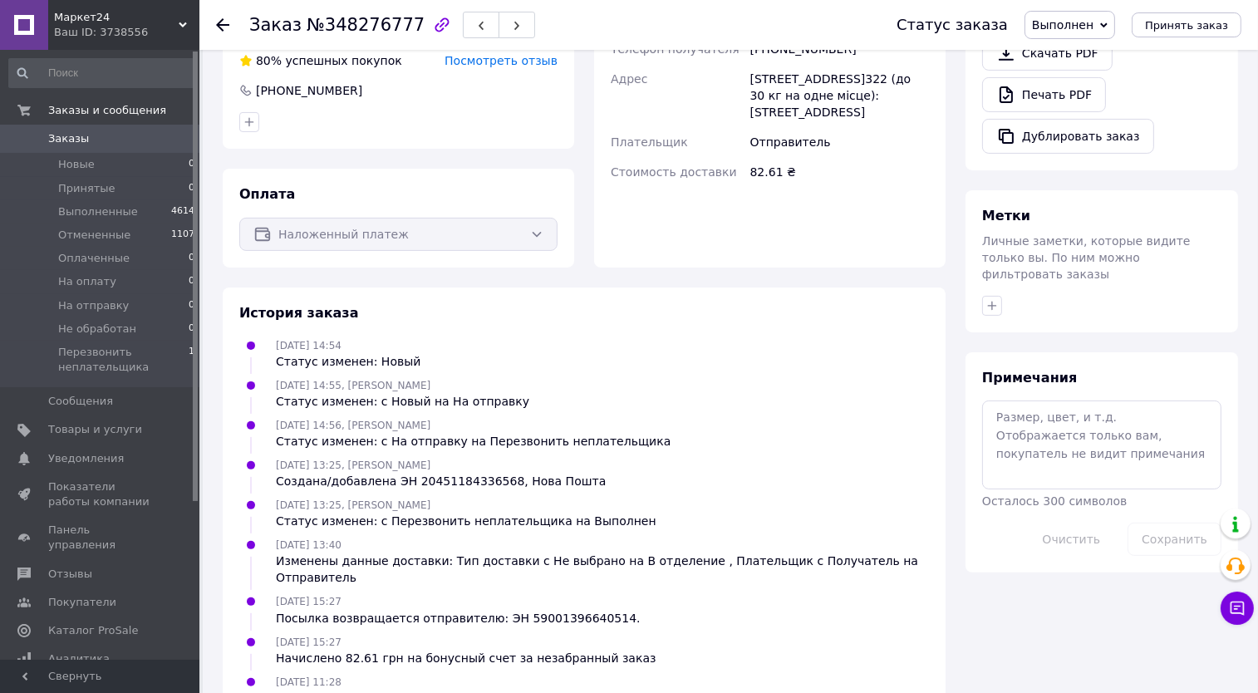
scroll to position [567, 0]
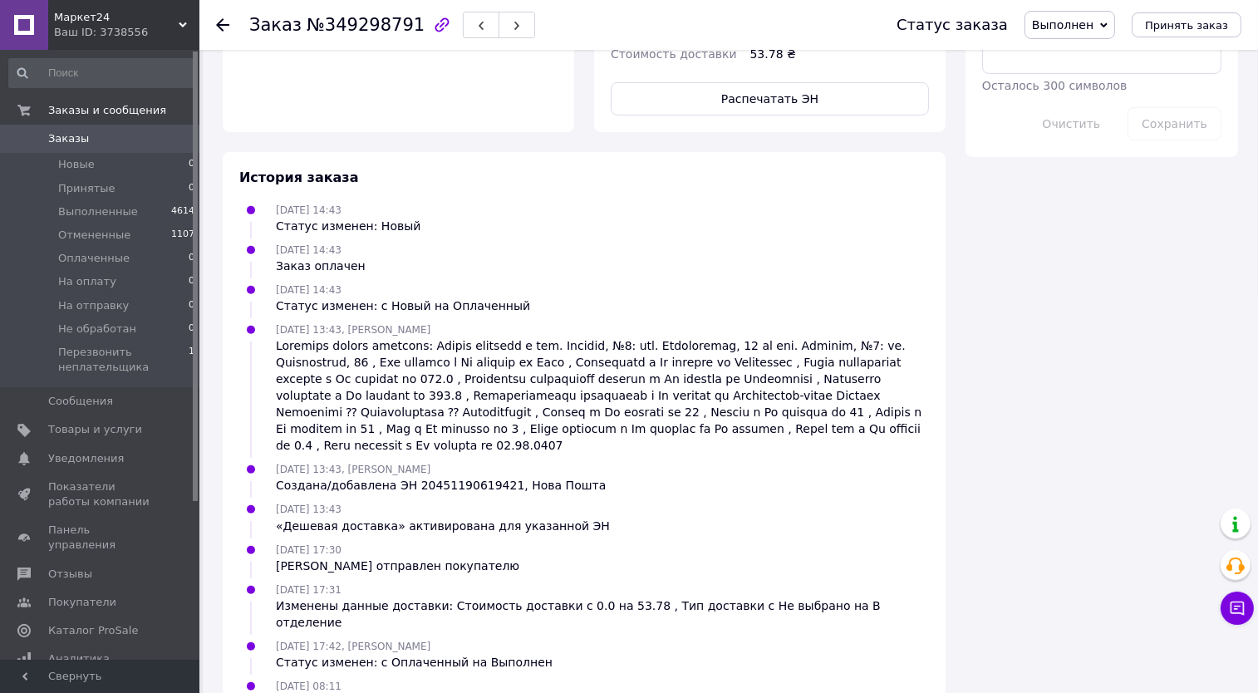
scroll to position [977, 0]
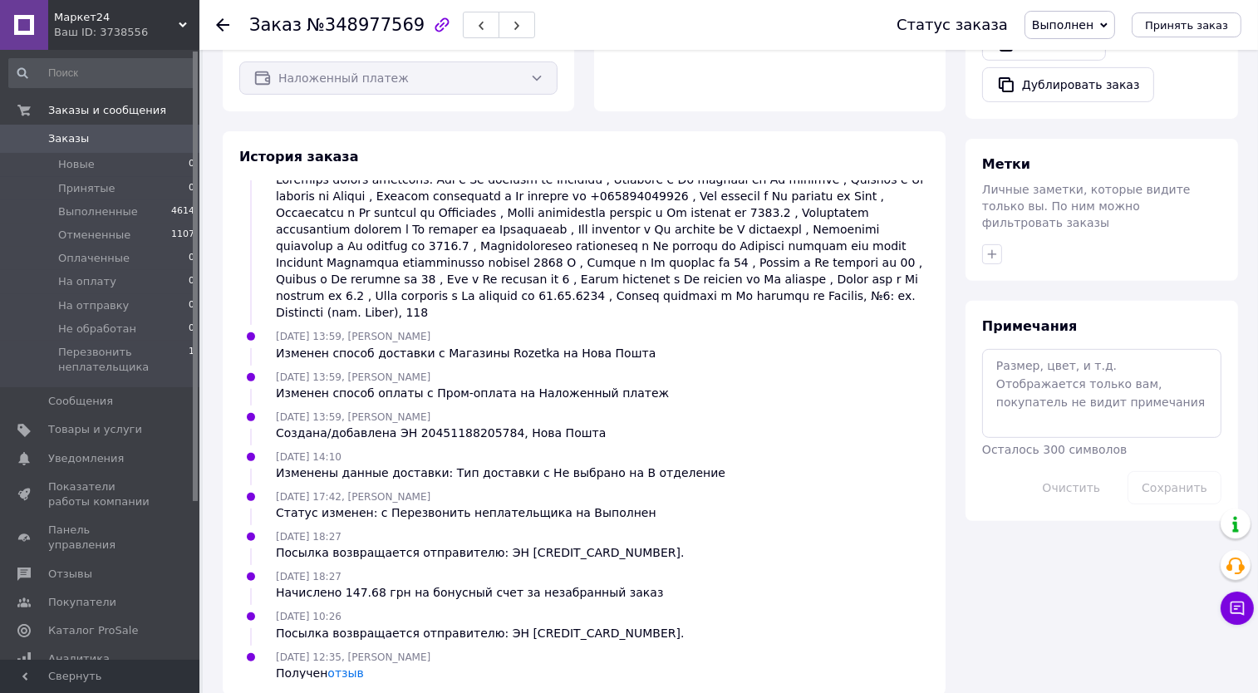
scroll to position [697, 0]
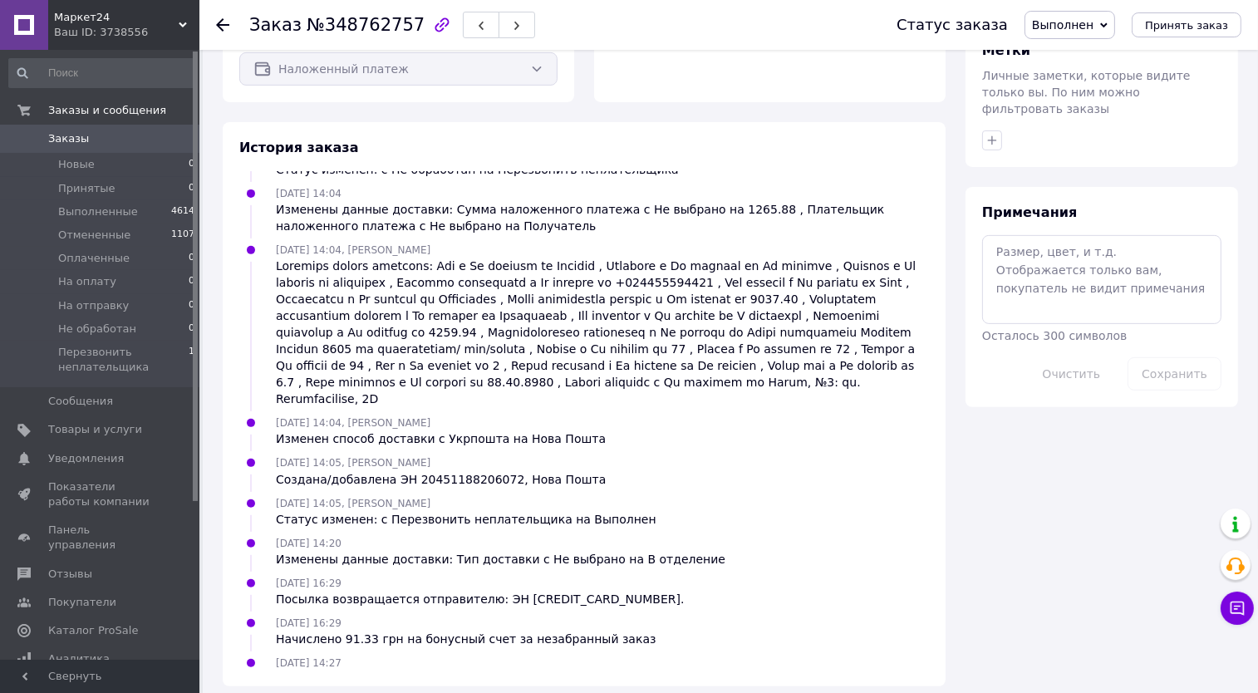
scroll to position [730, 0]
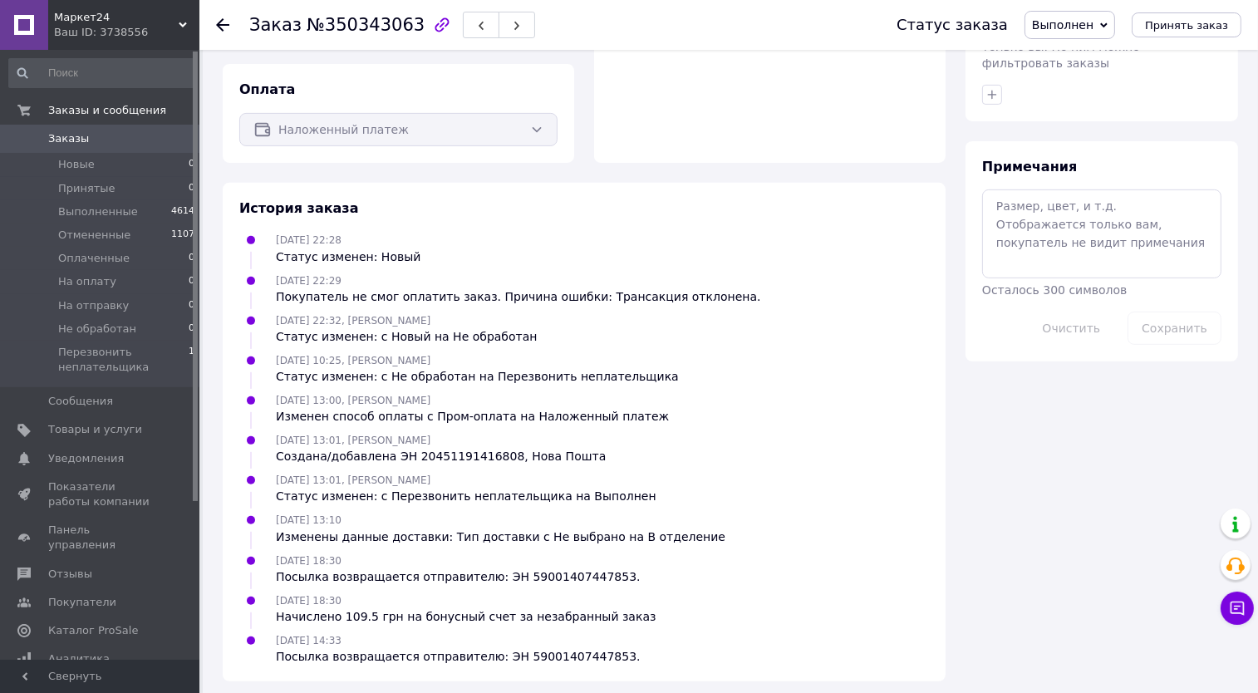
scroll to position [770, 0]
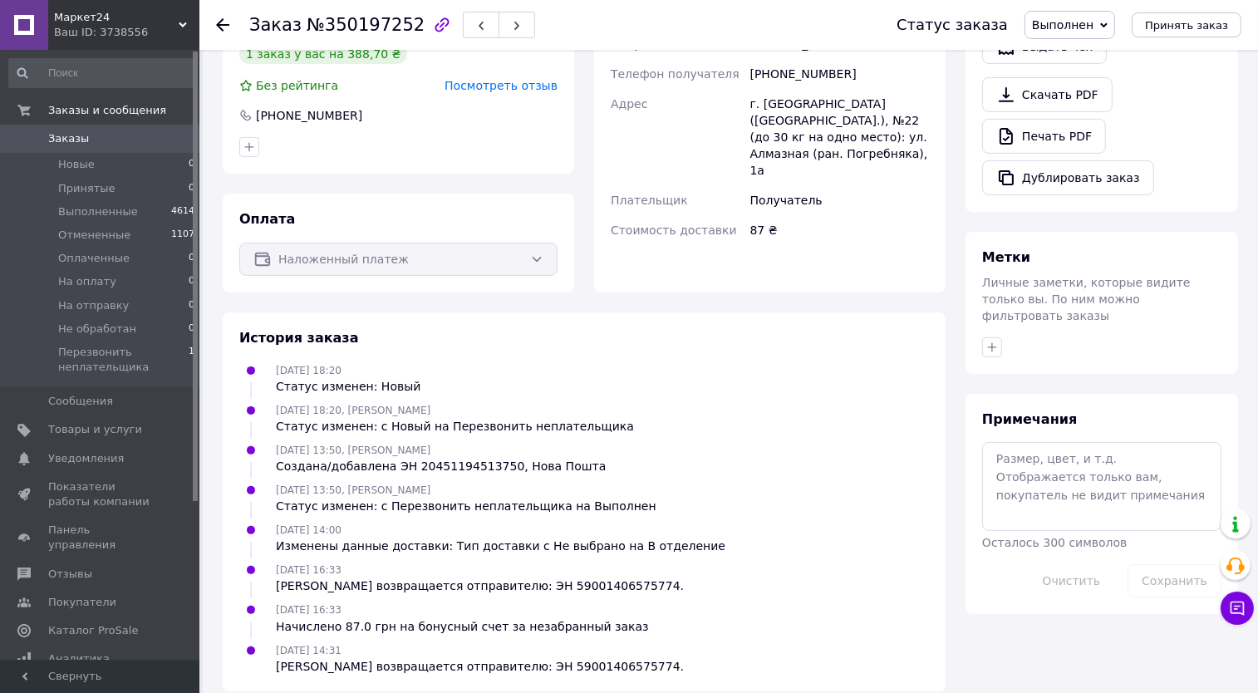
scroll to position [528, 0]
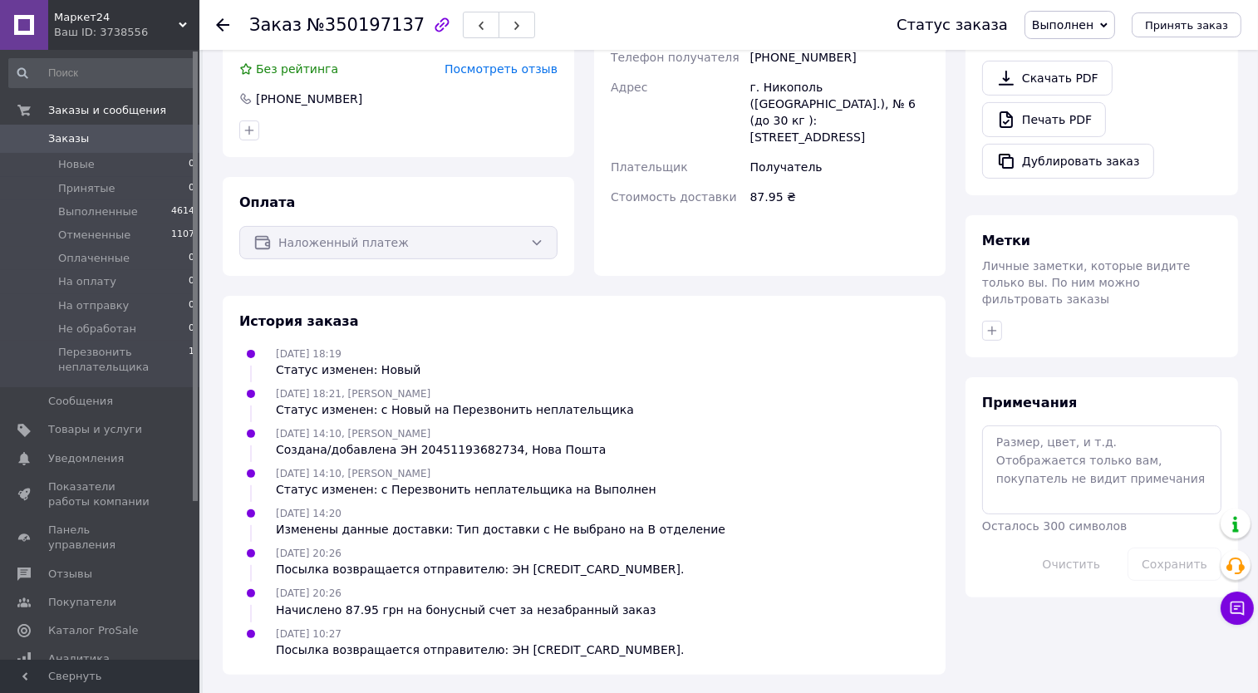
scroll to position [528, 0]
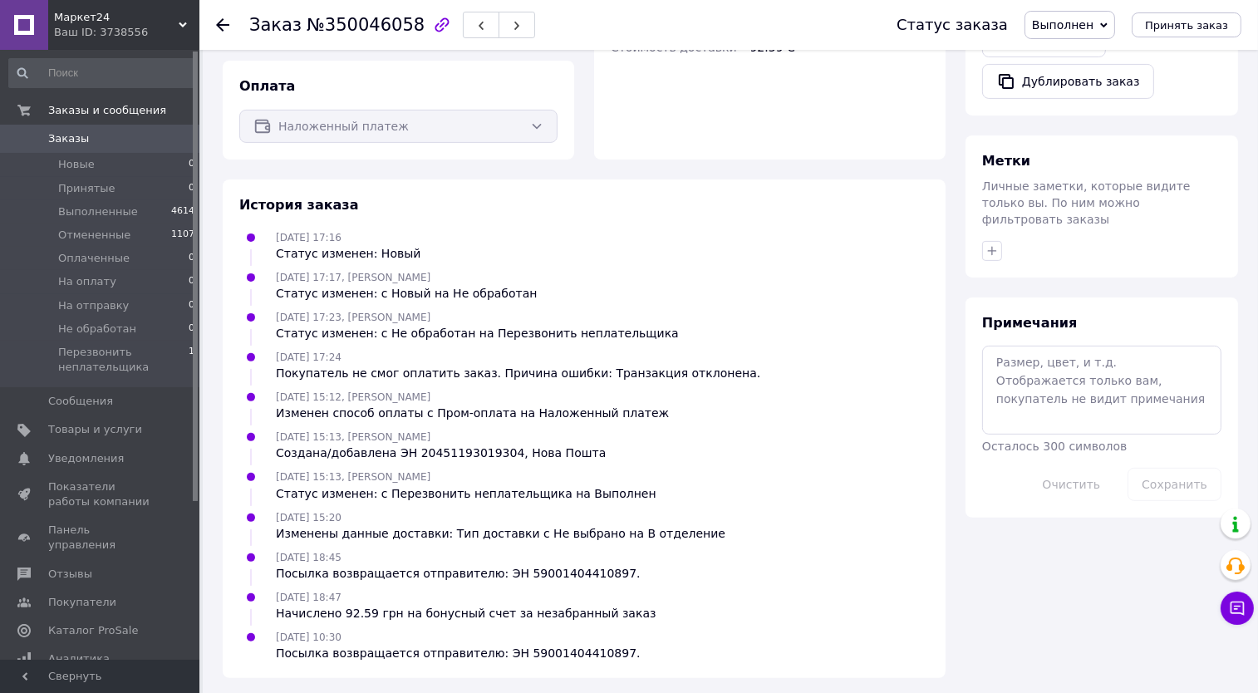
scroll to position [611, 0]
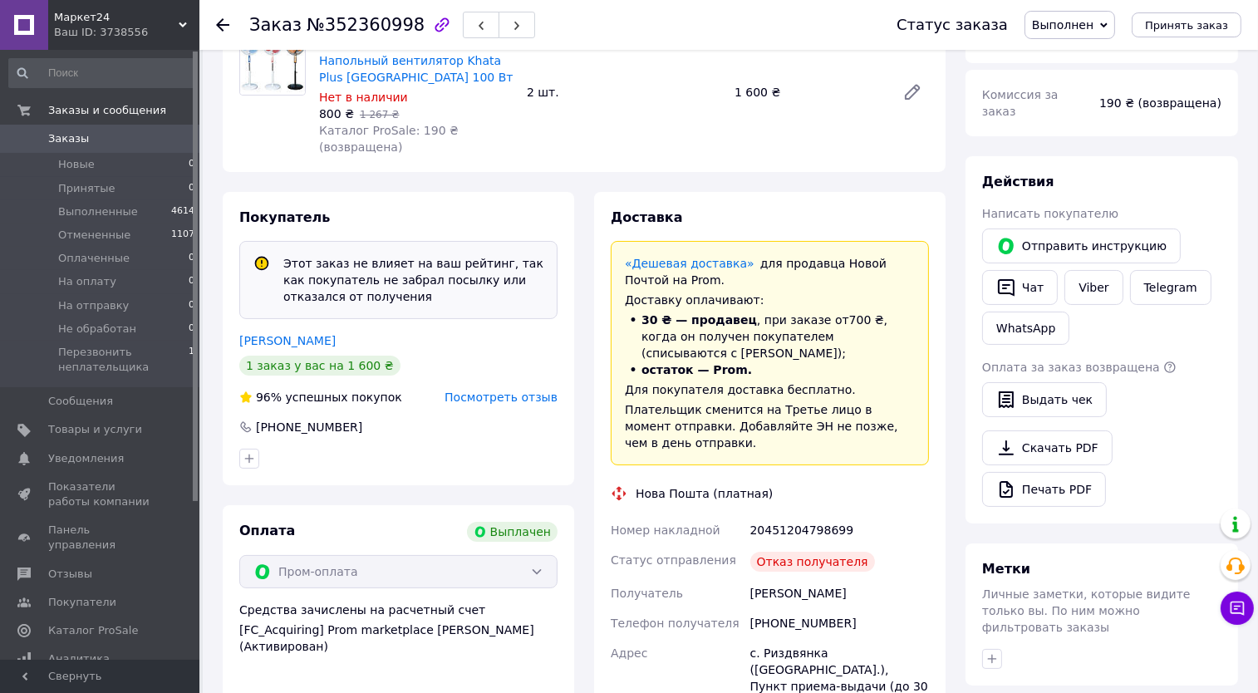
scroll to position [207, 0]
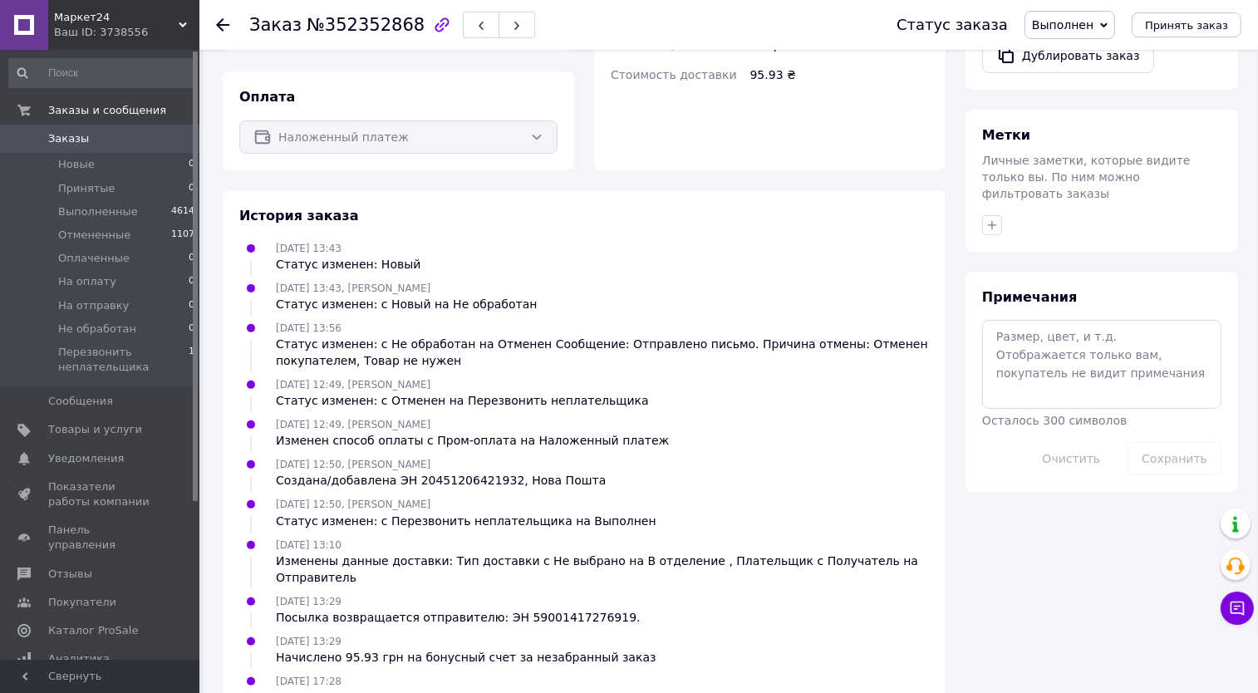
scroll to position [704, 0]
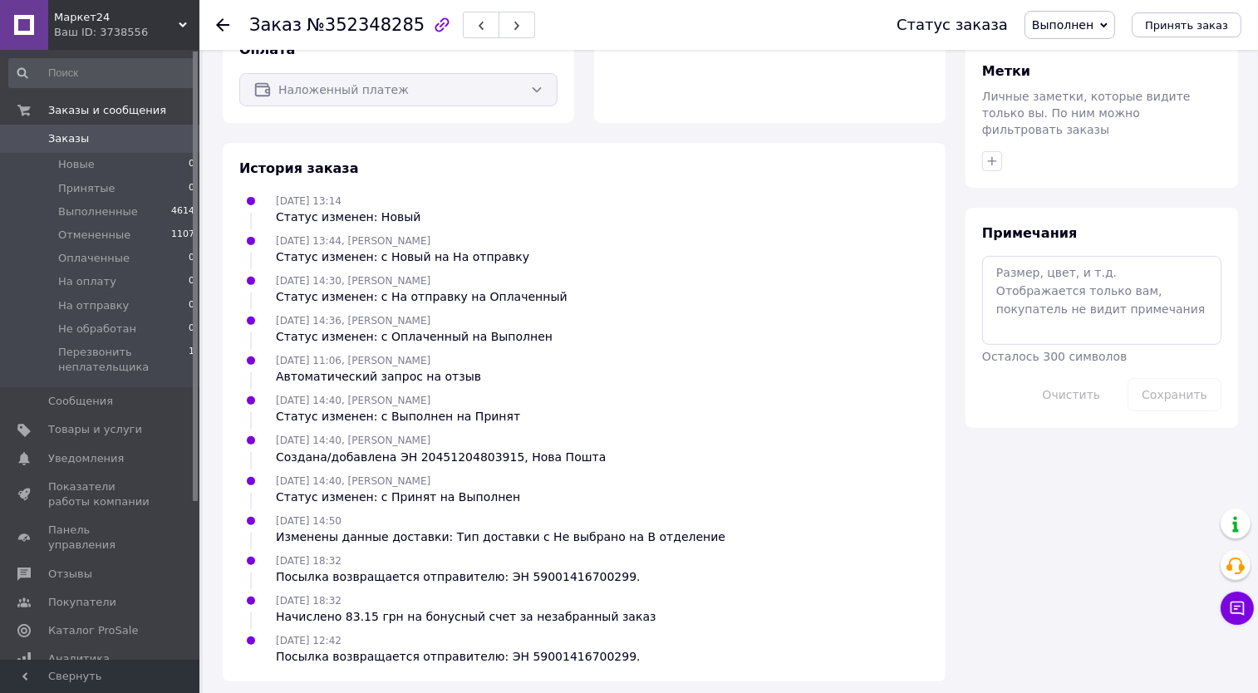
scroll to position [704, 0]
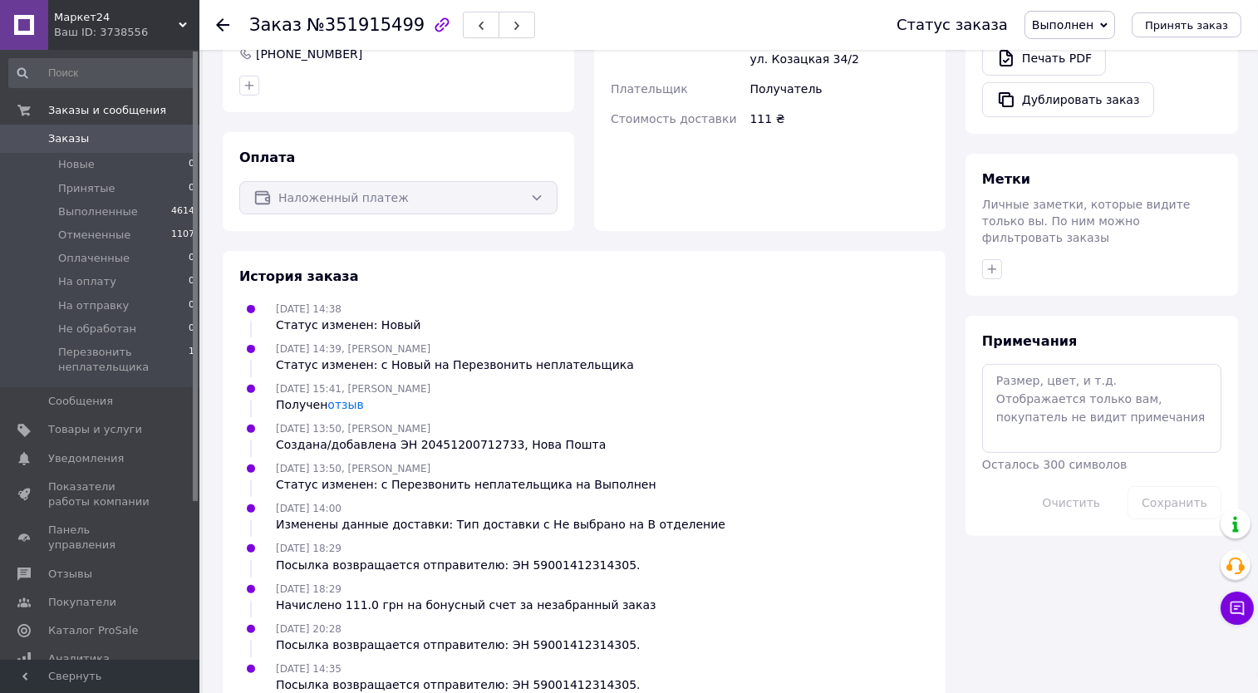
scroll to position [624, 0]
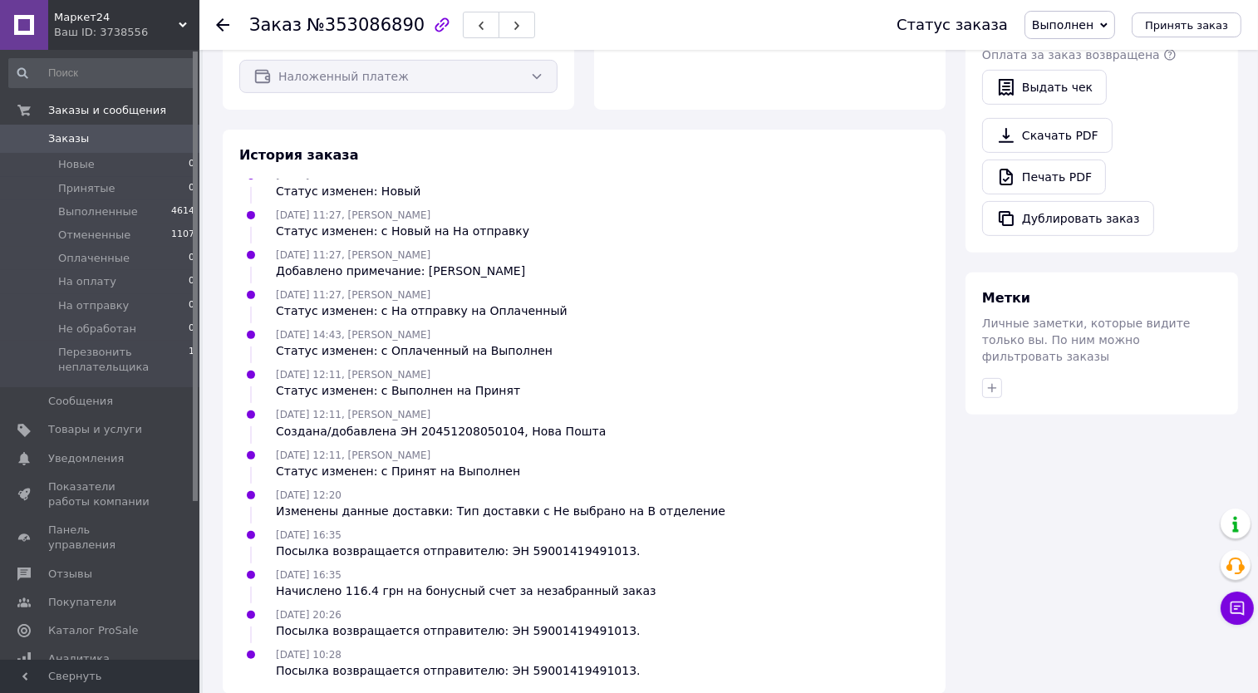
scroll to position [730, 0]
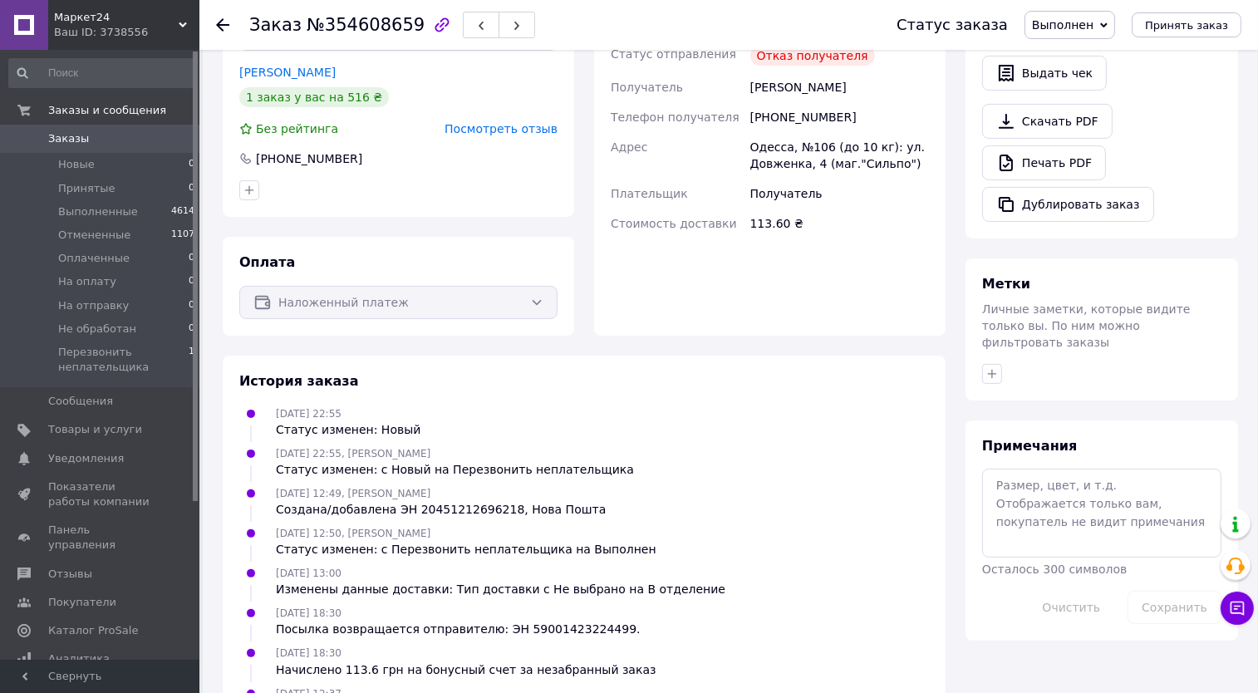
scroll to position [567, 0]
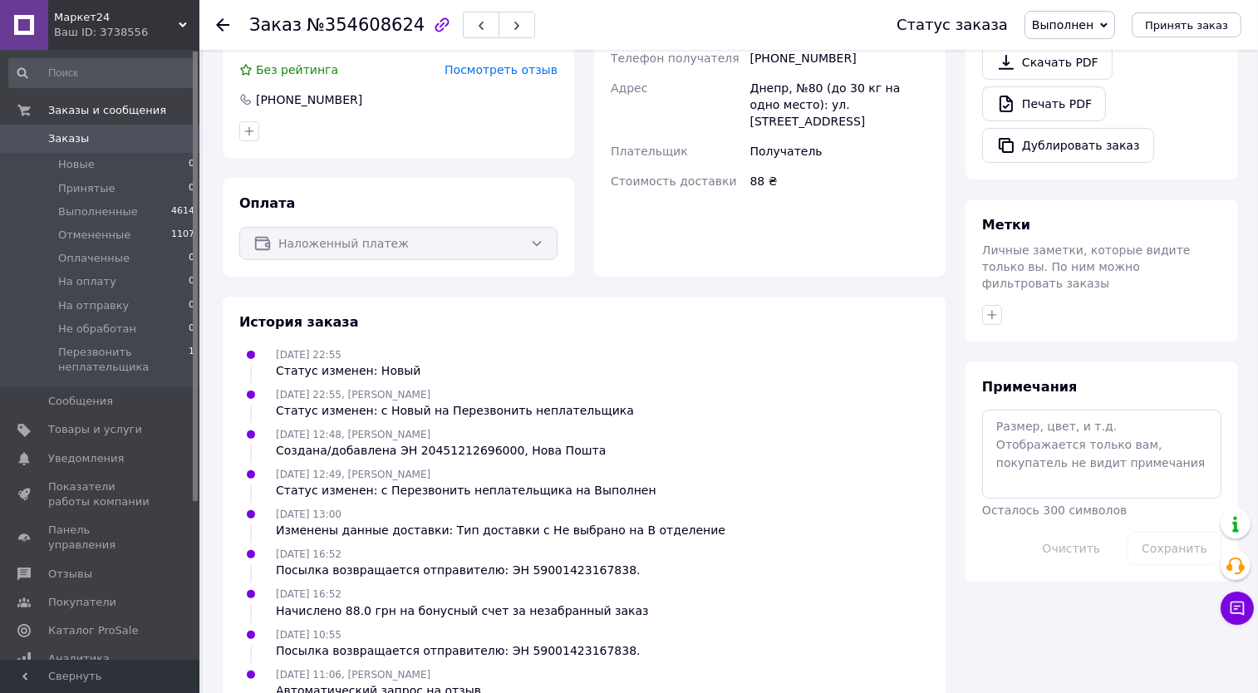
scroll to position [567, 0]
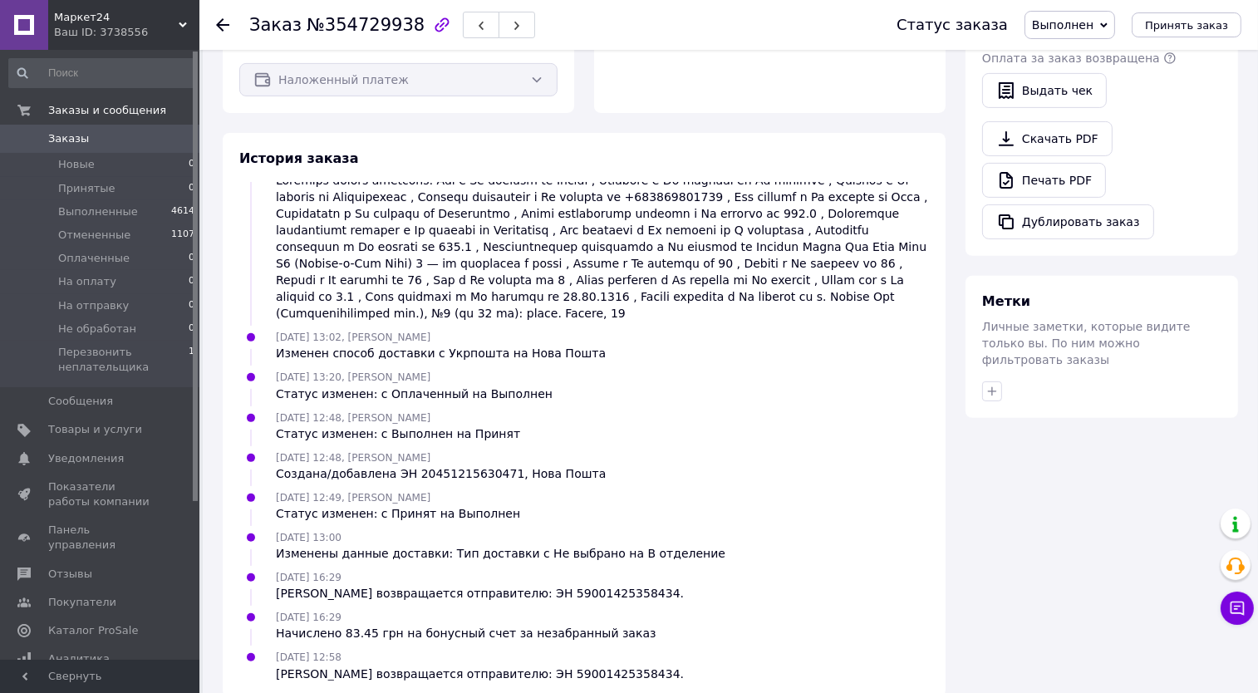
scroll to position [730, 0]
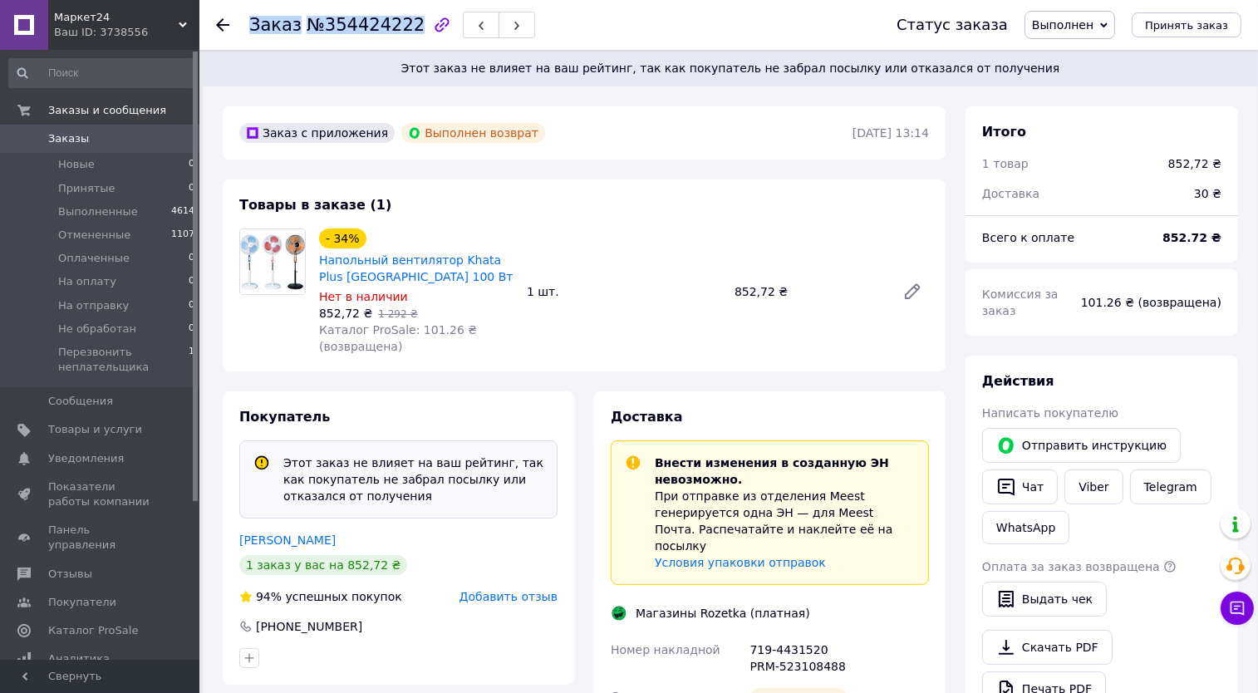
drag, startPoint x: 400, startPoint y: 22, endPoint x: 251, endPoint y: 28, distance: 148.8
click at [251, 28] on h1 "Заказ №354424222" at bounding box center [336, 25] width 175 height 20
copy h1 "Заказ №354424222"
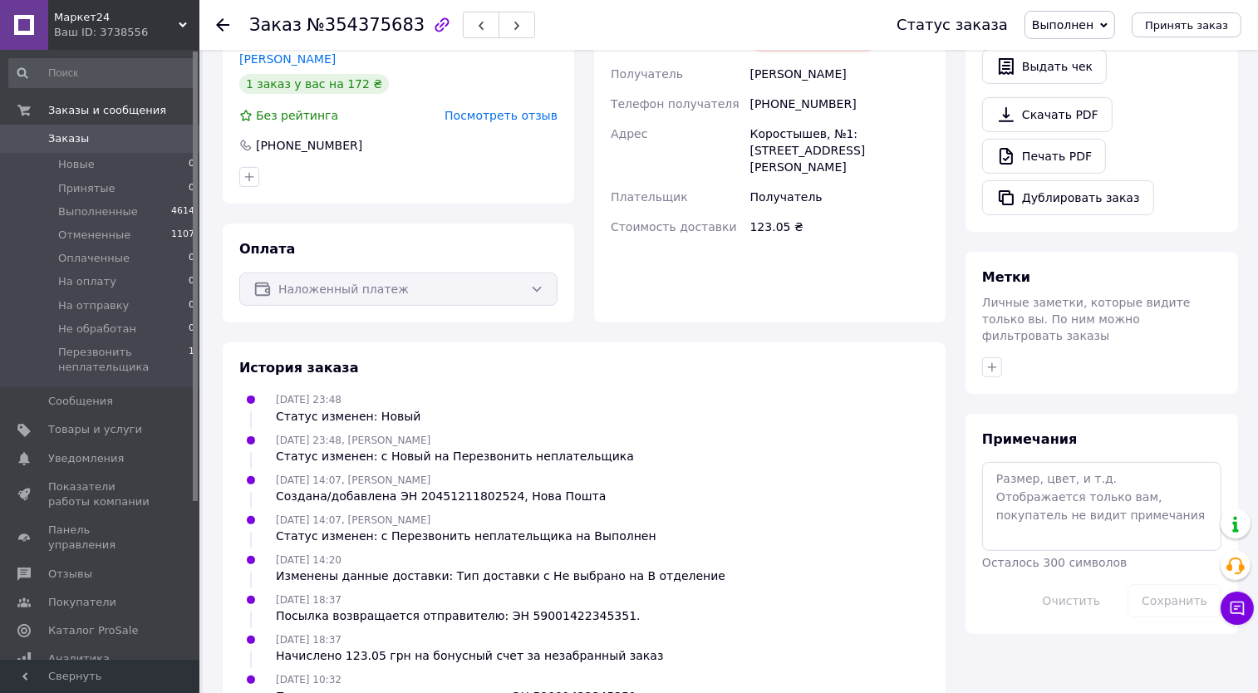
scroll to position [521, 0]
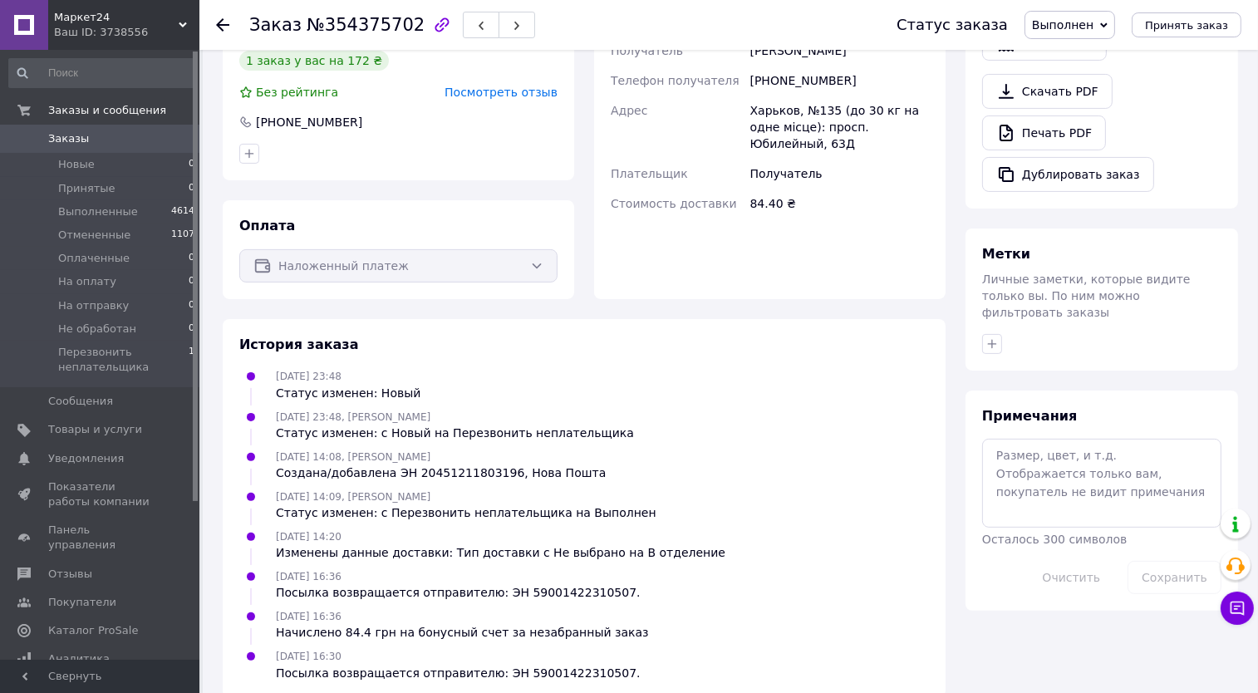
scroll to position [521, 0]
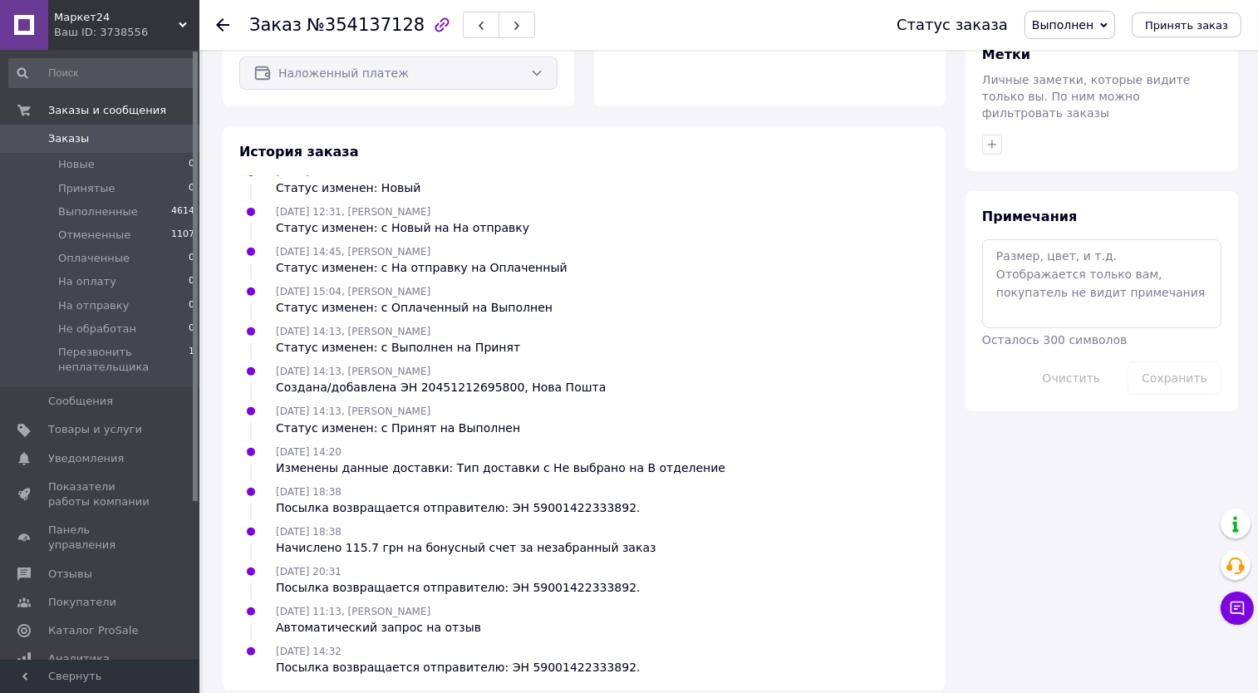
scroll to position [730, 0]
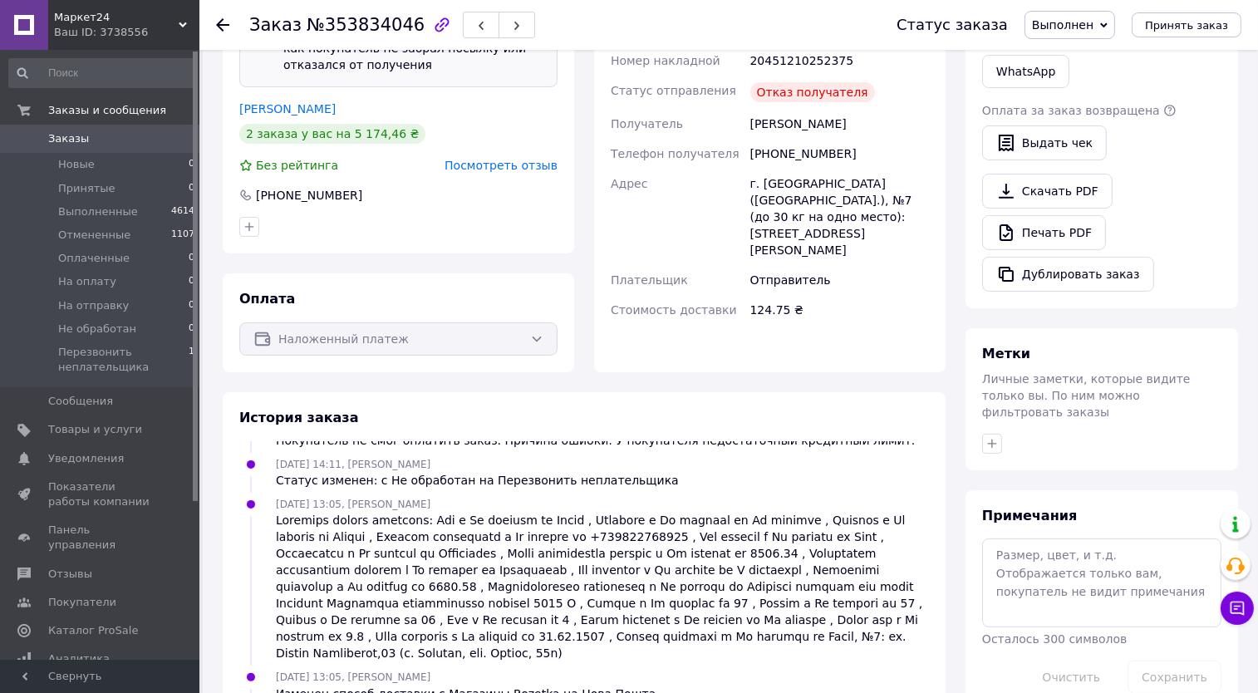
scroll to position [697, 0]
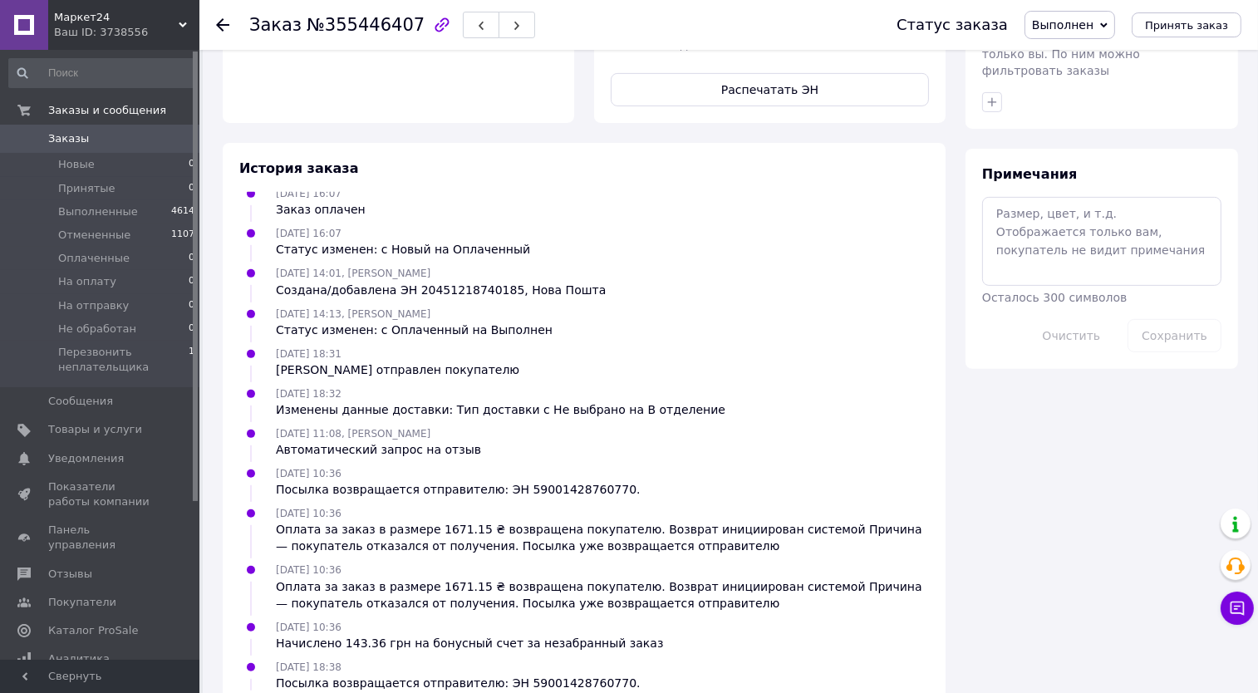
scroll to position [165, 0]
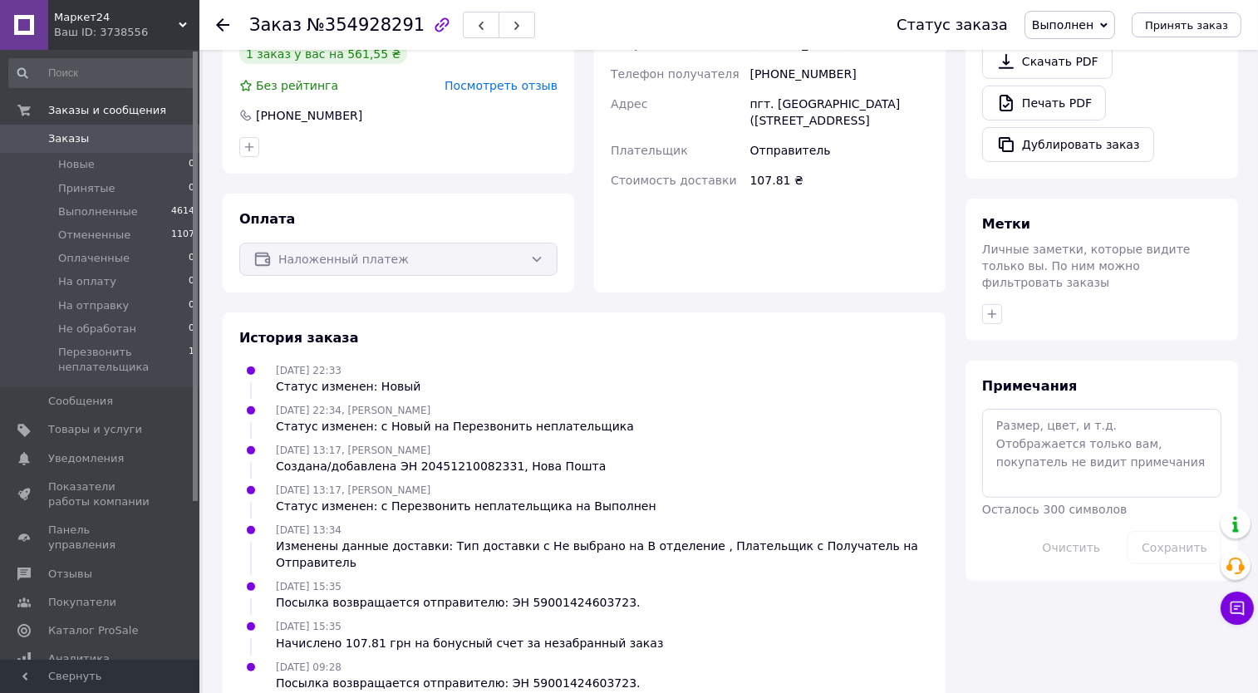
scroll to position [544, 0]
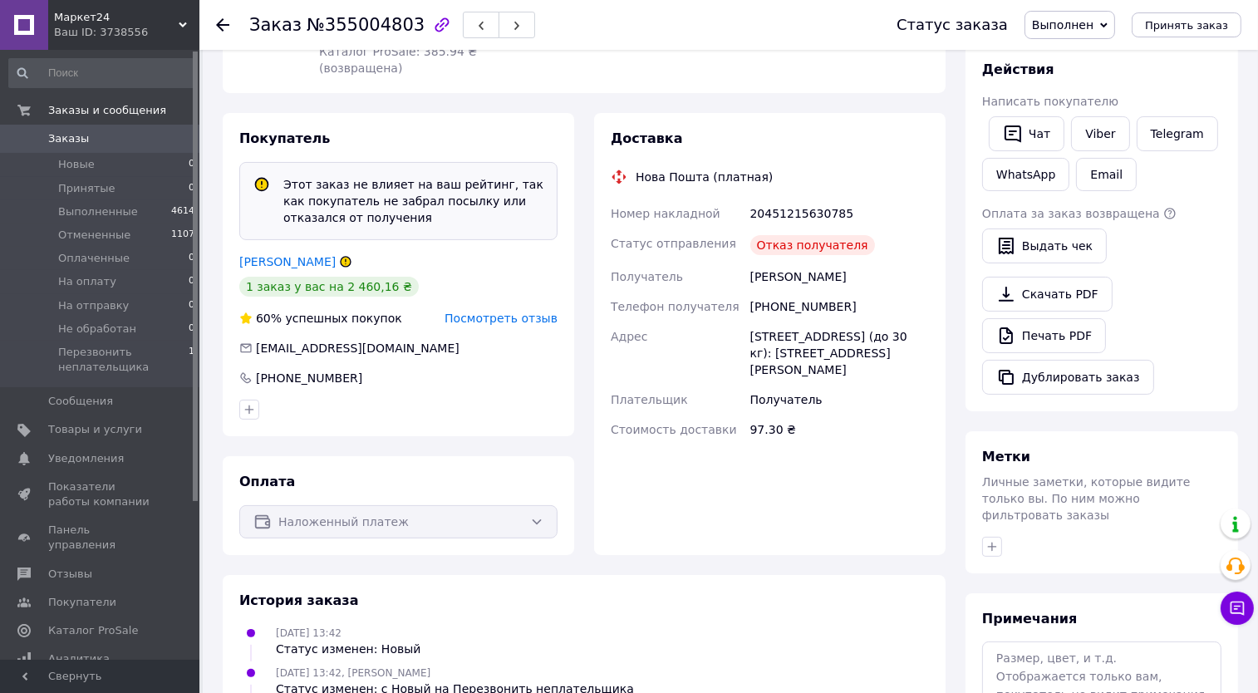
scroll to position [574, 0]
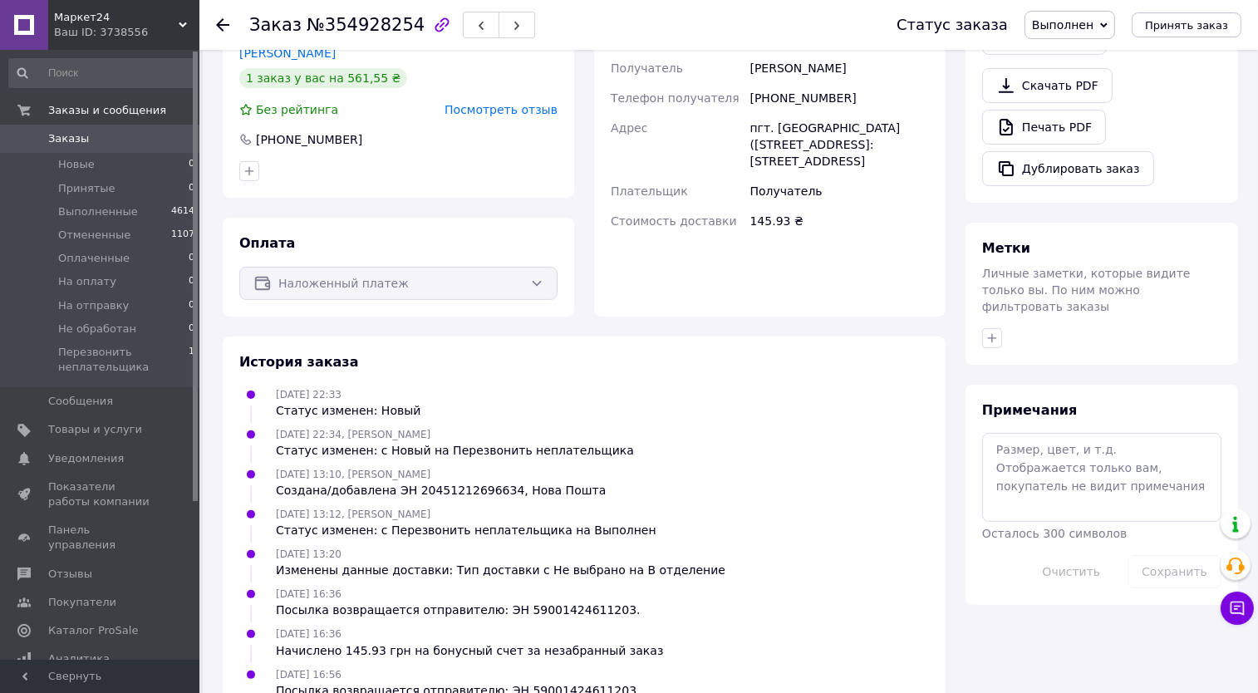
scroll to position [544, 0]
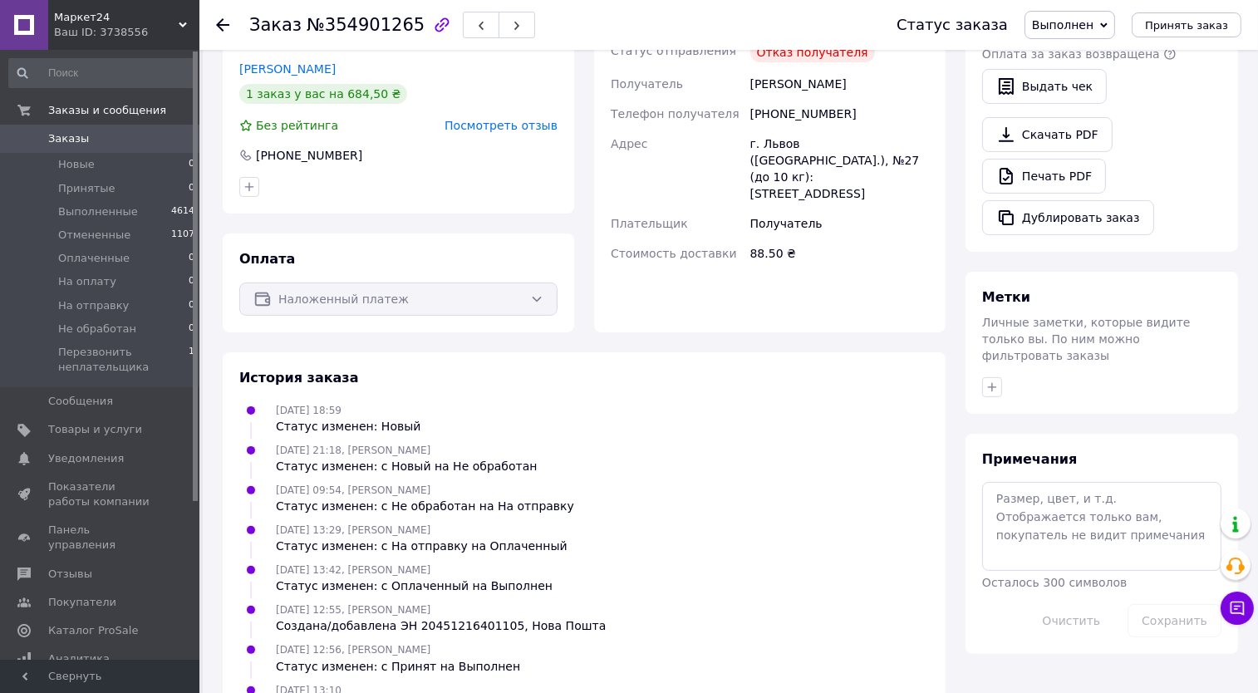
scroll to position [607, 0]
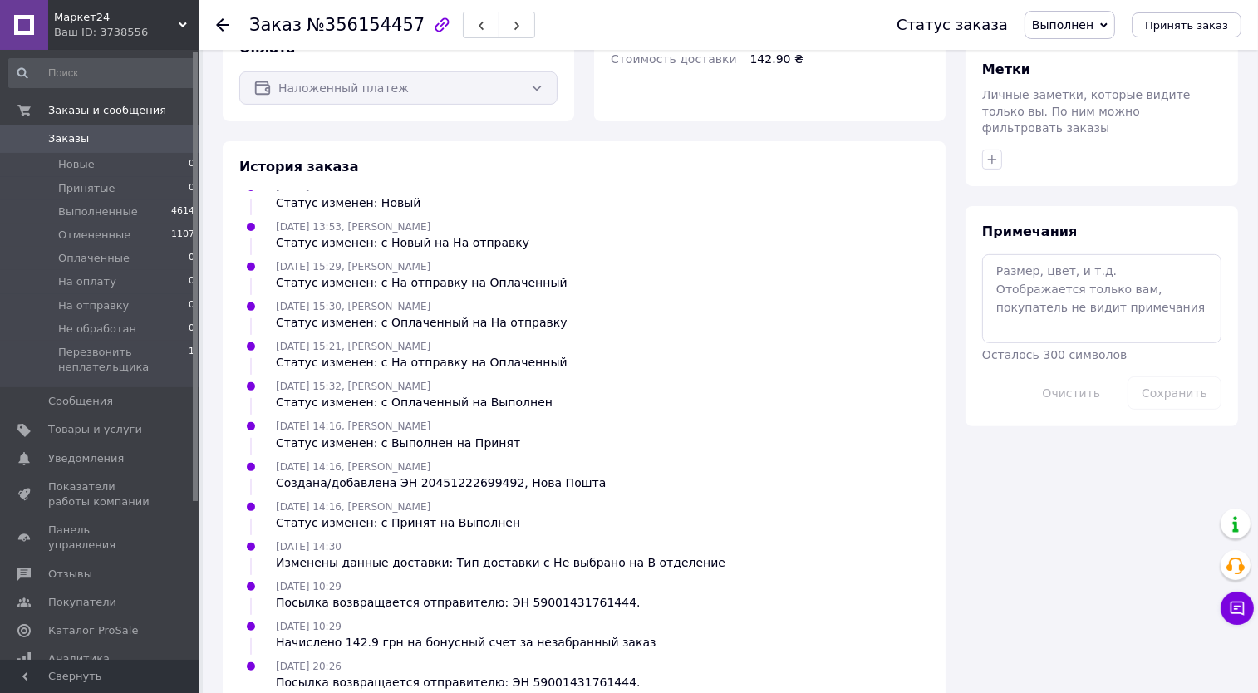
scroll to position [730, 0]
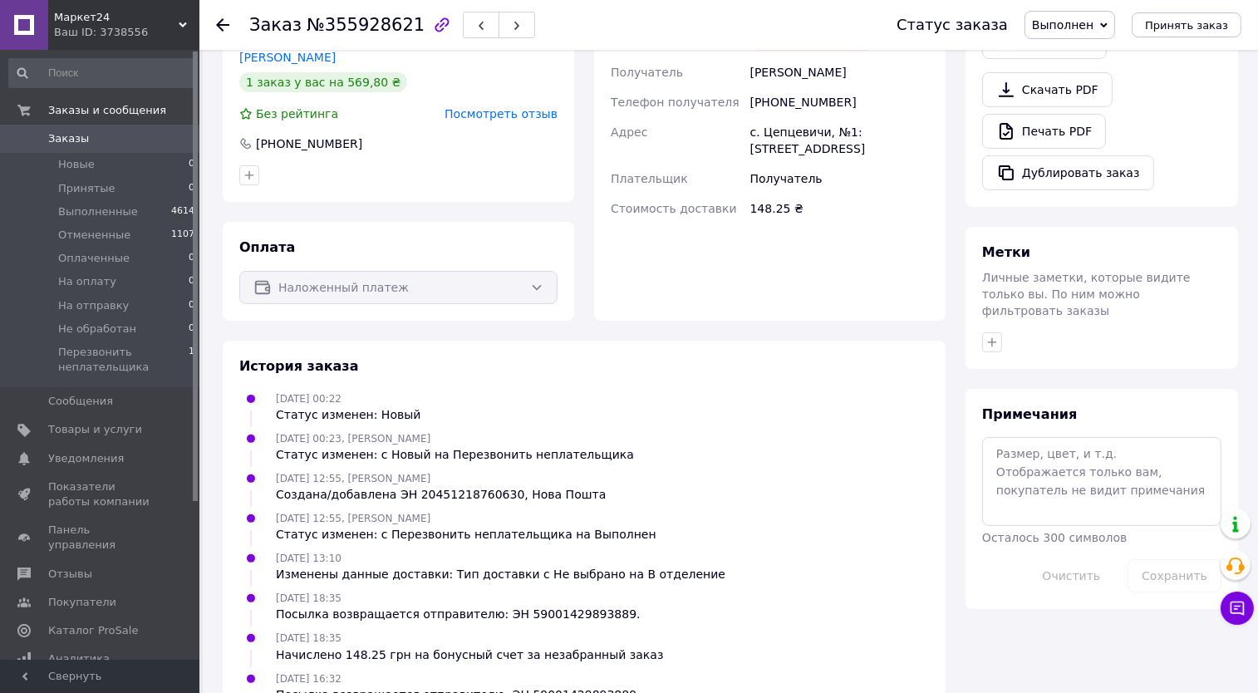
scroll to position [544, 0]
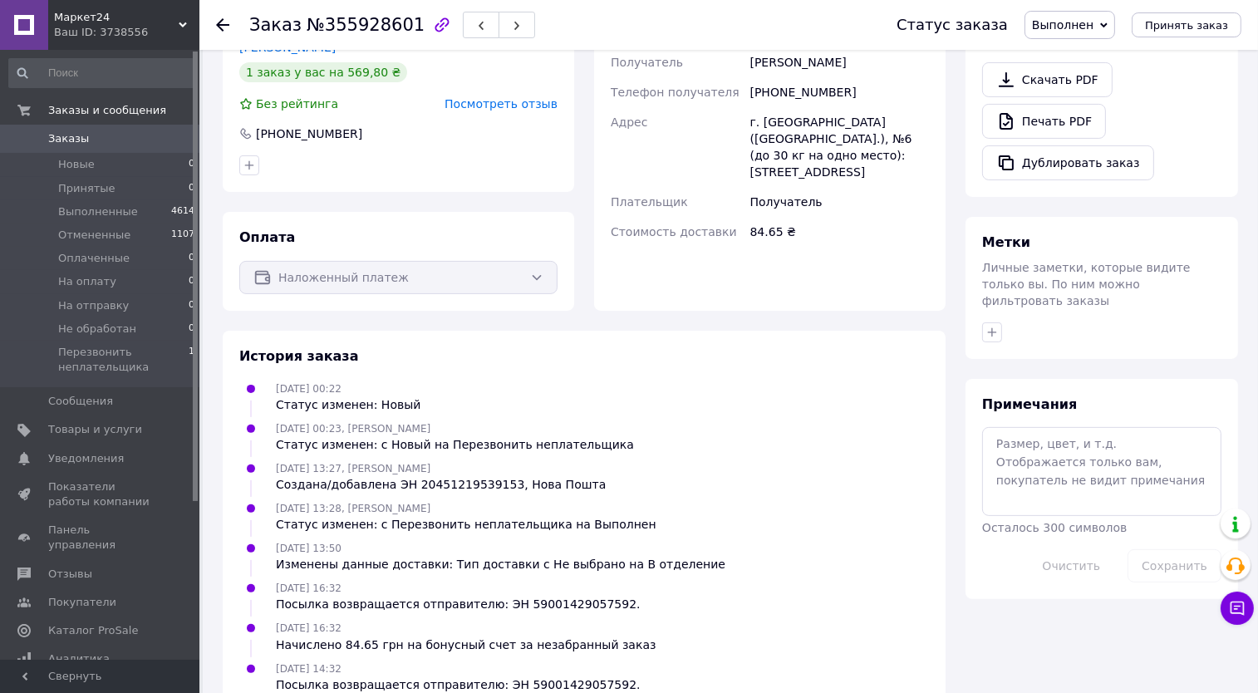
scroll to position [544, 0]
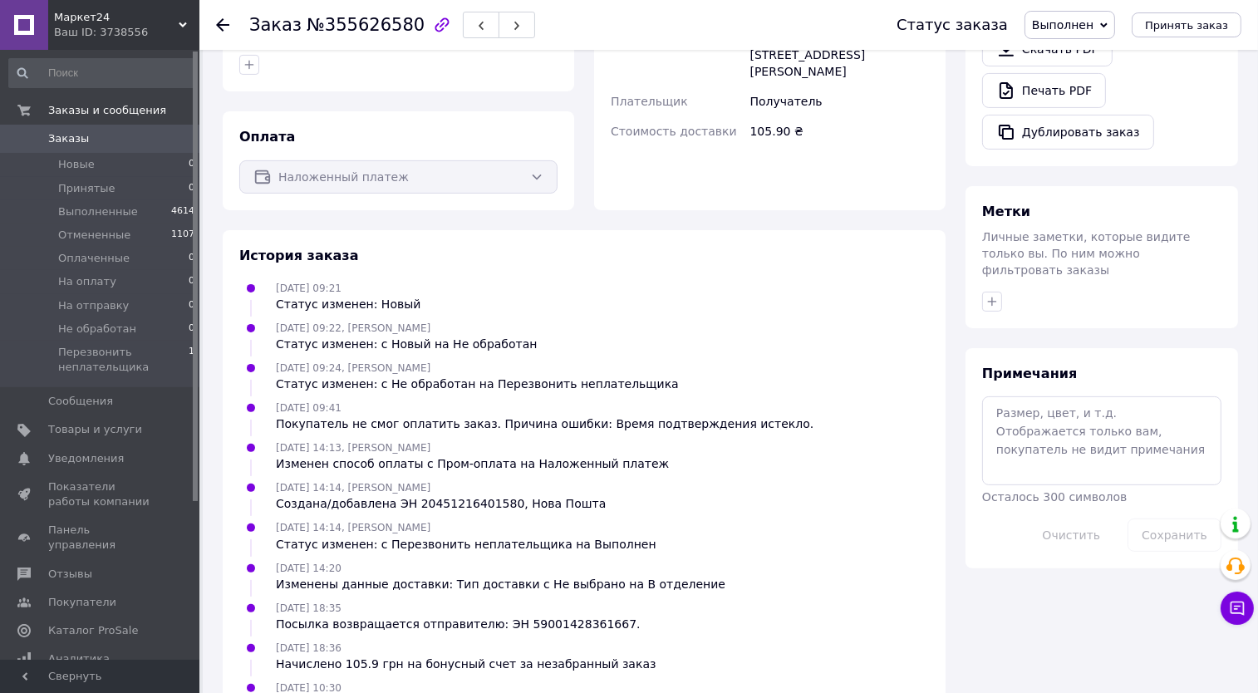
scroll to position [611, 0]
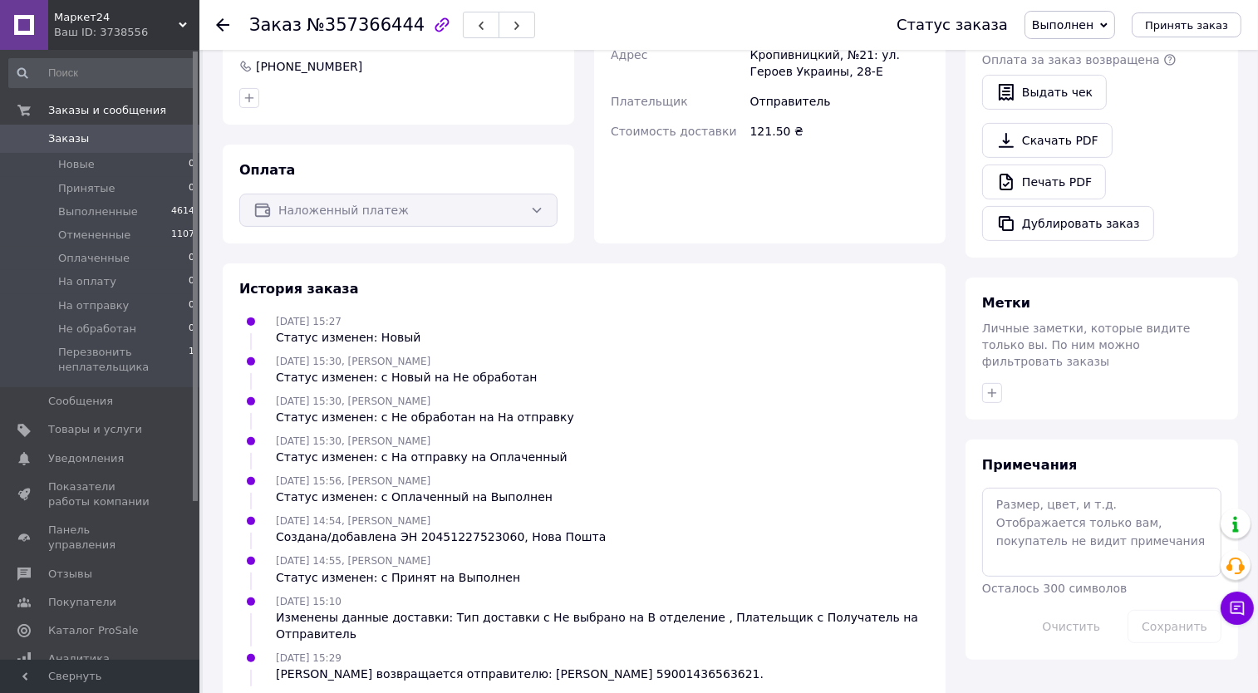
scroll to position [624, 0]
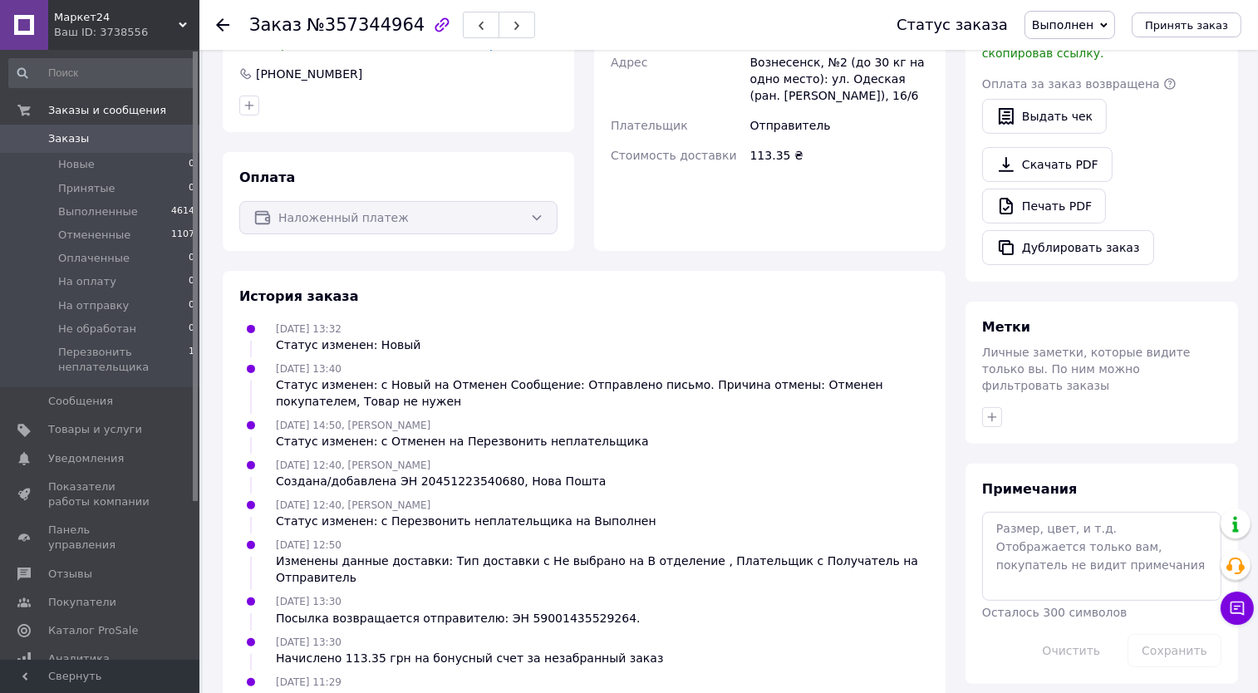
scroll to position [584, 0]
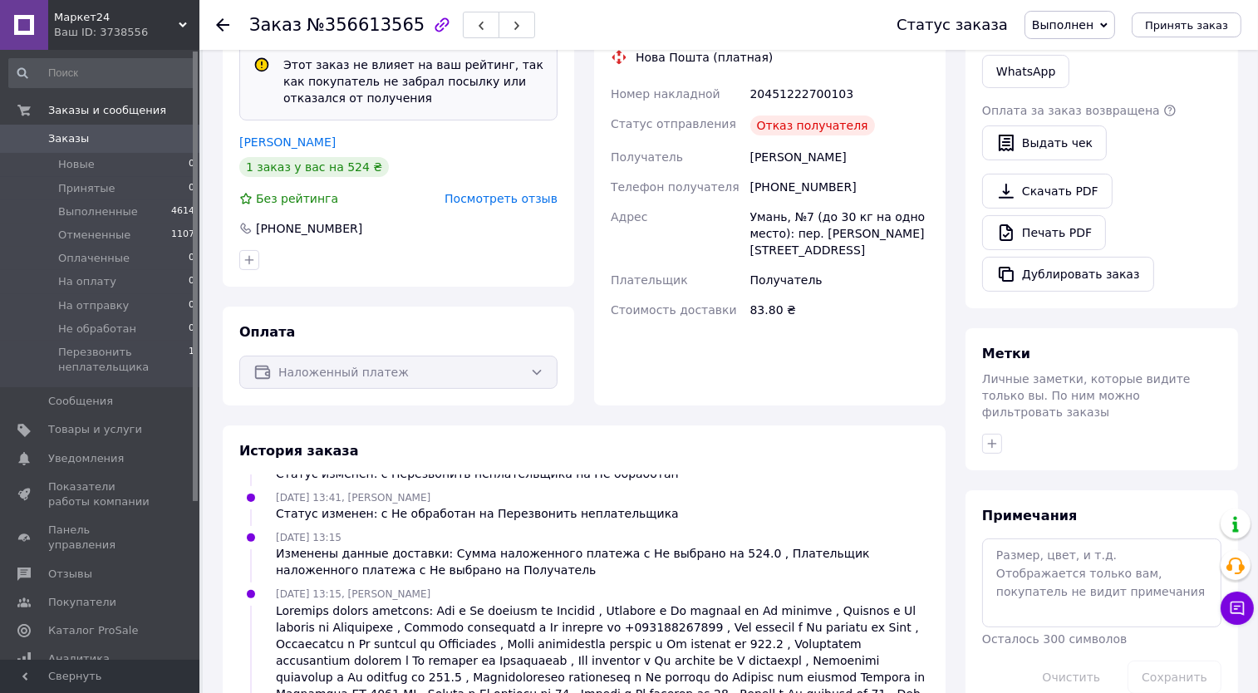
scroll to position [714, 0]
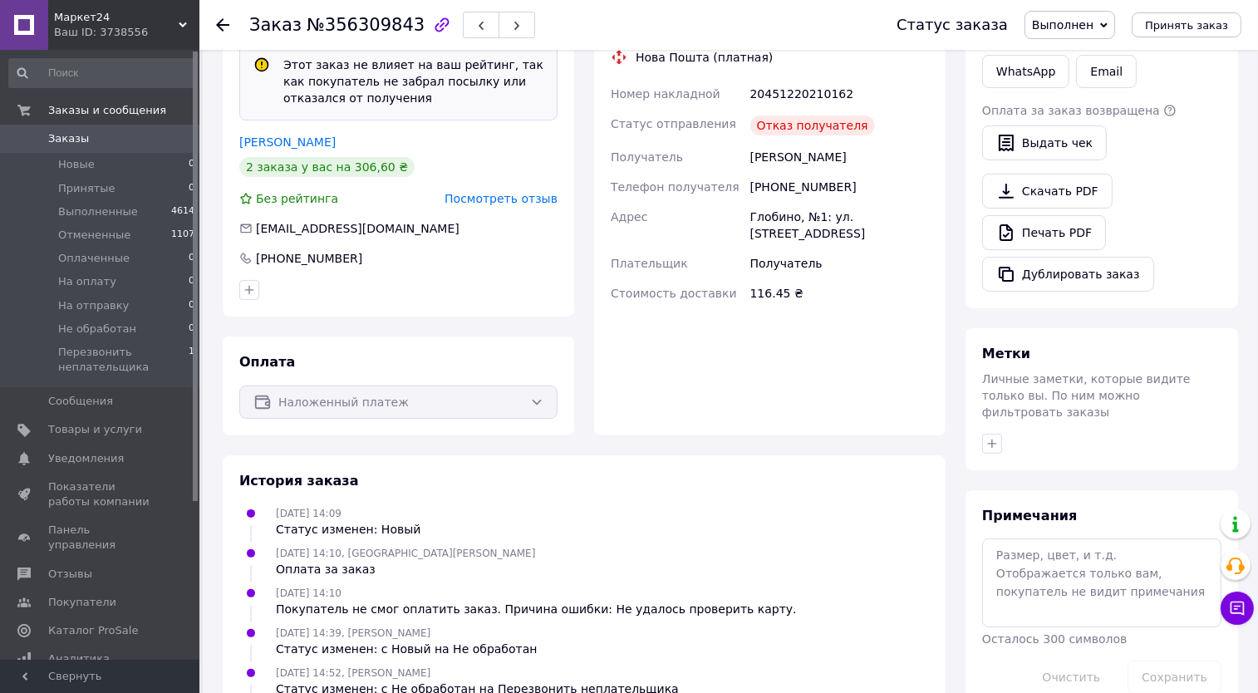
scroll to position [694, 0]
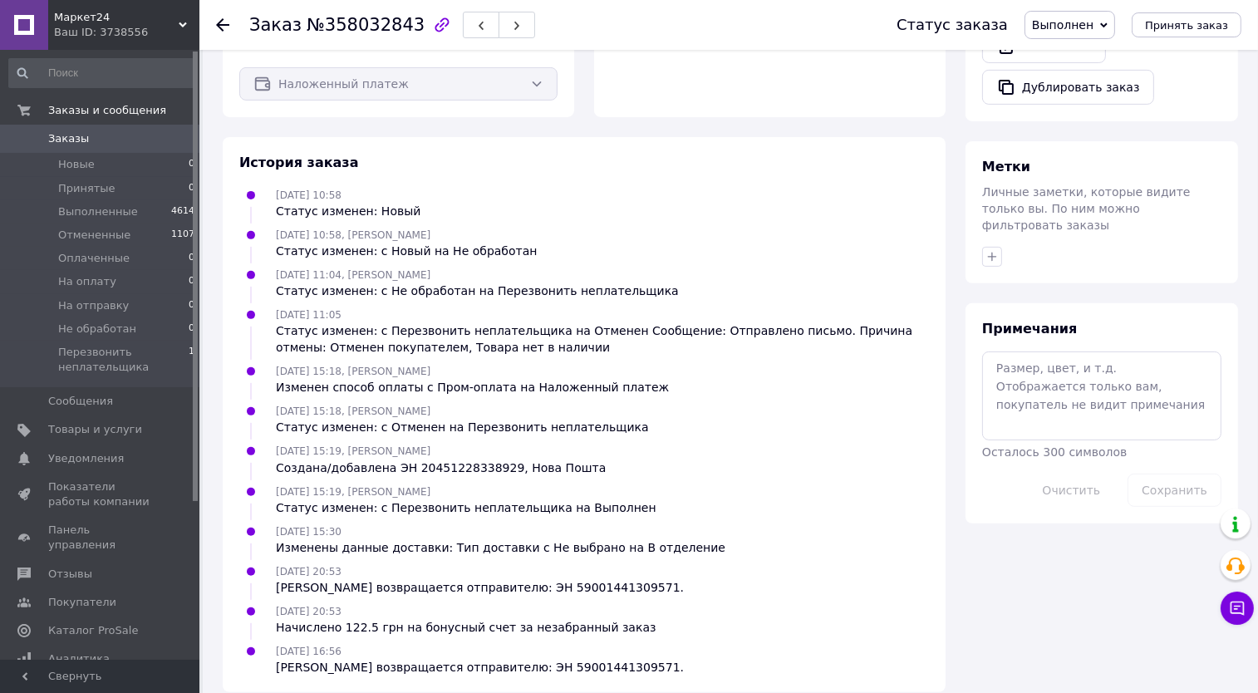
scroll to position [730, 0]
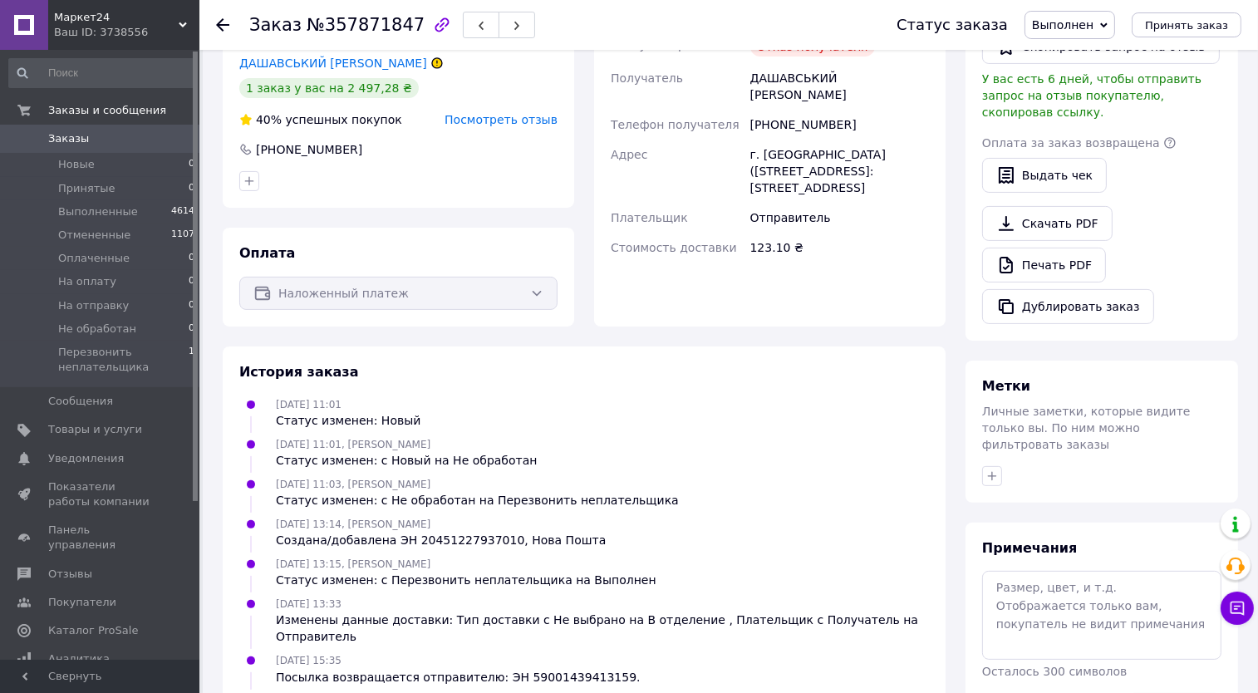
scroll to position [624, 0]
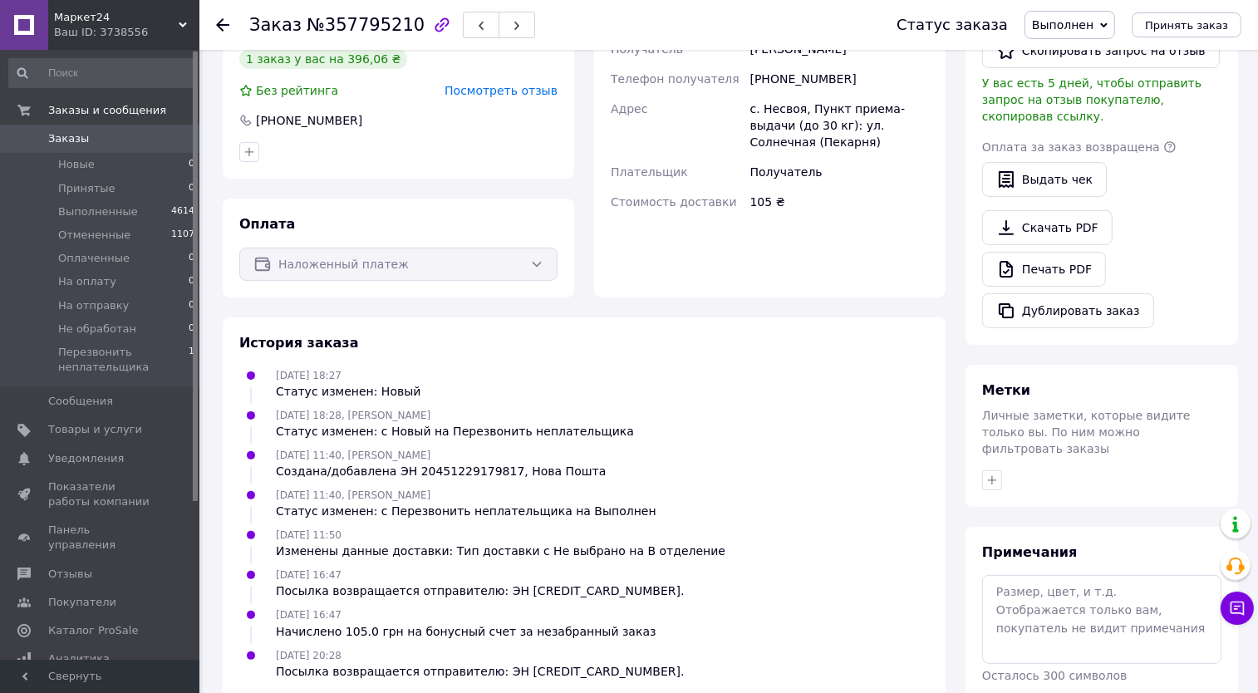
scroll to position [528, 0]
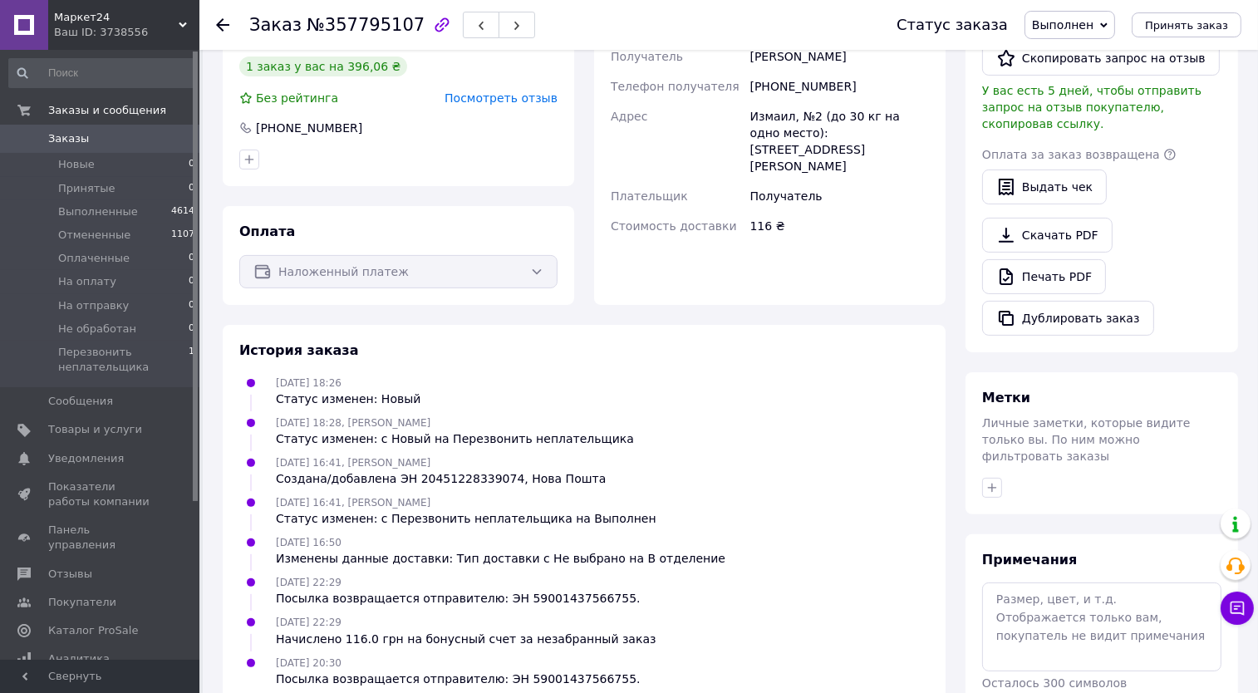
scroll to position [528, 0]
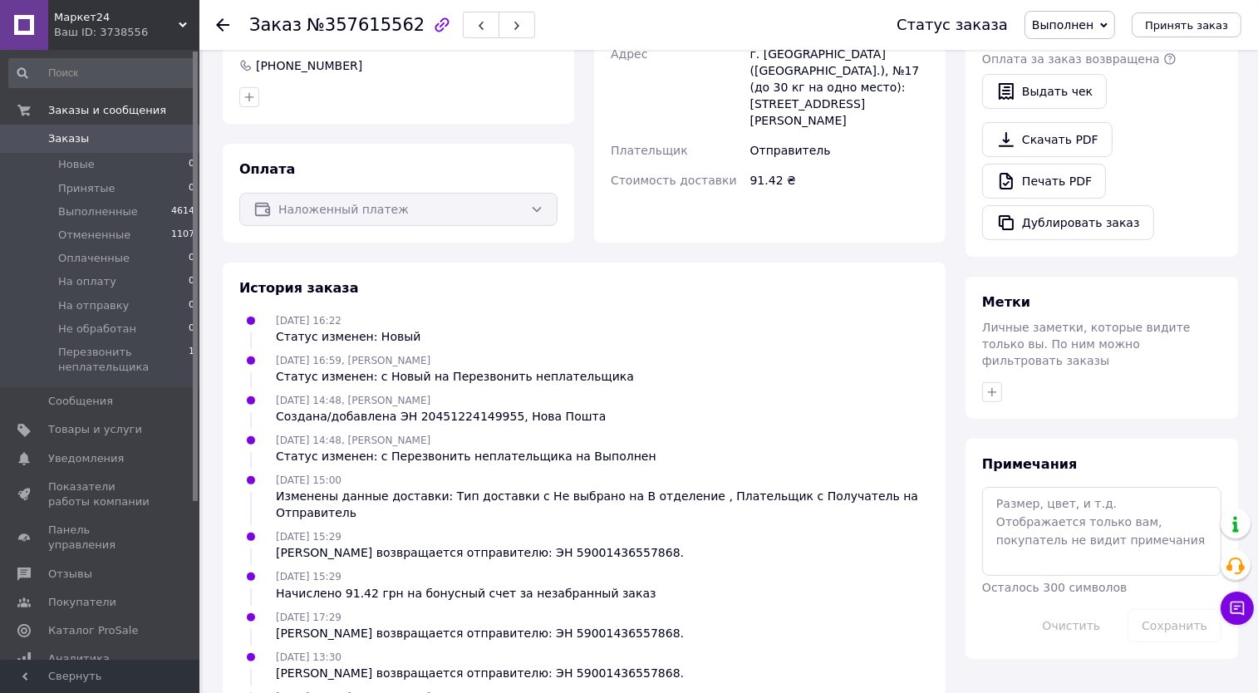
scroll to position [624, 0]
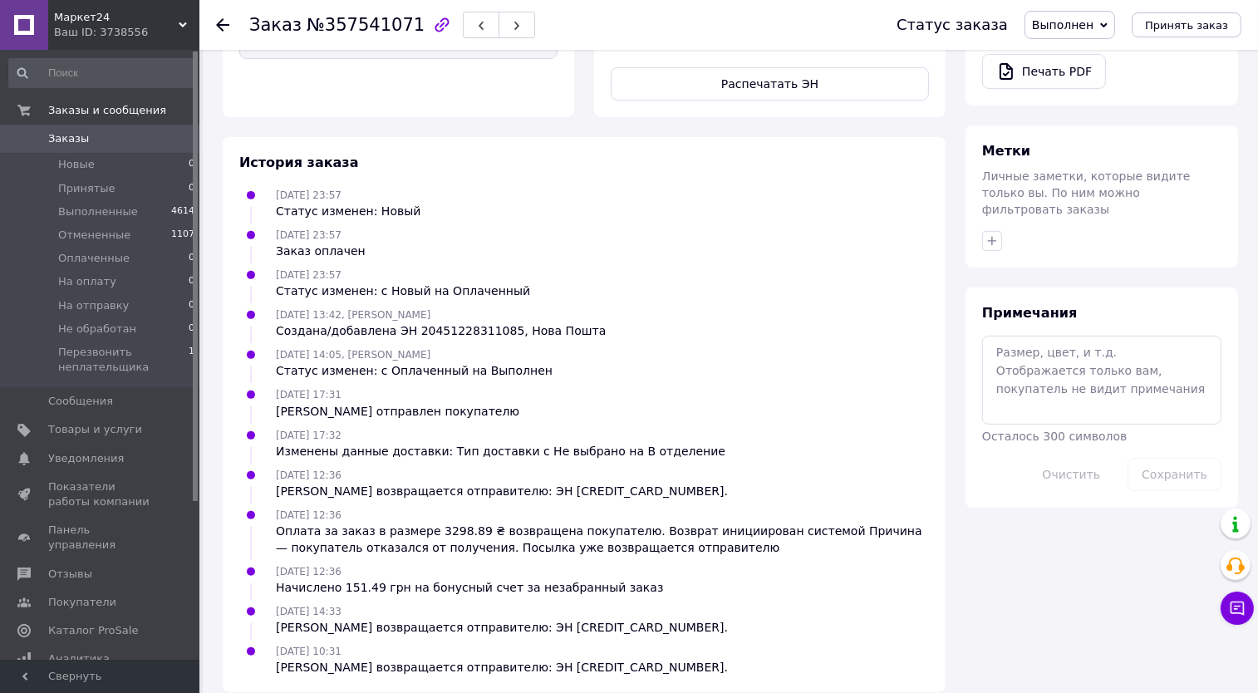
scroll to position [747, 0]
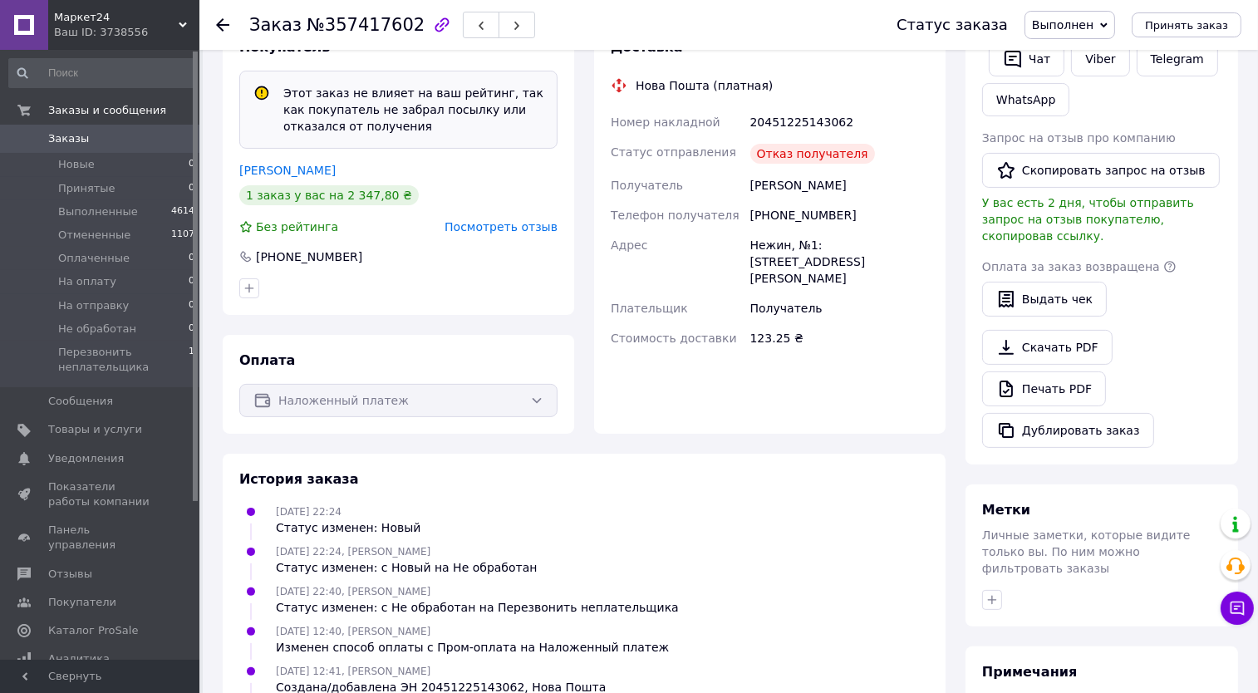
scroll to position [624, 0]
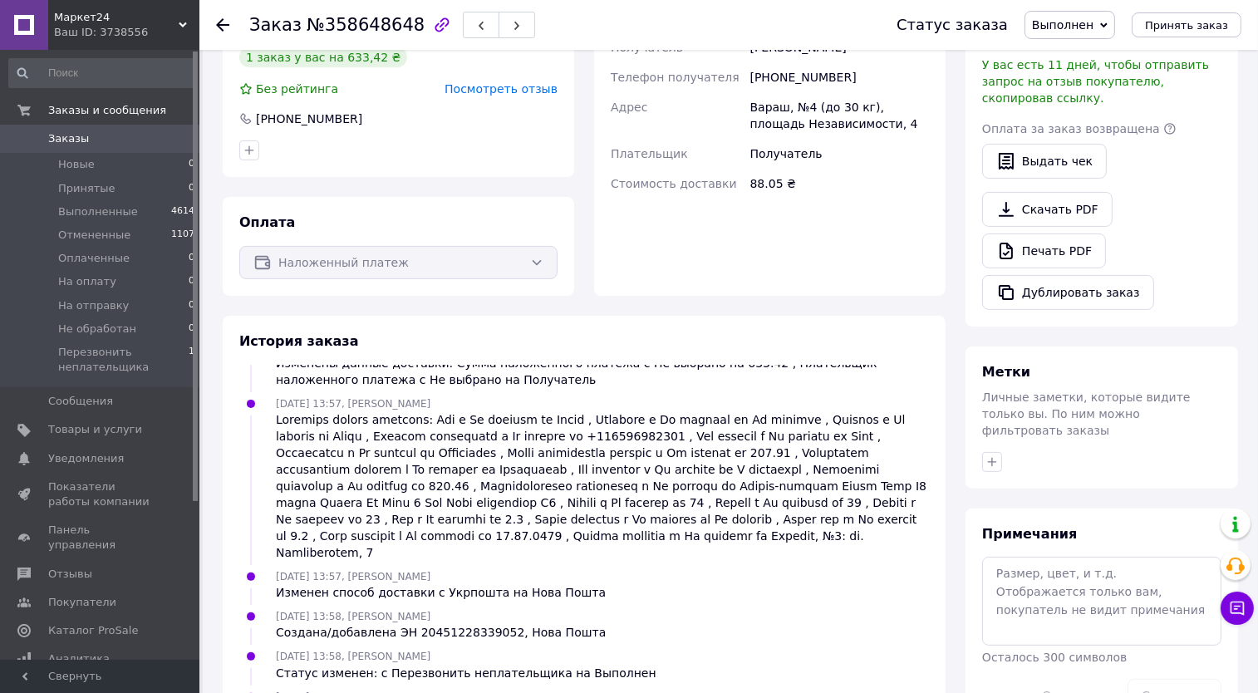
scroll to position [730, 0]
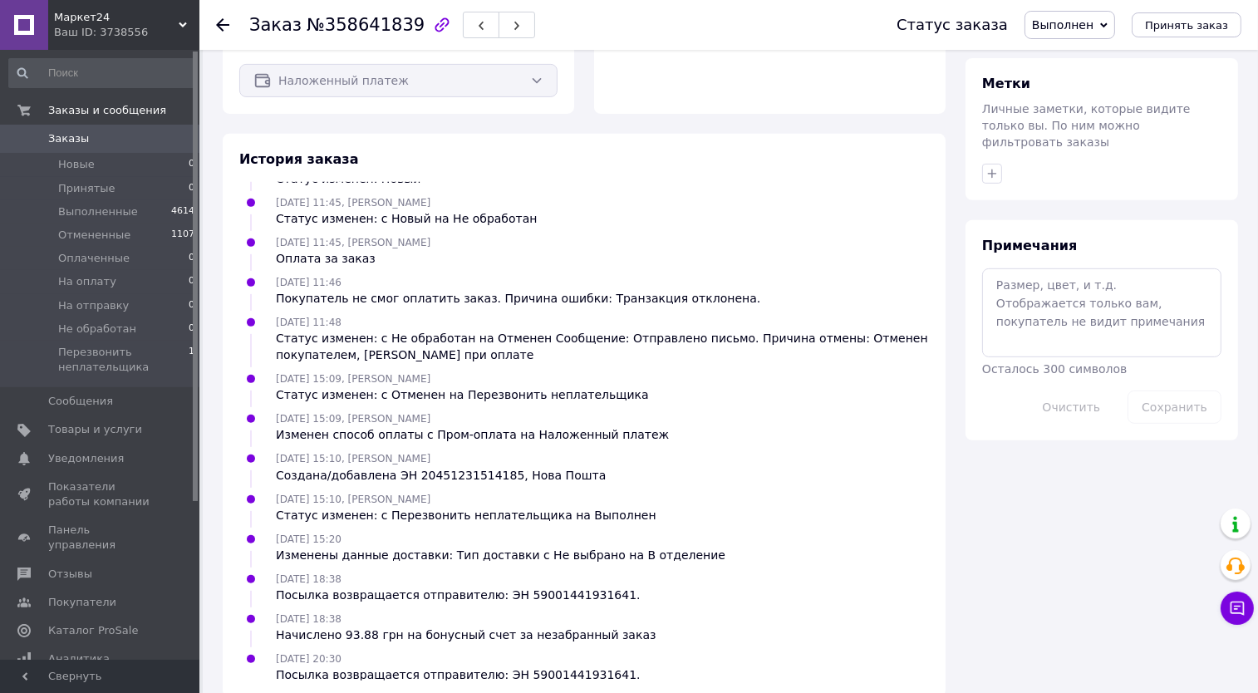
scroll to position [820, 0]
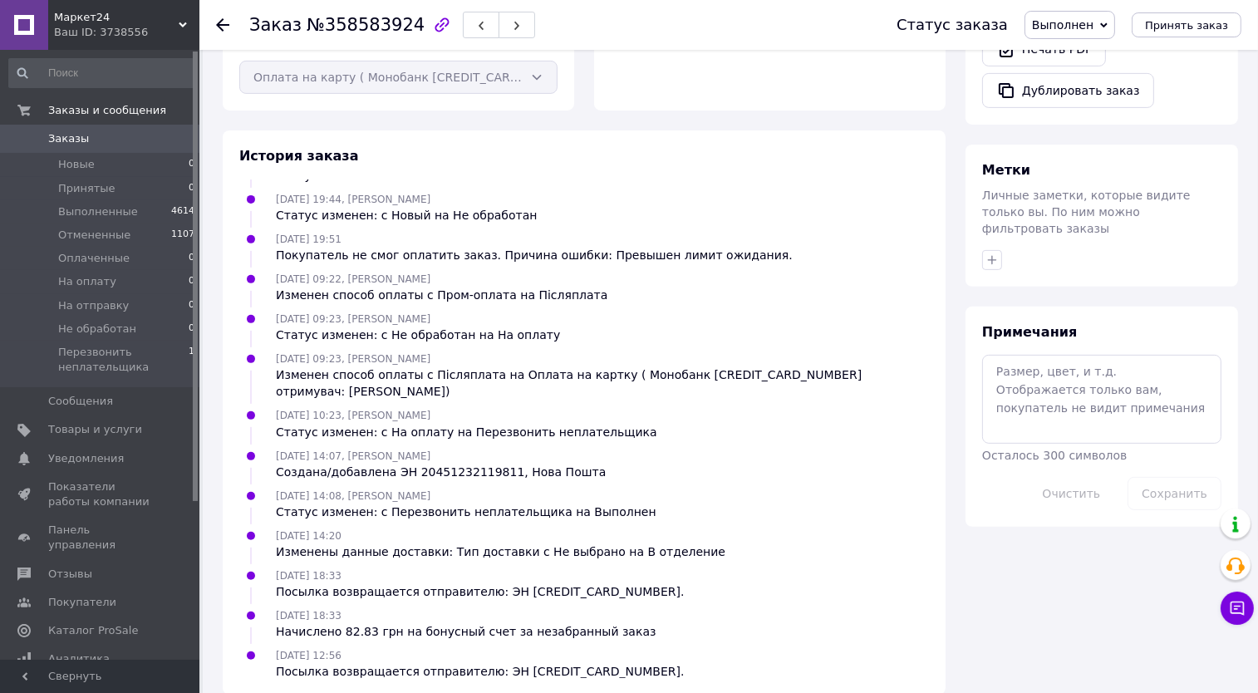
scroll to position [730, 0]
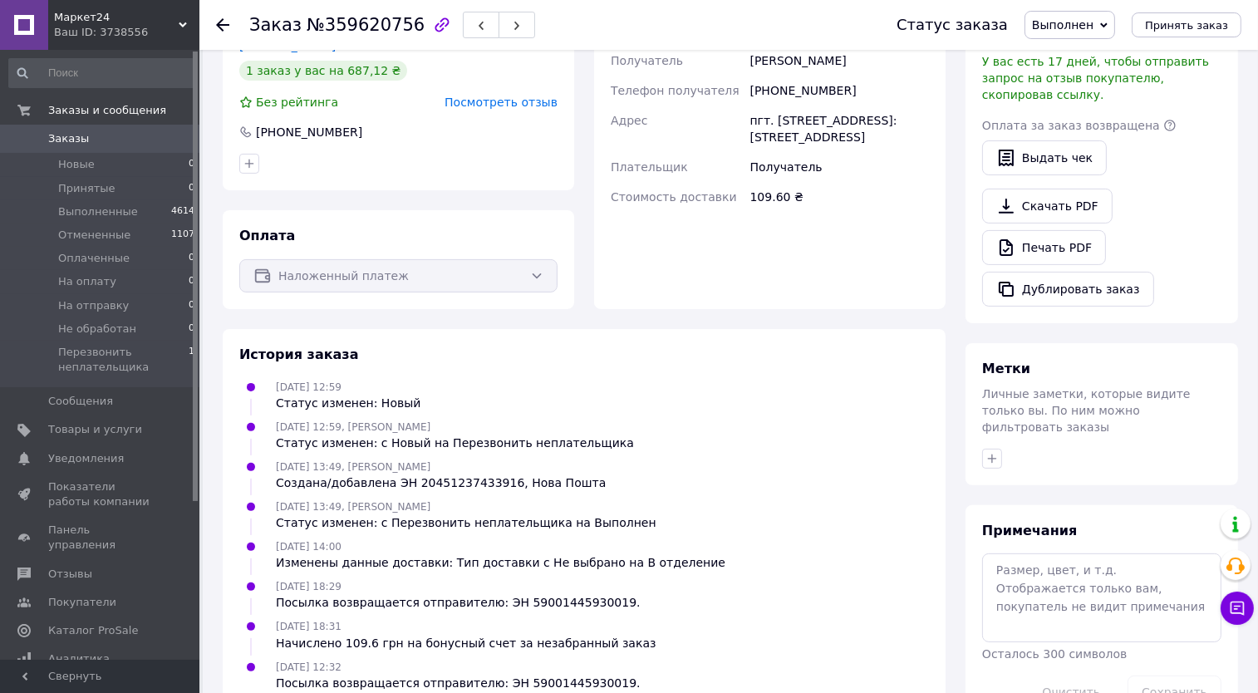
scroll to position [544, 0]
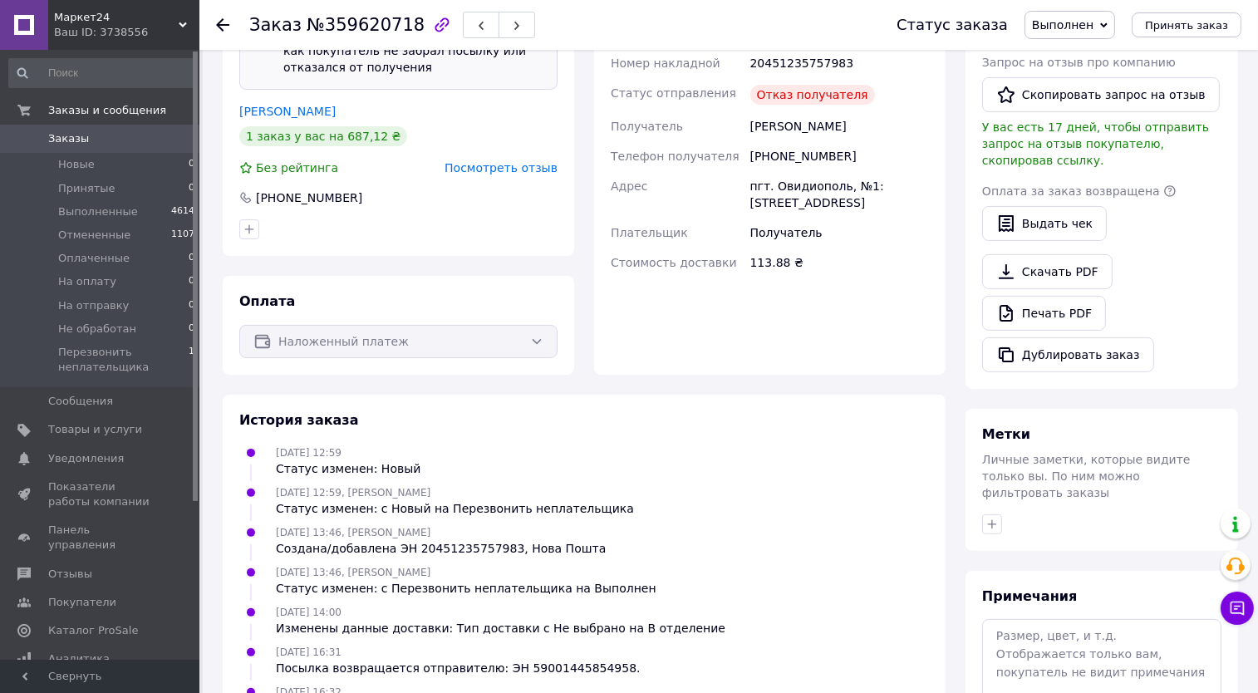
scroll to position [584, 0]
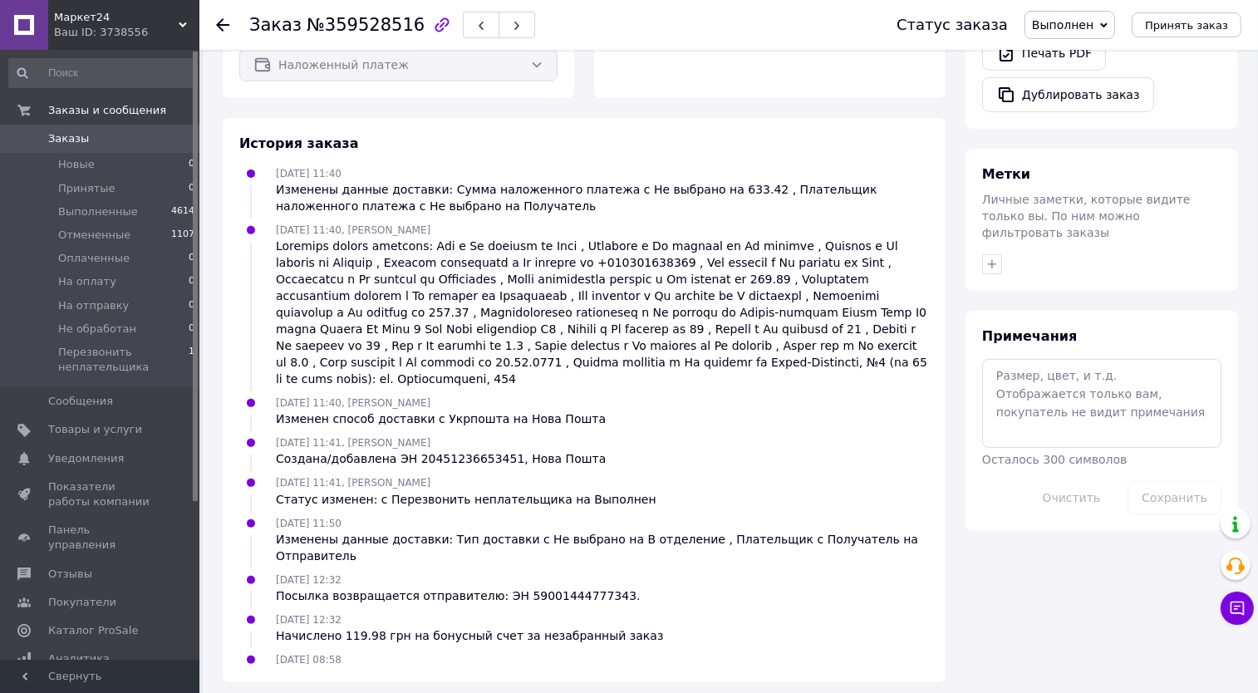
scroll to position [730, 0]
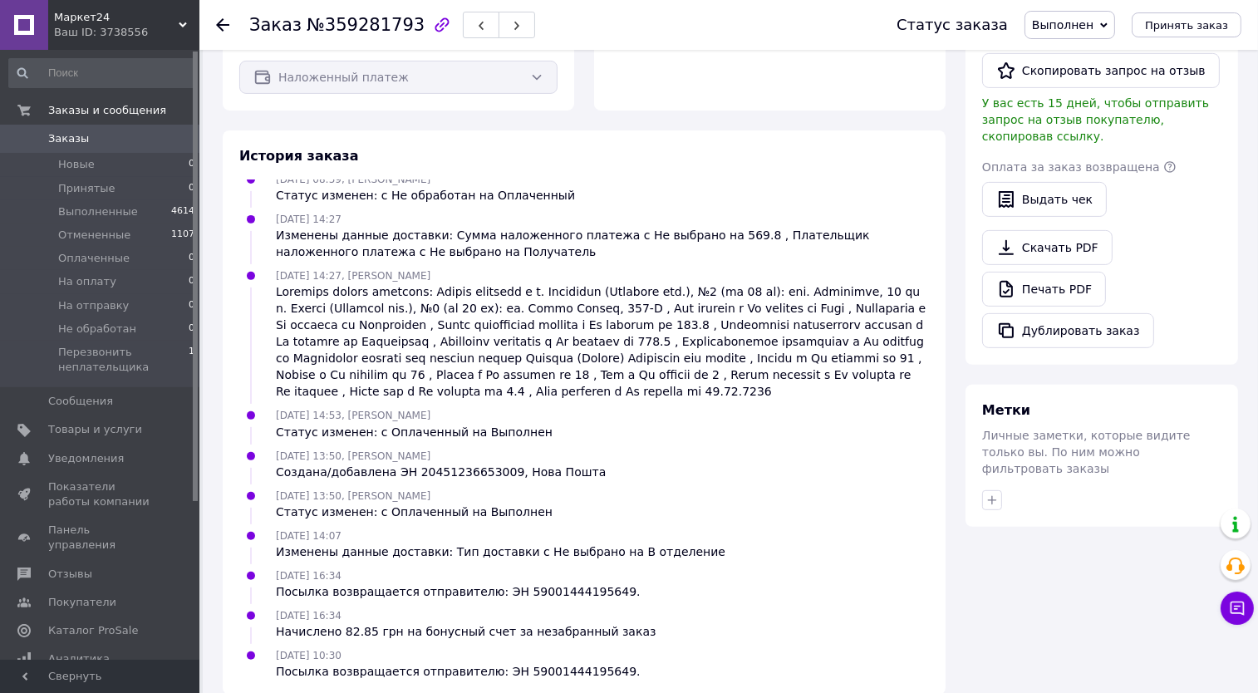
scroll to position [730, 0]
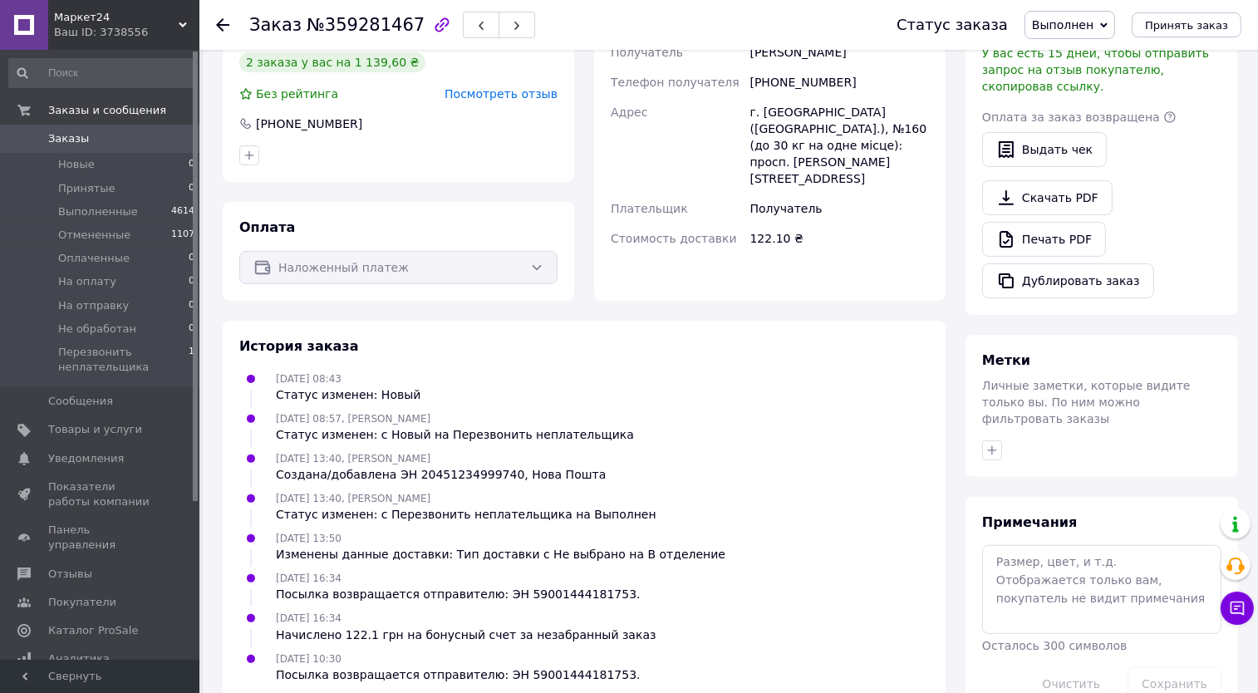
scroll to position [544, 0]
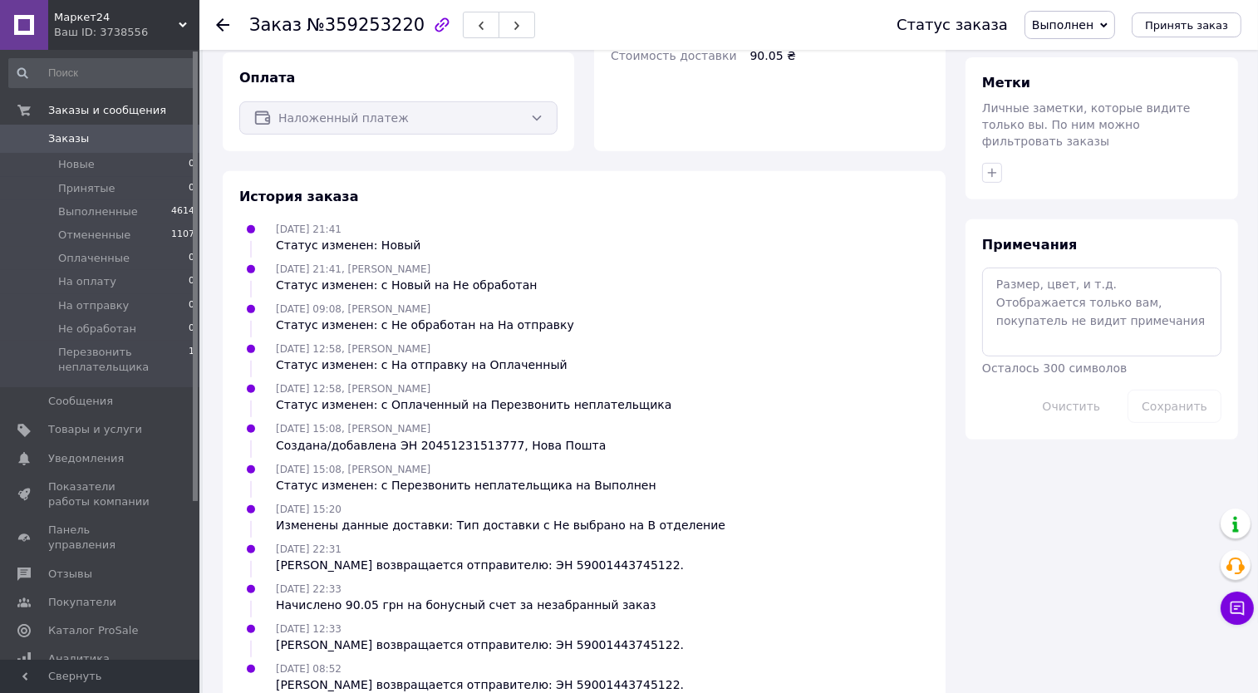
scroll to position [856, 0]
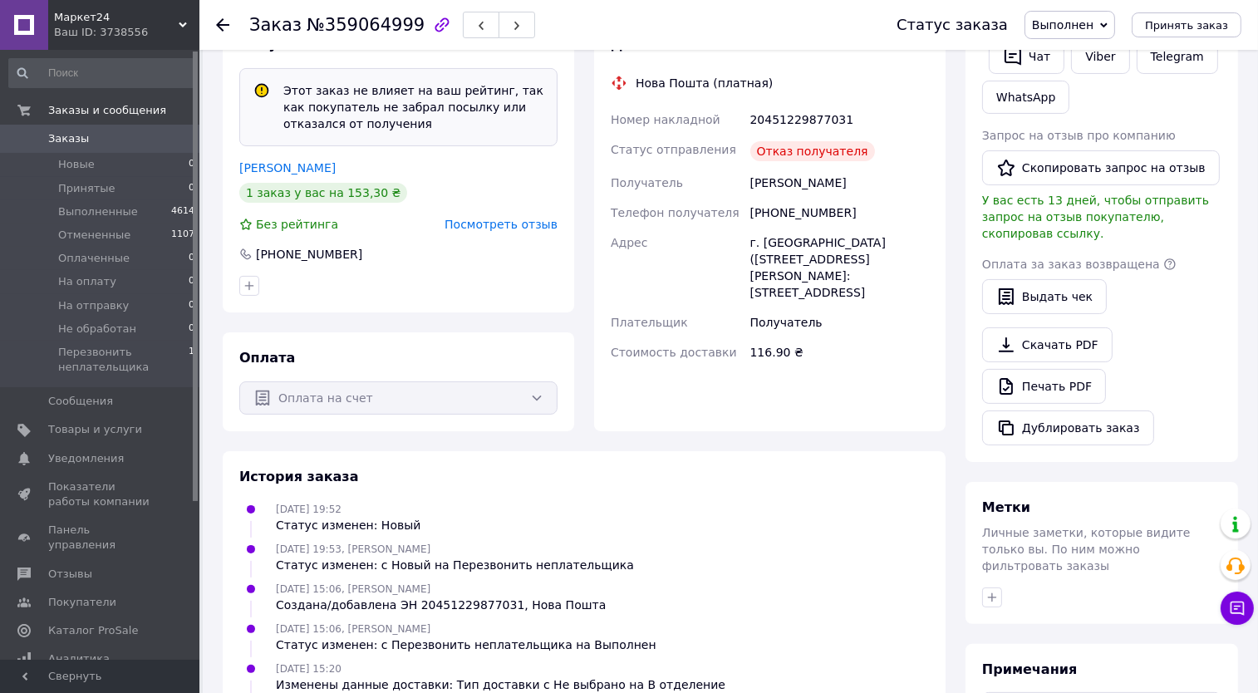
scroll to position [584, 0]
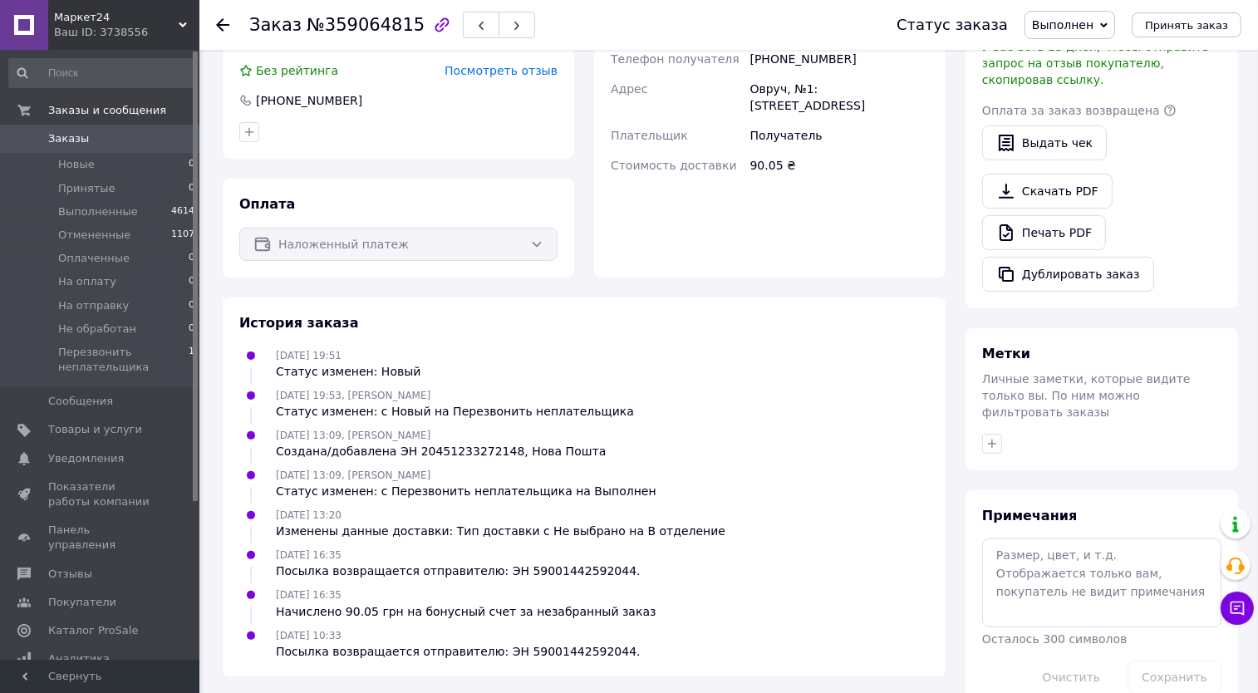
scroll to position [544, 0]
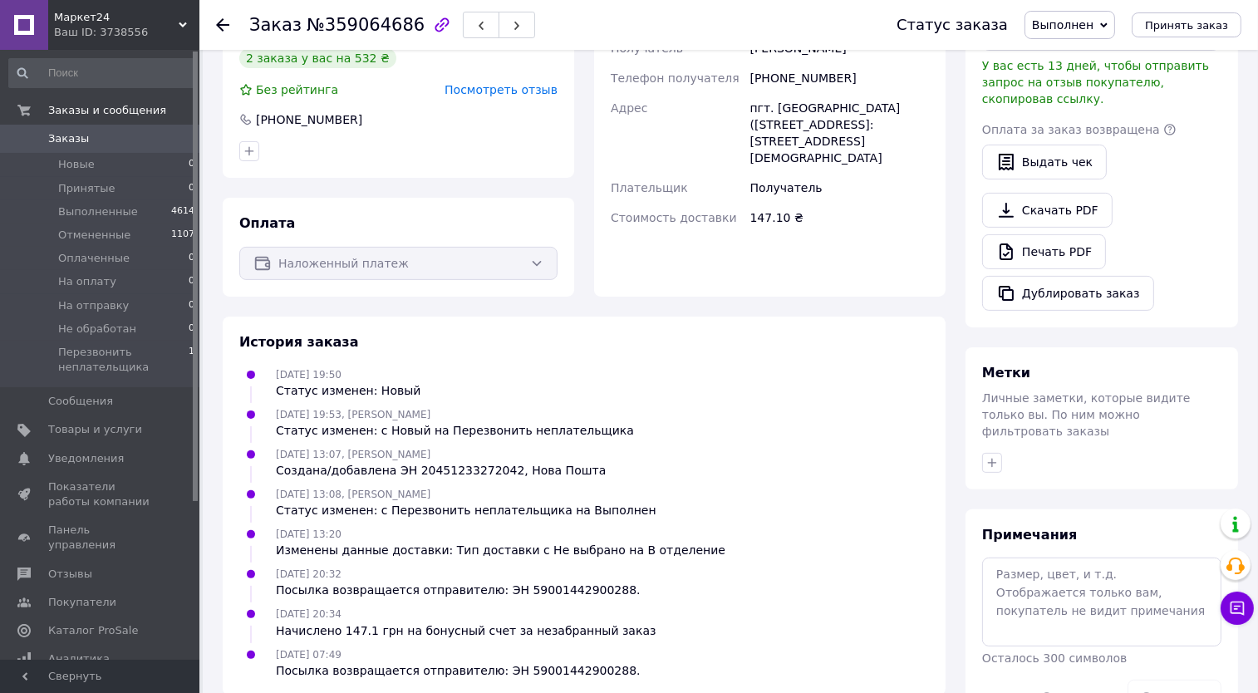
scroll to position [544, 0]
